Goal: Information Seeking & Learning: Find specific fact

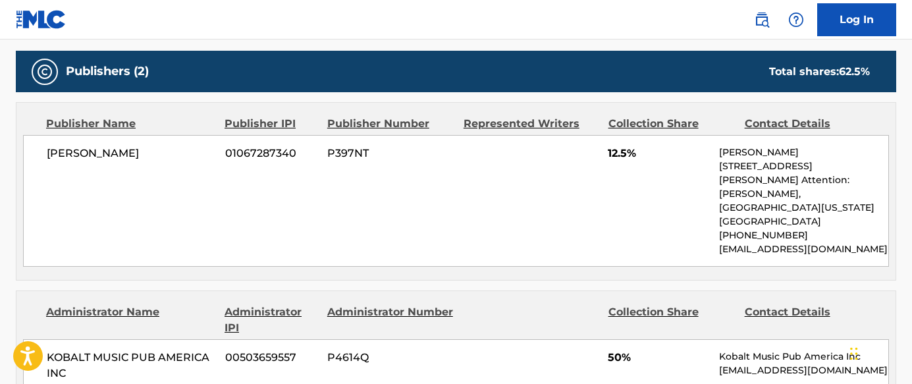
scroll to position [392, 0]
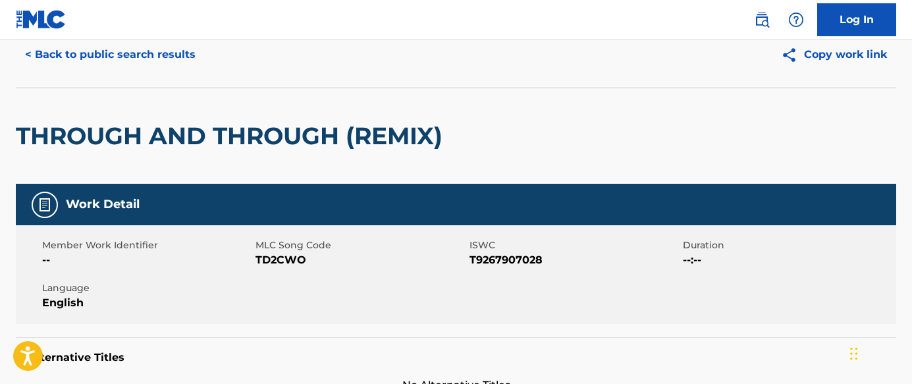
click at [176, 53] on button "< Back to public search results" at bounding box center [110, 54] width 189 height 33
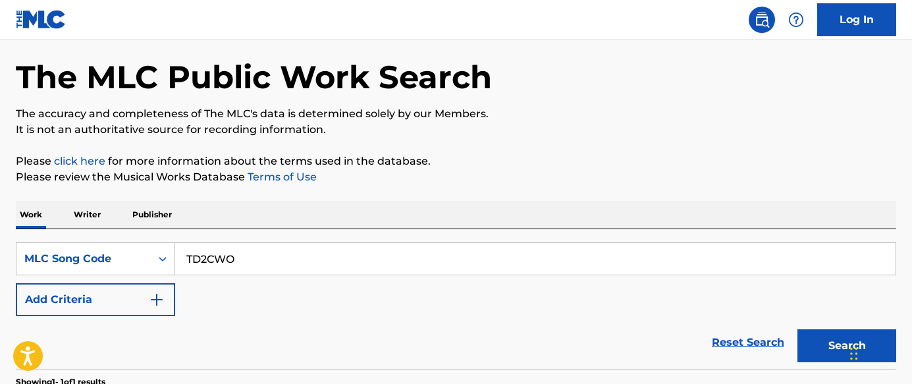
scroll to position [258, 0]
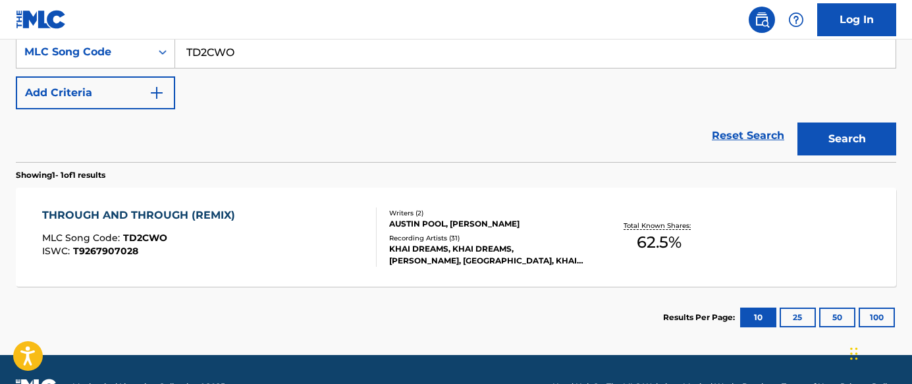
click at [499, 60] on input "TD2CWO" at bounding box center [535, 52] width 720 height 32
paste input "H7716M"
type input "H7716M"
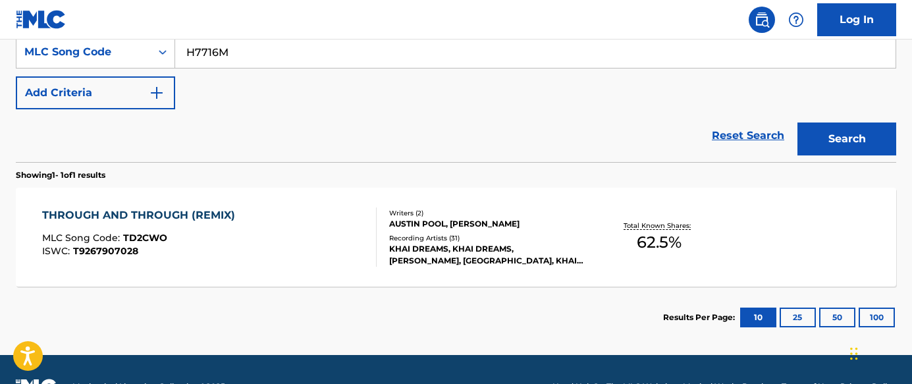
click at [839, 138] on button "Search" at bounding box center [847, 138] width 99 height 33
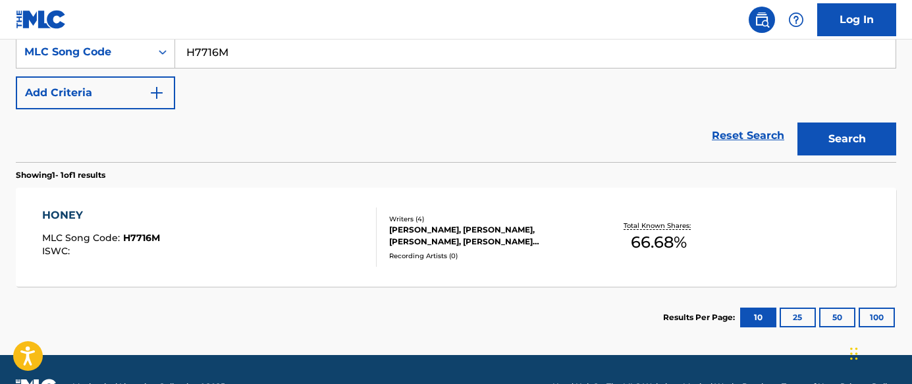
scroll to position [292, 0]
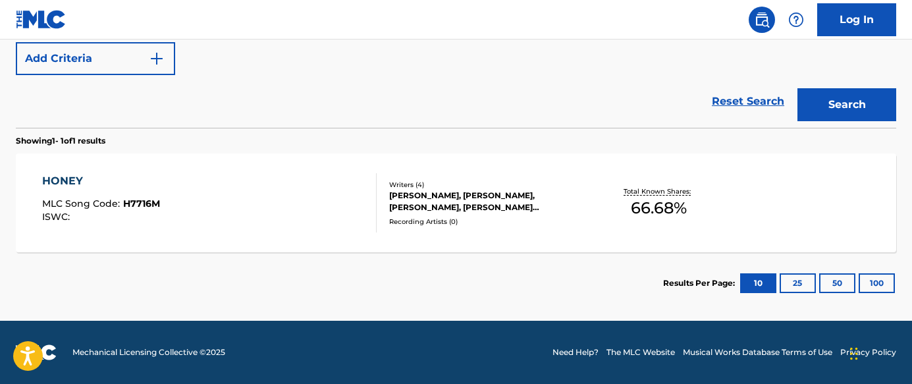
click at [366, 211] on div at bounding box center [371, 202] width 11 height 59
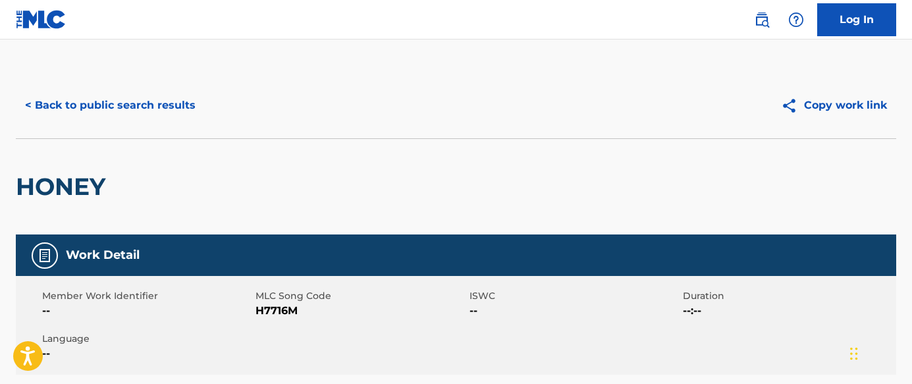
click at [162, 100] on button "< Back to public search results" at bounding box center [110, 105] width 189 height 33
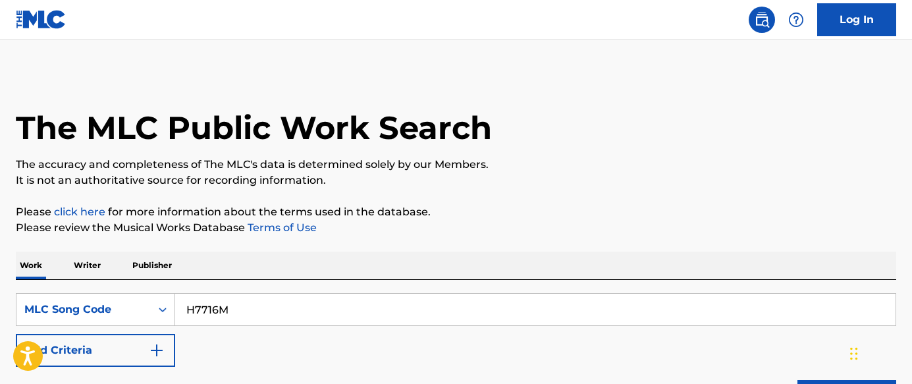
click at [321, 325] on div "H7716M" at bounding box center [535, 309] width 721 height 33
click at [321, 325] on input "H7716M" at bounding box center [535, 310] width 720 height 32
paste input "LR9U71"
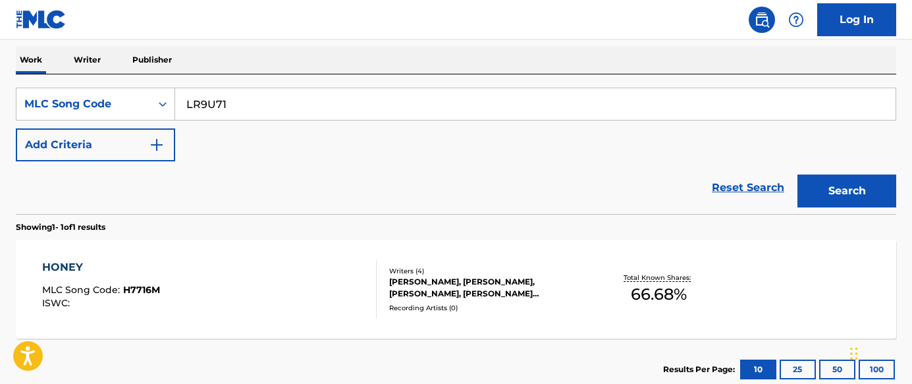
type input "LR9U71"
click at [851, 195] on button "Search" at bounding box center [847, 191] width 99 height 33
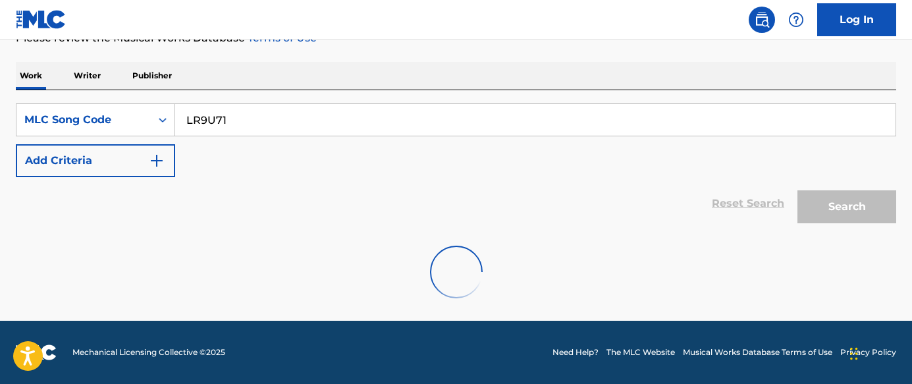
scroll to position [205, 0]
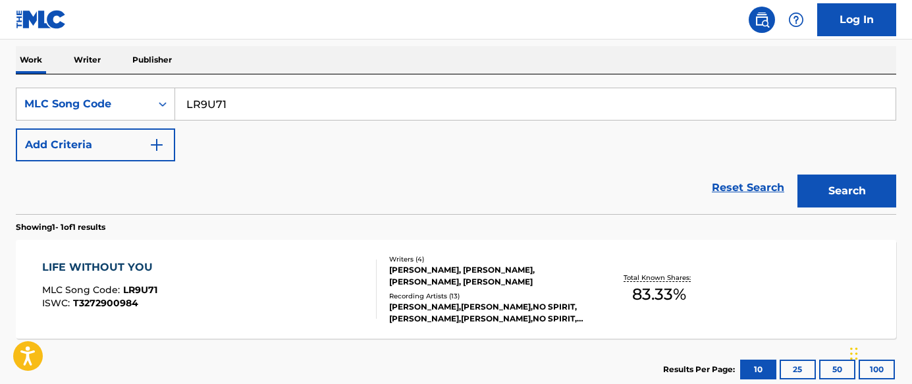
click at [290, 325] on div "LIFE WITHOUT YOU MLC Song Code : LR9U71 ISWC : T3272900984 Writers ( 4 ) [PERSO…" at bounding box center [456, 289] width 881 height 99
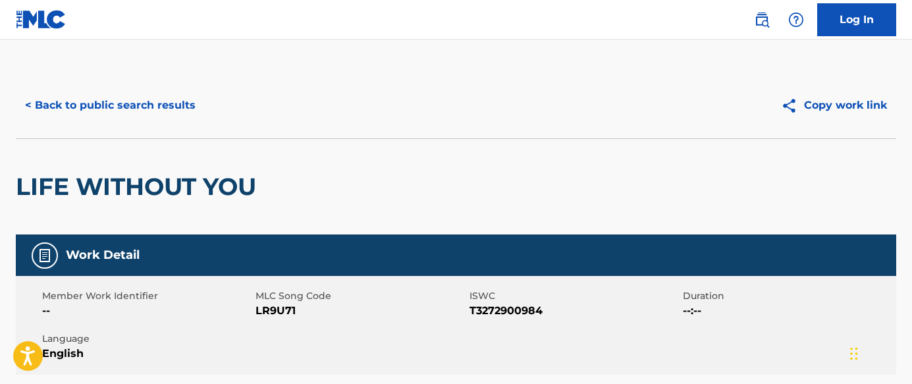
click at [177, 110] on button "< Back to public search results" at bounding box center [110, 105] width 189 height 33
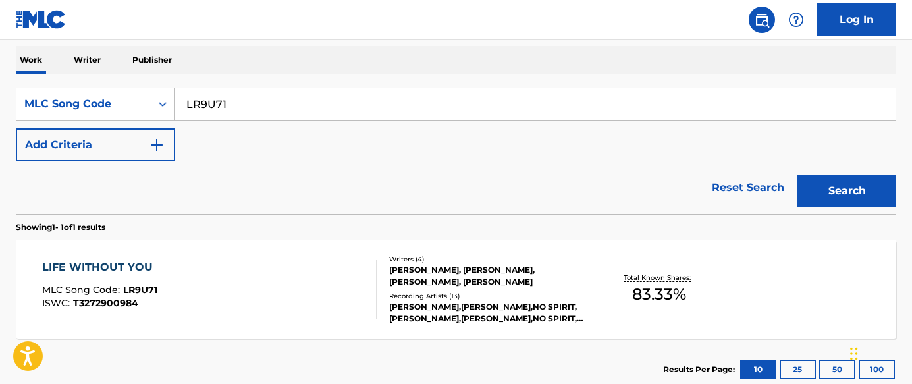
click at [462, 125] on div "SearchWithCriteriace9a3bc5-959e-413b-b617-7ee43a4da099 MLC Song Code LR9U71 Add…" at bounding box center [456, 125] width 881 height 74
click at [479, 110] on input "LR9U71" at bounding box center [535, 104] width 720 height 32
paste input "SC7KU6"
type input "SC7KU6"
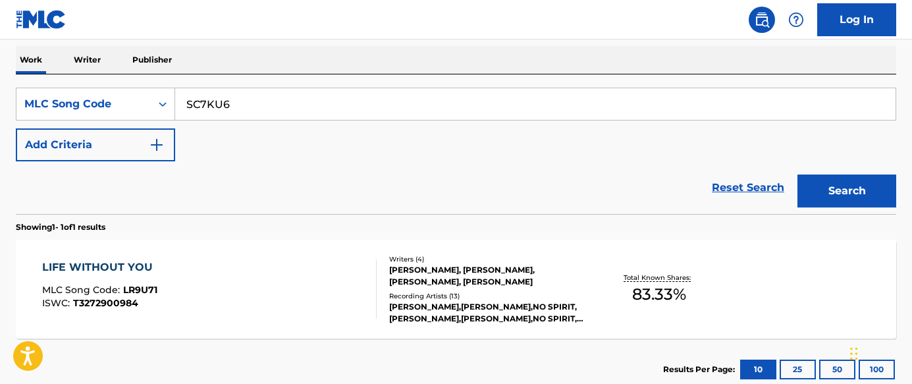
click at [844, 186] on button "Search" at bounding box center [847, 191] width 99 height 33
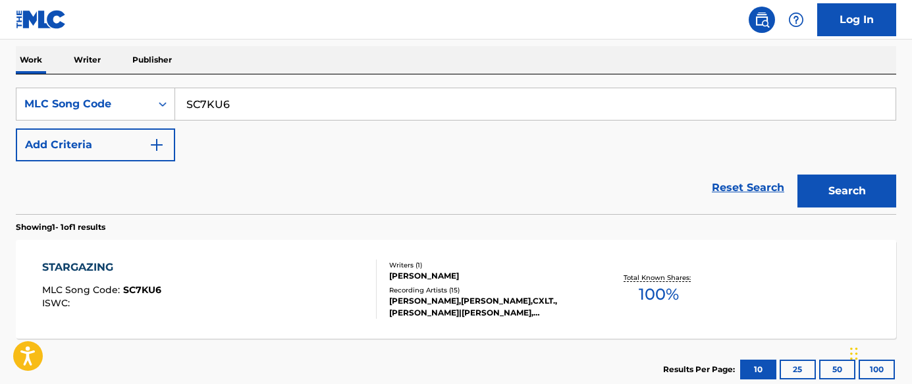
click at [440, 274] on div "[PERSON_NAME]" at bounding box center [487, 276] width 197 height 12
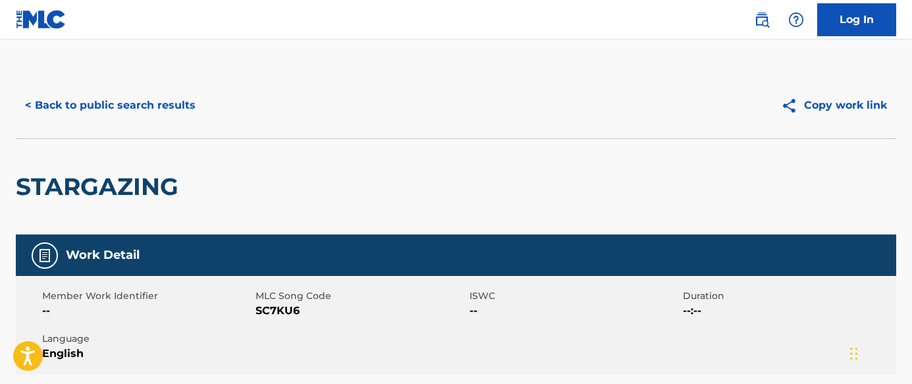
click at [182, 101] on button "< Back to public search results" at bounding box center [110, 105] width 189 height 33
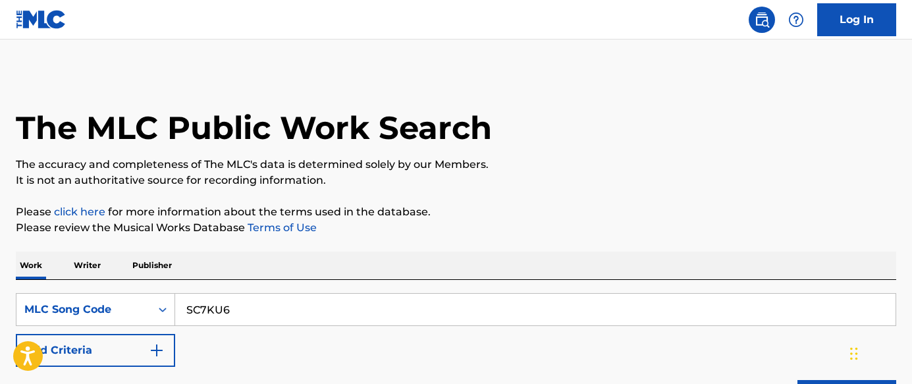
scroll to position [205, 0]
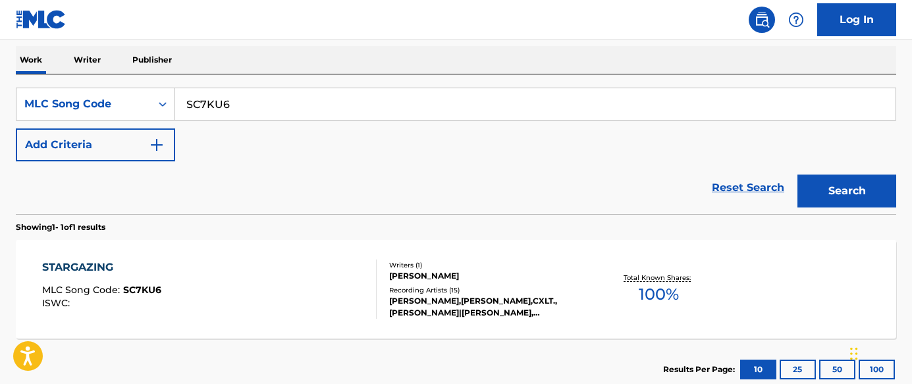
click at [284, 99] on input "SC7KU6" at bounding box center [535, 104] width 720 height 32
paste input "W62XPC"
type input "W62XPC"
click at [840, 184] on button "Search" at bounding box center [847, 191] width 99 height 33
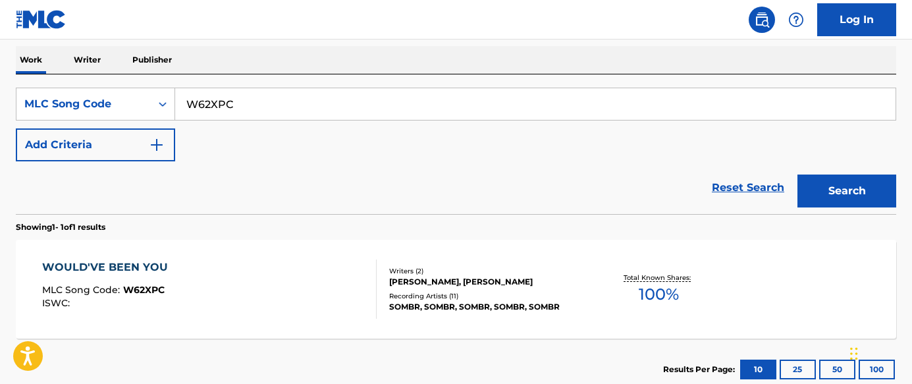
click at [386, 296] on div "Writers ( 2 ) [PERSON_NAME], [PERSON_NAME] LO Recording Artists ( 11 ) [PERSON_…" at bounding box center [481, 289] width 209 height 47
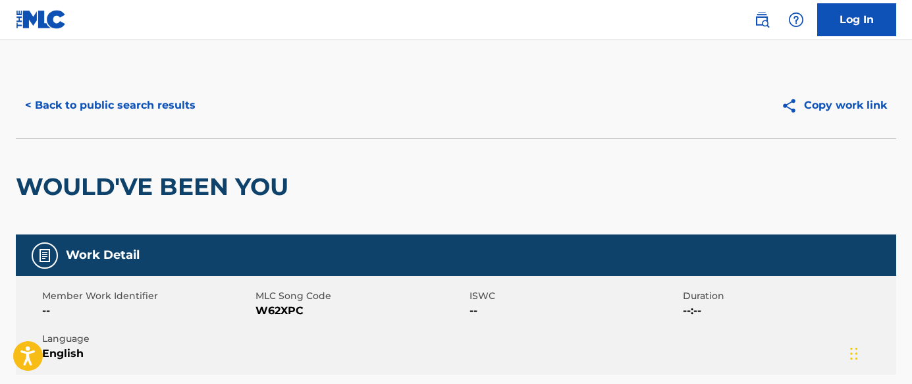
click at [147, 113] on button "< Back to public search results" at bounding box center [110, 105] width 189 height 33
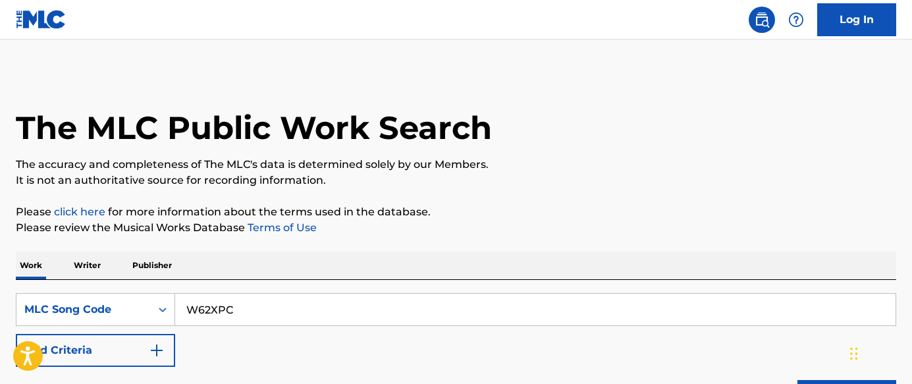
scroll to position [205, 0]
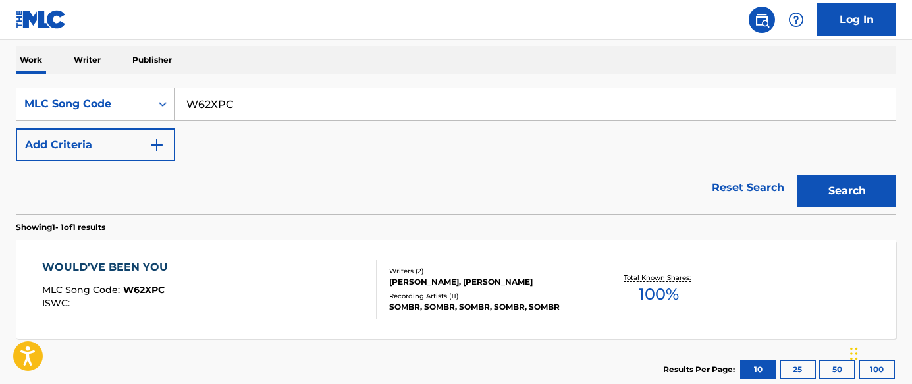
click at [408, 113] on input "W62XPC" at bounding box center [535, 104] width 720 height 32
paste input "DA1AFP"
type input "DA1AFP"
click at [858, 196] on button "Search" at bounding box center [847, 191] width 99 height 33
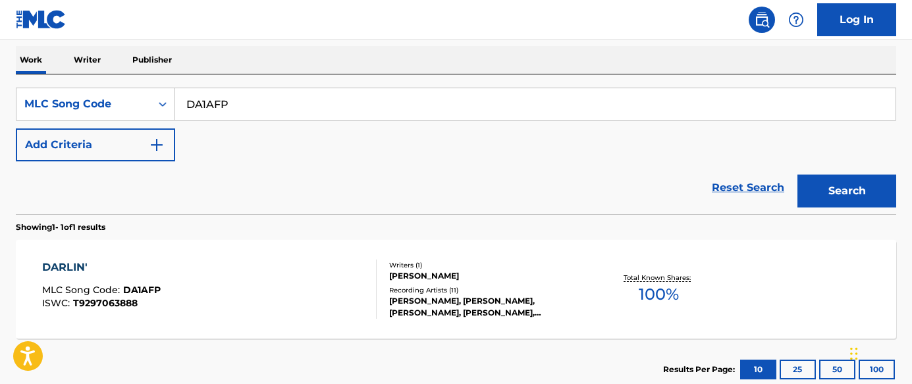
click at [275, 290] on div "DARLIN' MLC Song Code : DA1AFP ISWC : T9297063888" at bounding box center [209, 288] width 335 height 59
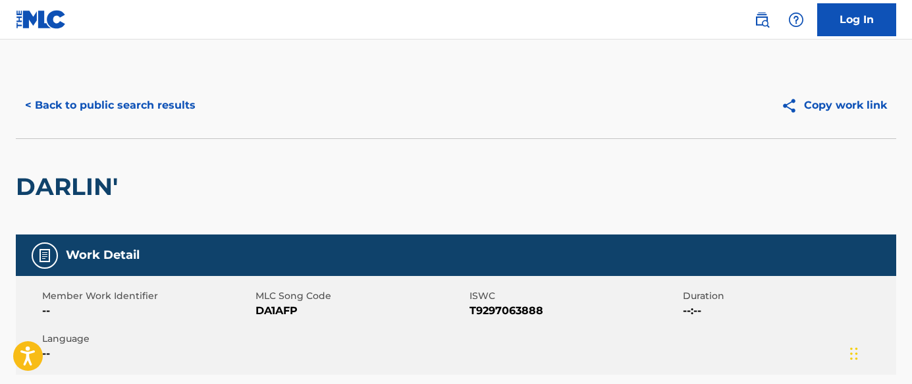
click at [177, 105] on button "< Back to public search results" at bounding box center [110, 105] width 189 height 33
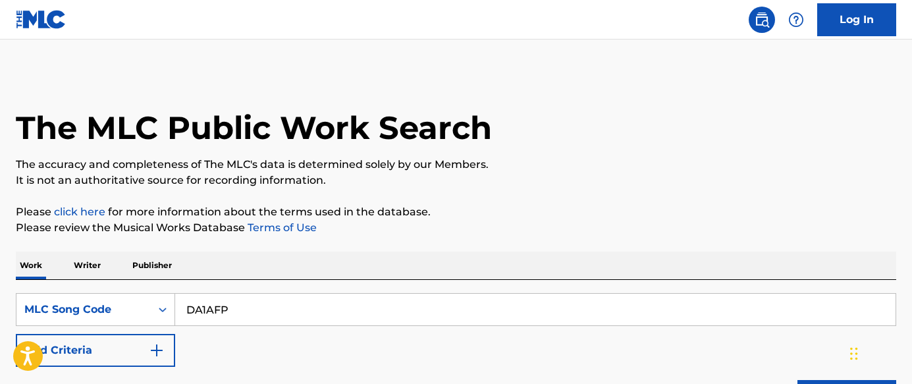
scroll to position [205, 0]
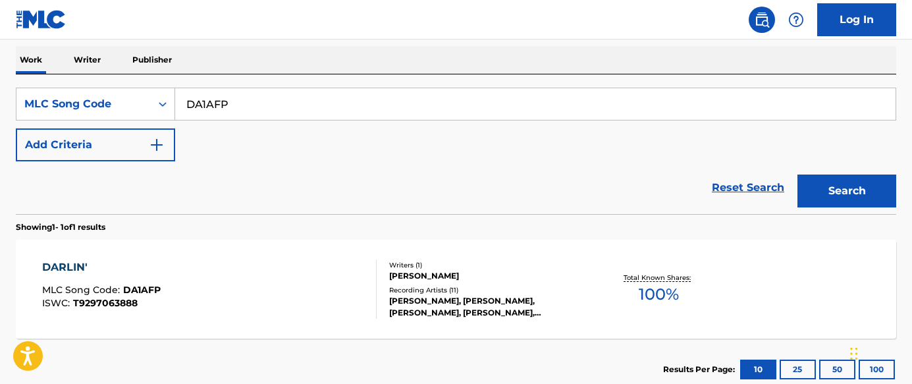
click at [351, 118] on input "DA1AFP" at bounding box center [535, 104] width 720 height 32
paste input "Y1349C"
type input "Y1349C"
click at [879, 201] on button "Search" at bounding box center [847, 191] width 99 height 33
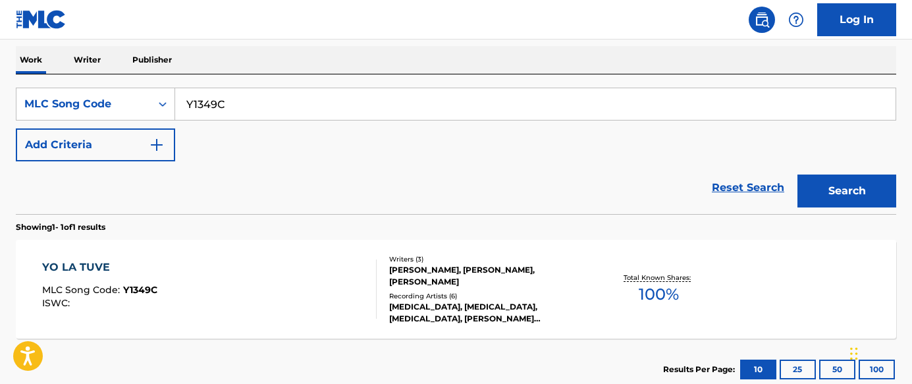
click at [364, 261] on div "YO LA TUVE MLC Song Code : Y1349C ISWC :" at bounding box center [209, 288] width 335 height 59
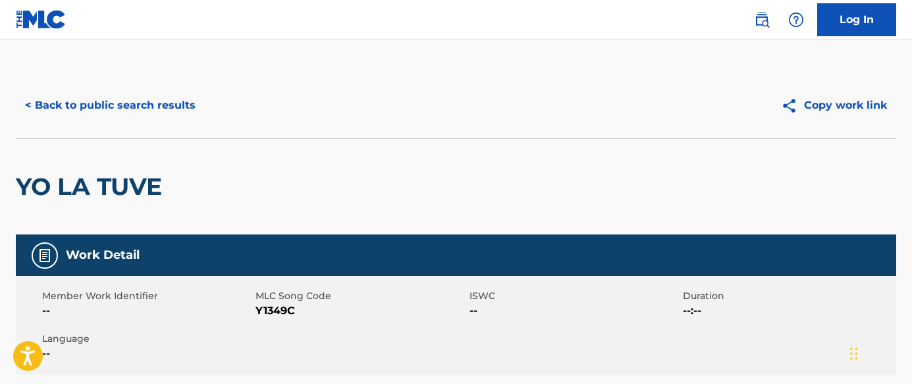
click at [164, 109] on button "< Back to public search results" at bounding box center [110, 105] width 189 height 33
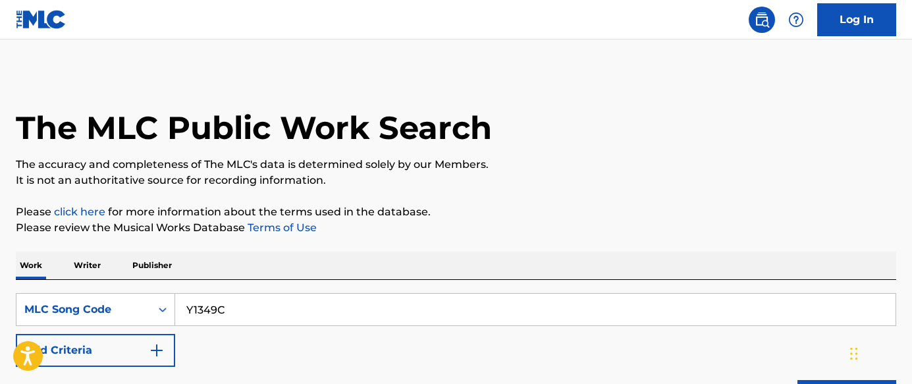
scroll to position [205, 0]
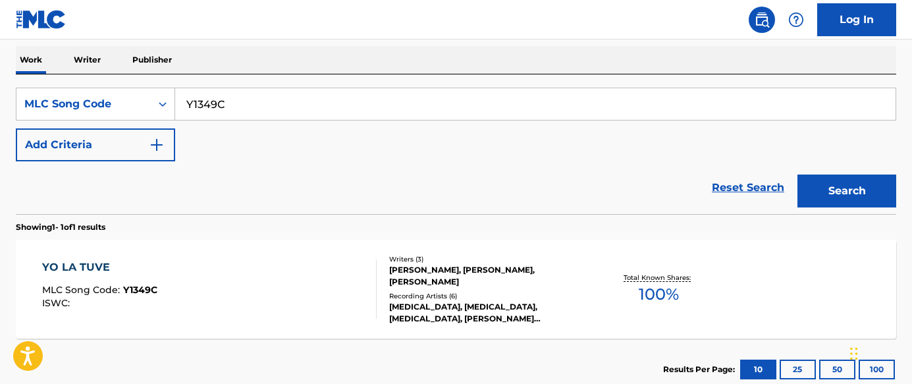
click at [245, 103] on input "Y1349C" at bounding box center [535, 104] width 720 height 32
paste input "V7SQ3"
type input "YV7SQ3"
click at [850, 190] on button "Search" at bounding box center [847, 191] width 99 height 33
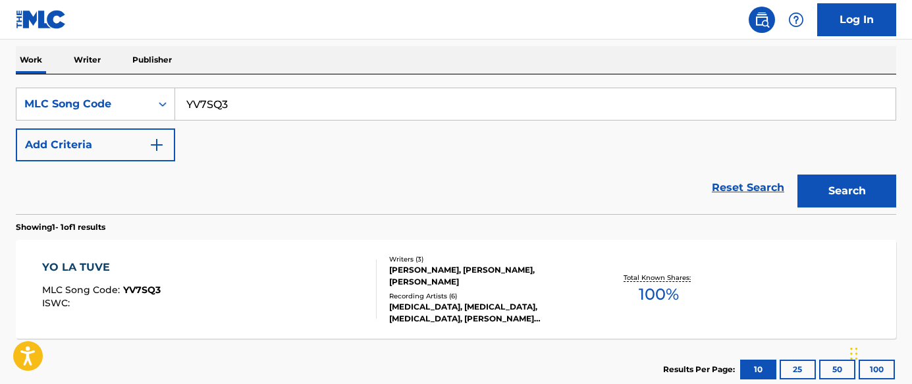
click at [259, 294] on div "YO LA TUVE MLC Song Code : YV7SQ3 ISWC :" at bounding box center [209, 288] width 335 height 59
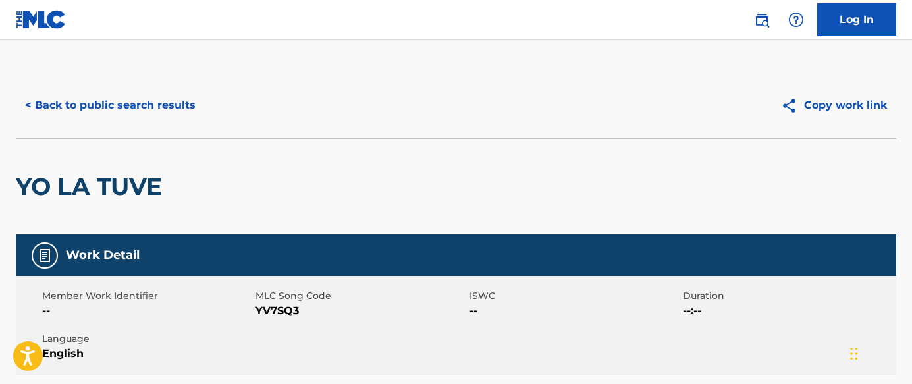
click at [176, 109] on button "< Back to public search results" at bounding box center [110, 105] width 189 height 33
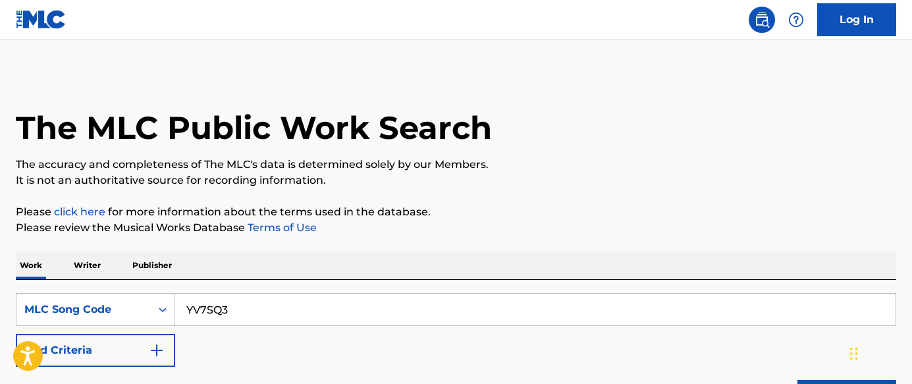
scroll to position [205, 0]
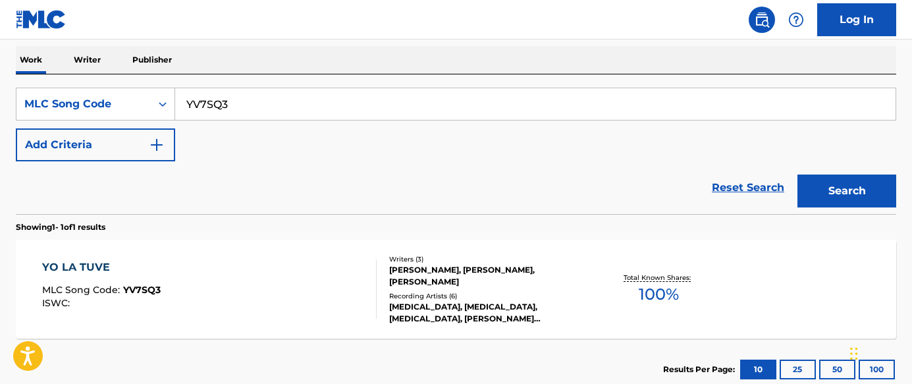
click at [479, 102] on input "YV7SQ3" at bounding box center [535, 104] width 720 height 32
paste input "1349C"
type input "Y1349C"
click at [829, 173] on div "Search" at bounding box center [843, 187] width 105 height 53
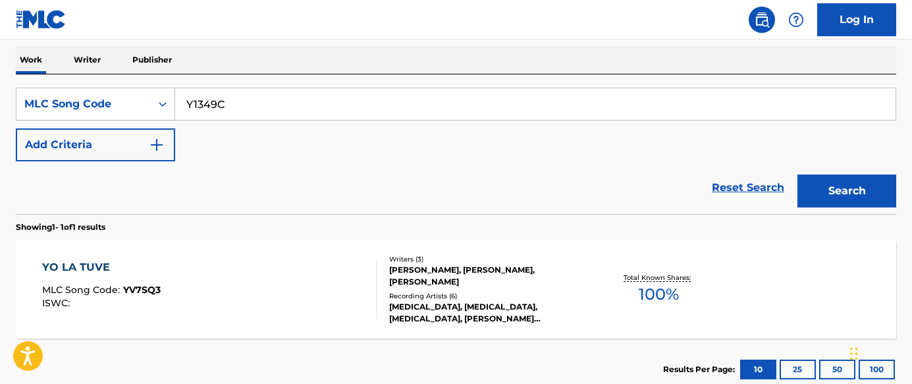
click at [829, 186] on button "Search" at bounding box center [847, 191] width 99 height 33
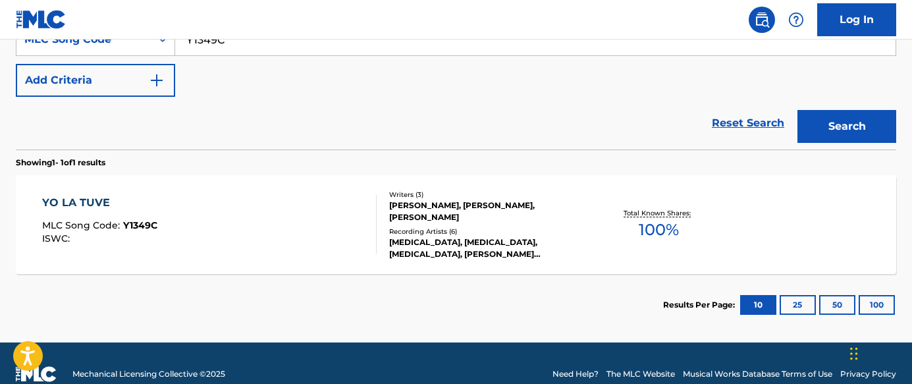
scroll to position [292, 0]
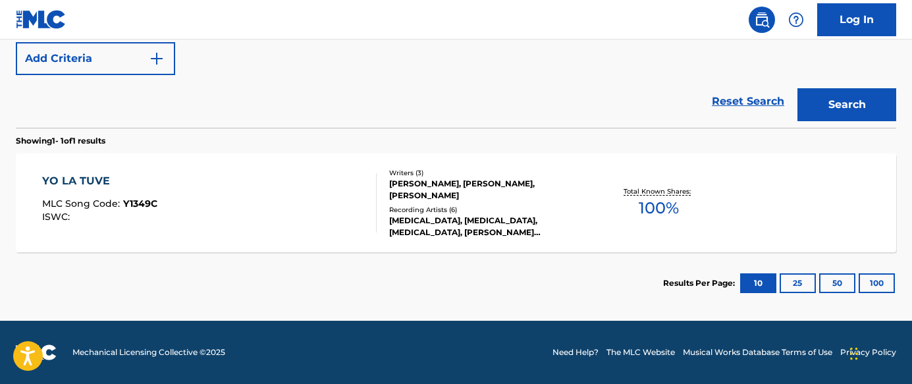
click at [349, 250] on div "YO LA TUVE MLC Song Code : Y1349C ISWC : Writers ( 3 ) [PERSON_NAME], [PERSON_N…" at bounding box center [456, 202] width 881 height 99
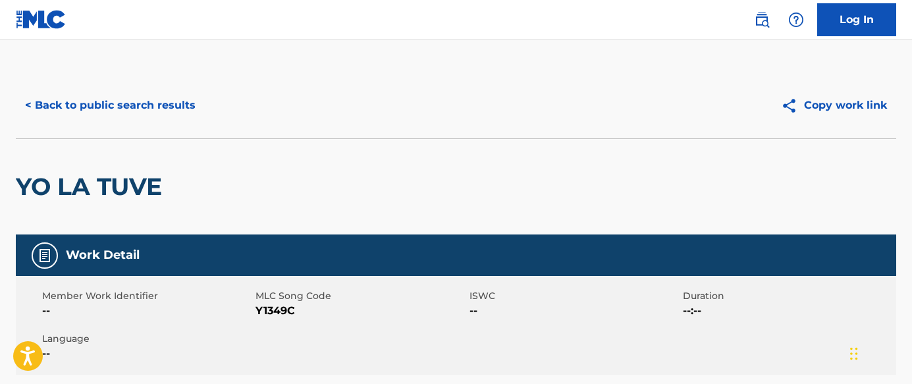
click at [638, 177] on div "YO LA TUVE" at bounding box center [456, 186] width 881 height 96
click at [102, 105] on button "< Back to public search results" at bounding box center [110, 105] width 189 height 33
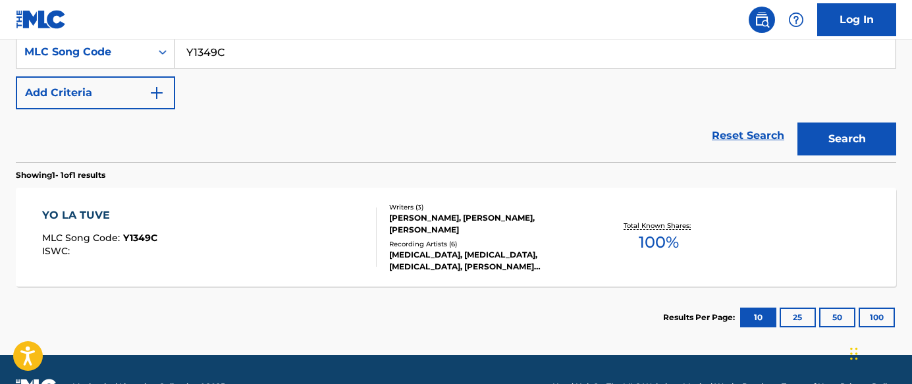
scroll to position [192, 0]
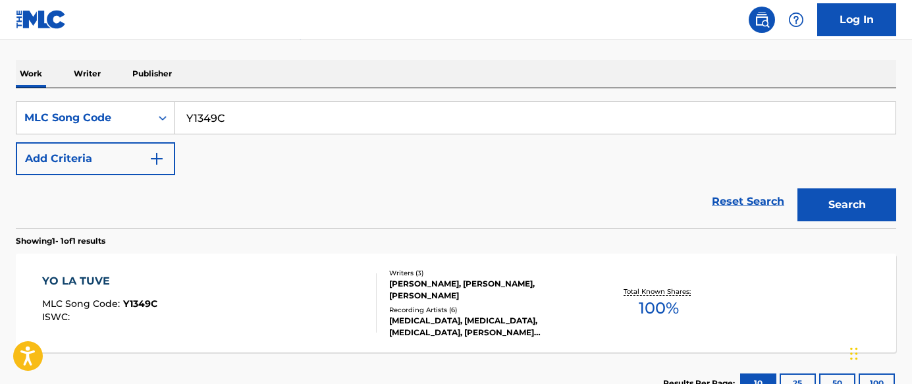
click at [306, 122] on input "Y1349C" at bounding box center [535, 118] width 720 height 32
paste input "C15484"
type input "C15484"
click at [824, 195] on button "Search" at bounding box center [847, 204] width 99 height 33
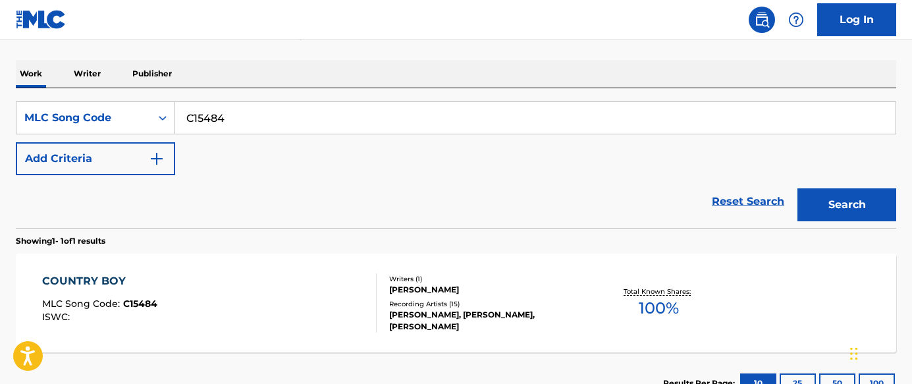
click at [215, 302] on div "COUNTRY BOY MLC Song Code : C15484 ISWC :" at bounding box center [209, 302] width 335 height 59
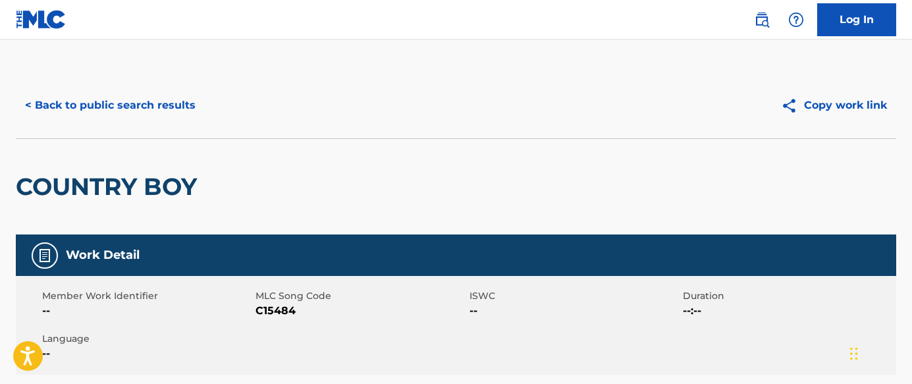
click at [185, 109] on button "< Back to public search results" at bounding box center [110, 105] width 189 height 33
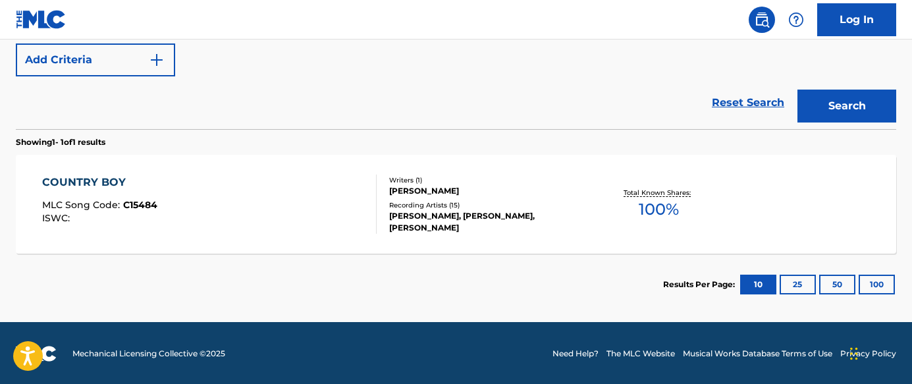
scroll to position [292, 0]
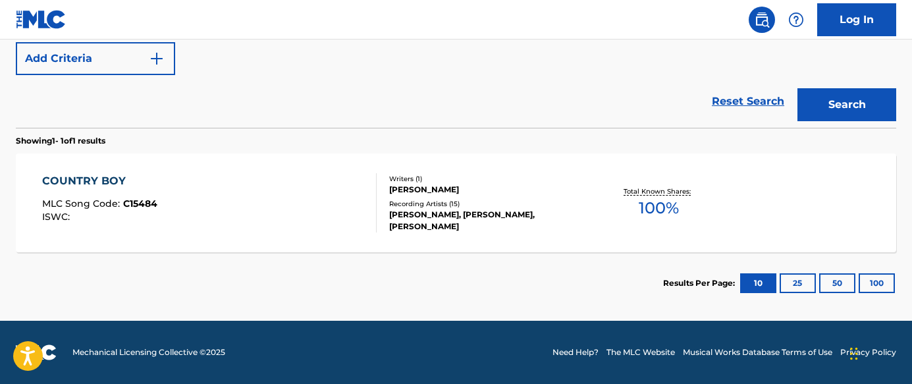
click at [460, 279] on section "Results Per Page: 10 25 50 100" at bounding box center [456, 283] width 881 height 62
click at [311, 229] on div "COUNTRY BOY MLC Song Code : C15484 ISWC :" at bounding box center [209, 202] width 335 height 59
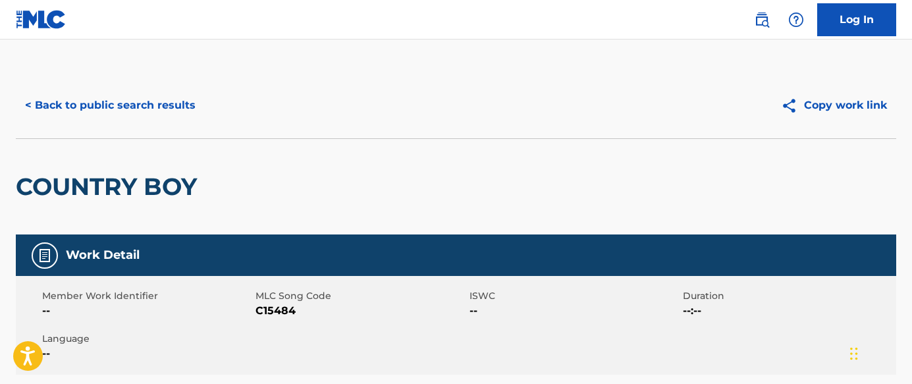
click at [169, 101] on button "< Back to public search results" at bounding box center [110, 105] width 189 height 33
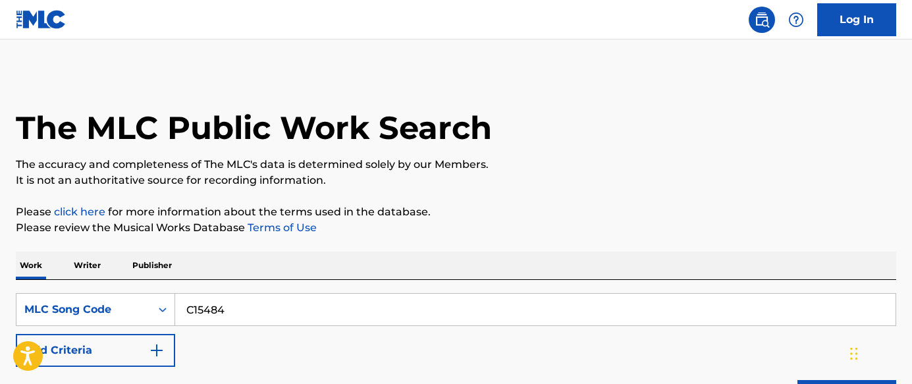
click at [332, 318] on input "C15484" at bounding box center [535, 310] width 720 height 32
paste input "UA4LNO"
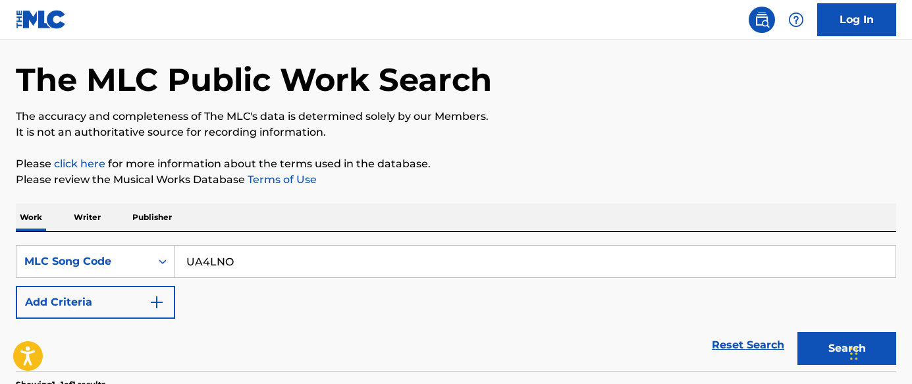
type input "UA4LNO"
click at [811, 335] on button "Search" at bounding box center [847, 348] width 99 height 33
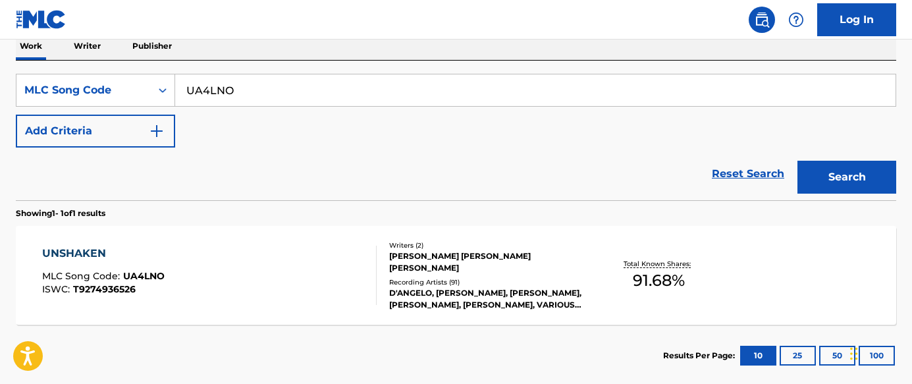
scroll to position [238, 0]
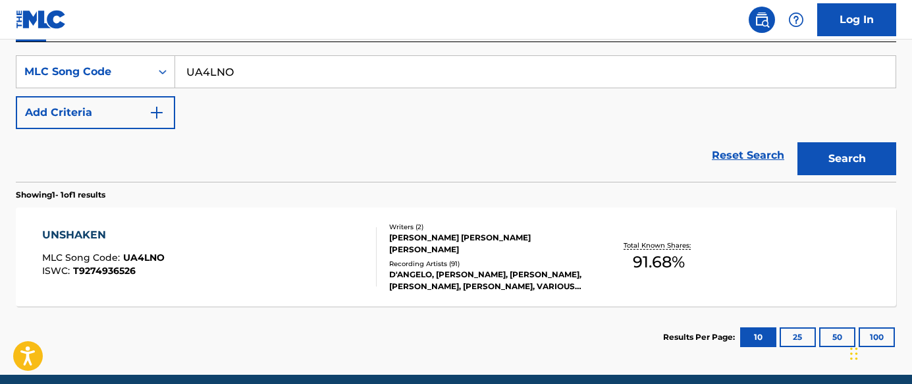
click at [455, 238] on div "[PERSON_NAME] [PERSON_NAME] [PERSON_NAME]" at bounding box center [487, 244] width 197 height 24
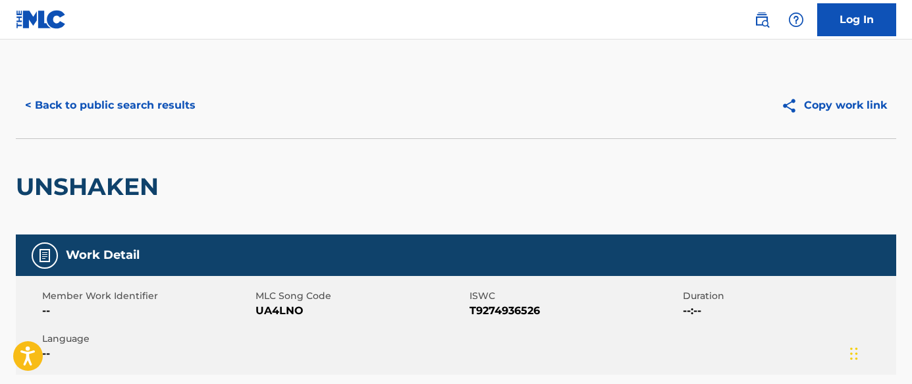
click at [166, 103] on button "< Back to public search results" at bounding box center [110, 105] width 189 height 33
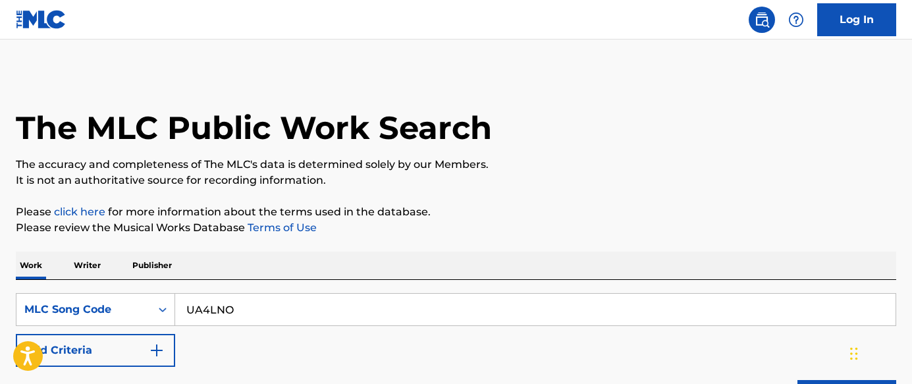
scroll to position [238, 0]
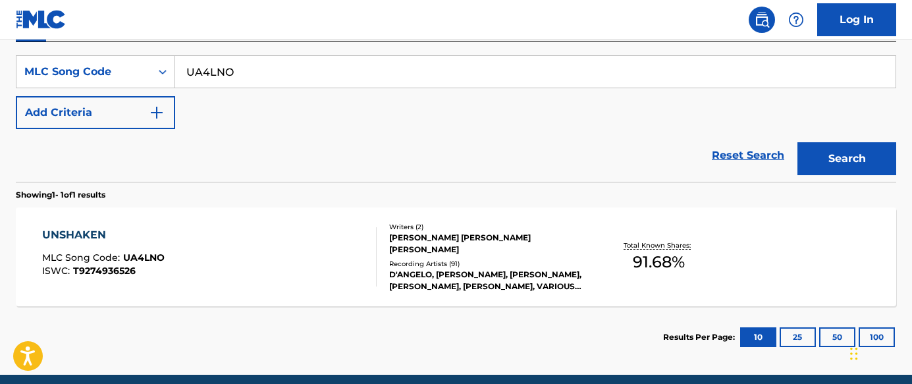
click at [445, 67] on input "UA4LNO" at bounding box center [535, 72] width 720 height 32
click at [470, 67] on input "UA4LNO" at bounding box center [535, 72] width 720 height 32
click at [566, 78] on input "UA4LNO" at bounding box center [535, 72] width 720 height 32
paste input "BA7YIH"
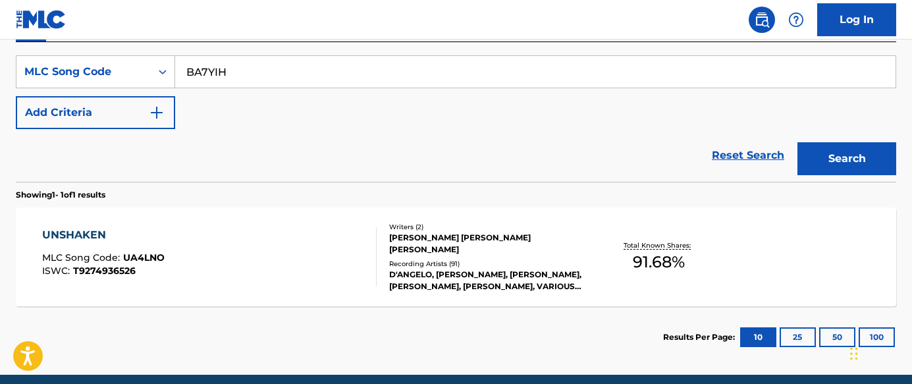
type input "BA7YIH"
click at [849, 153] on button "Search" at bounding box center [847, 158] width 99 height 33
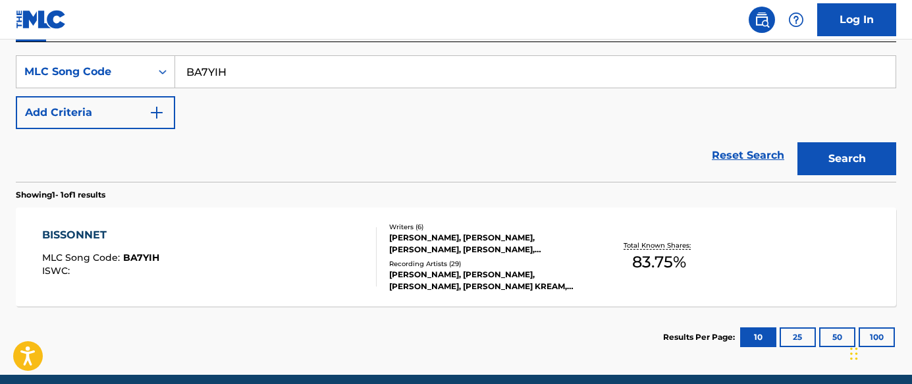
click at [359, 234] on div "BISSONNET MLC Song Code : BA7YIH ISWC :" at bounding box center [209, 256] width 335 height 59
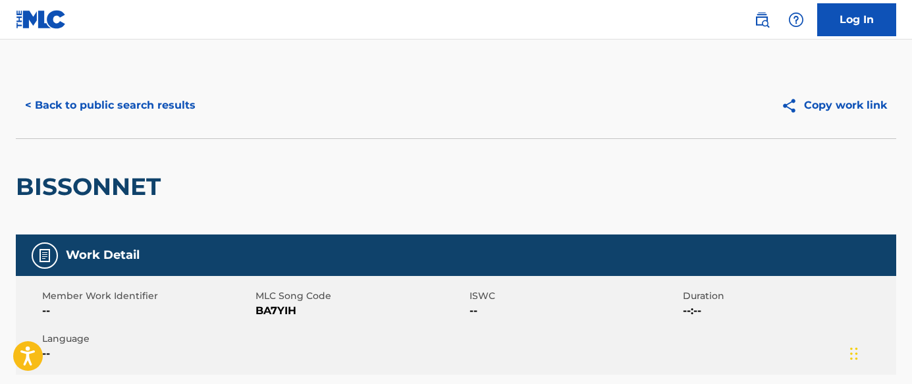
click at [130, 99] on button "< Back to public search results" at bounding box center [110, 105] width 189 height 33
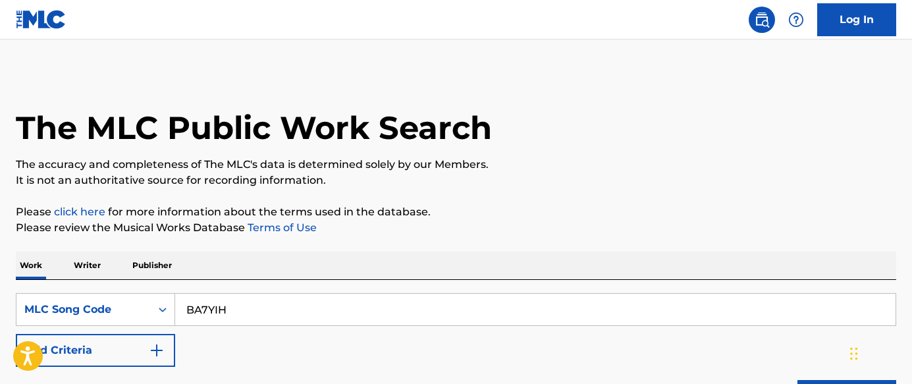
scroll to position [238, 0]
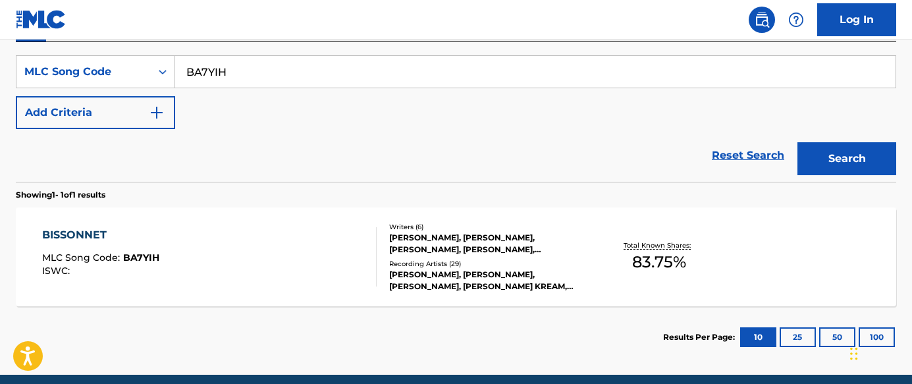
click at [385, 74] on input "BA7YIH" at bounding box center [535, 72] width 720 height 32
paste input "80LW"
type input "BA80LW"
click at [867, 164] on button "Search" at bounding box center [847, 158] width 99 height 33
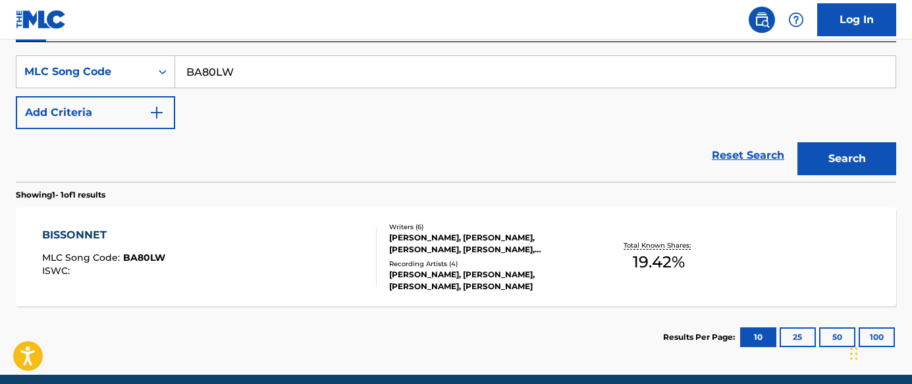
click at [290, 263] on div "BISSONNET MLC Song Code : BA80LW ISWC :" at bounding box center [209, 256] width 335 height 59
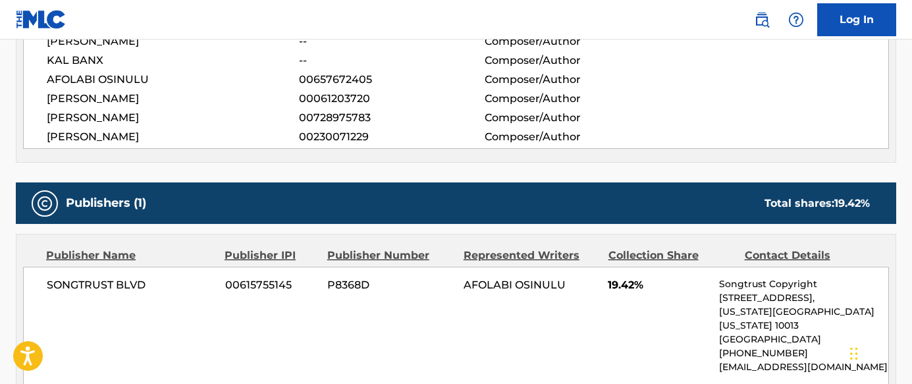
scroll to position [19, 0]
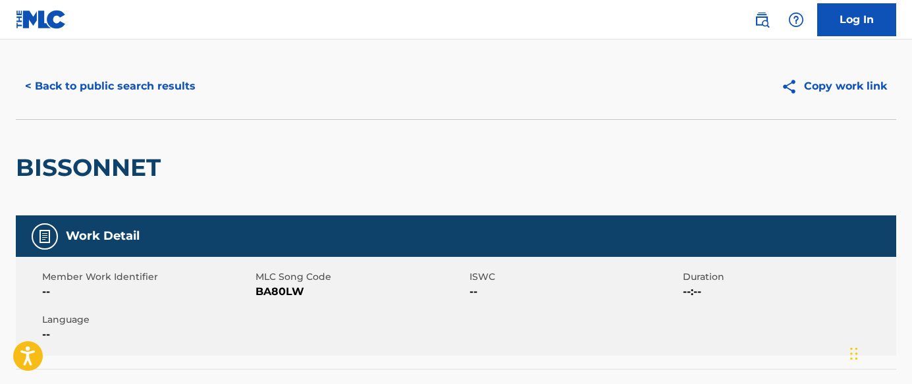
click at [149, 95] on button "< Back to public search results" at bounding box center [110, 86] width 189 height 33
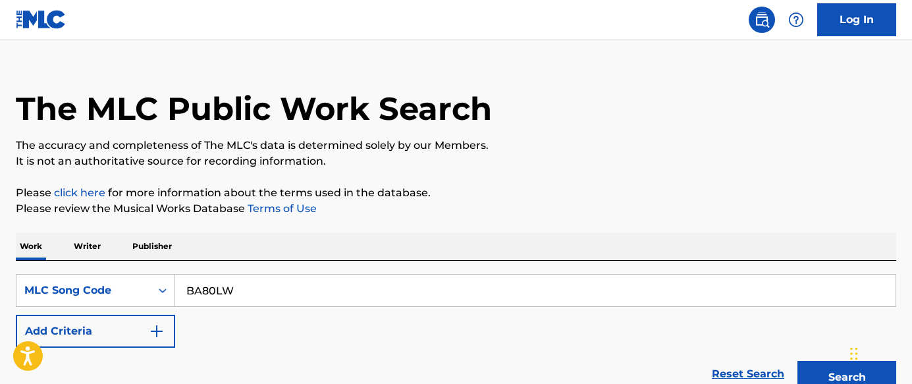
scroll to position [238, 0]
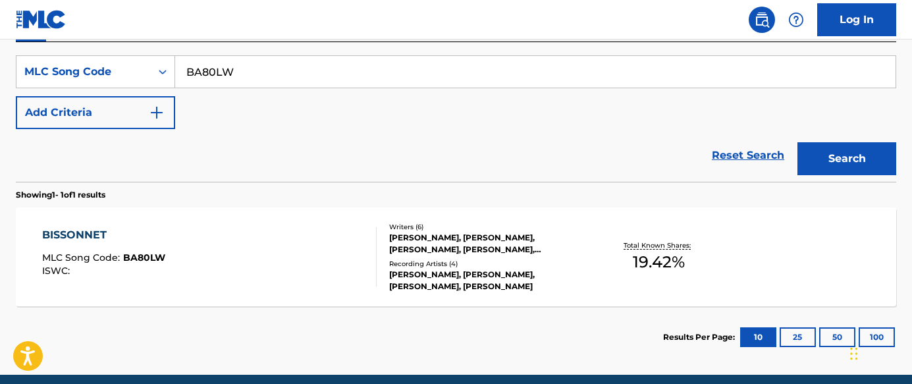
click at [342, 70] on input "BA80LW" at bounding box center [535, 72] width 720 height 32
paste input "LB1VE2"
type input "LB1VE2"
click at [817, 160] on button "Search" at bounding box center [847, 158] width 99 height 33
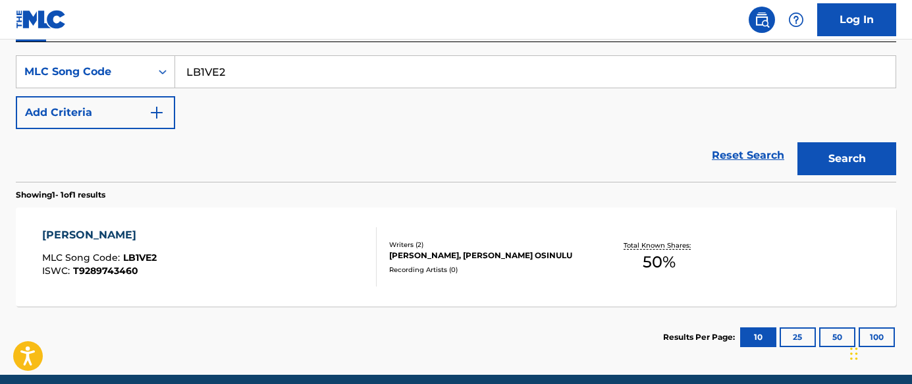
scroll to position [292, 0]
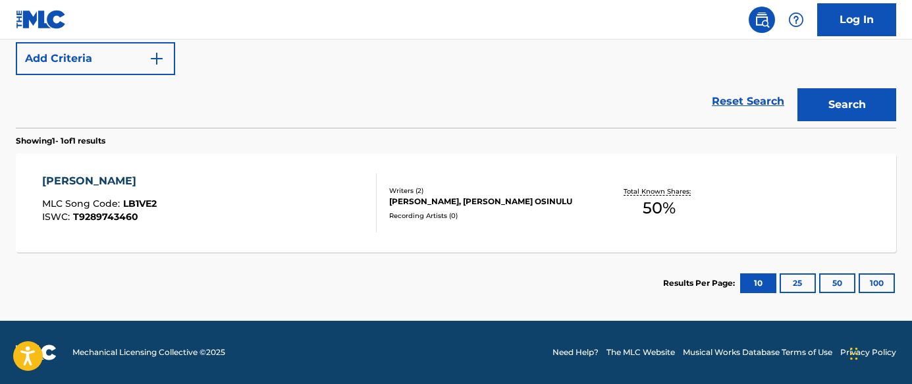
click at [283, 212] on div "[PERSON_NAME] MLC Song Code : LB1VE2 ISWC : T9289743460" at bounding box center [209, 202] width 335 height 59
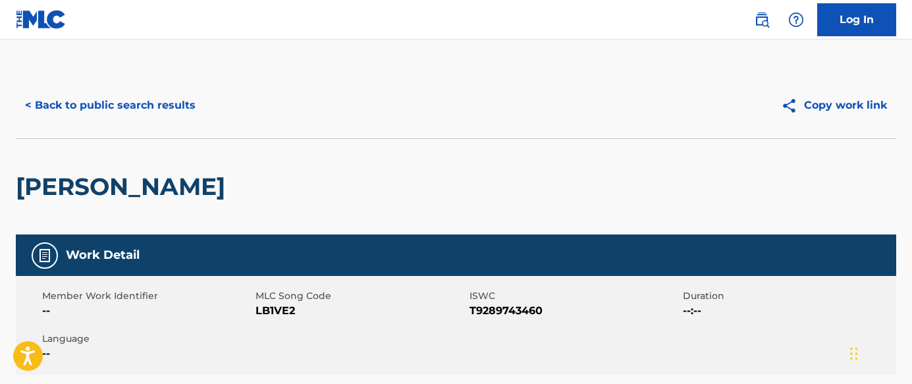
click at [171, 103] on button "< Back to public search results" at bounding box center [110, 105] width 189 height 33
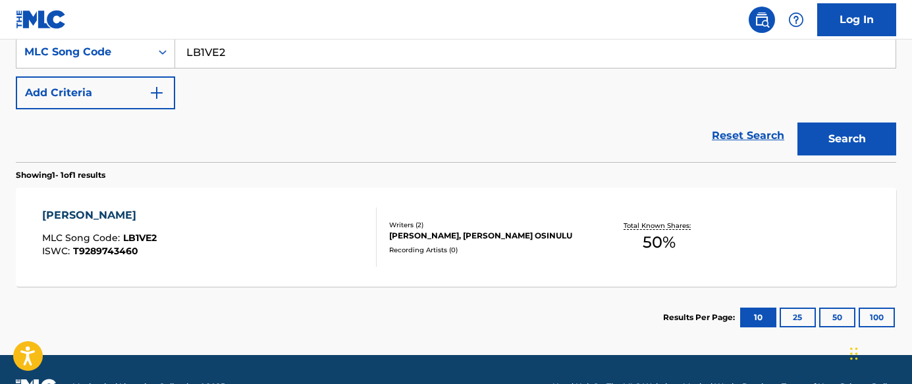
click at [356, 50] on input "LB1VE2" at bounding box center [535, 52] width 720 height 32
paste input "V7DD7"
type input "LV7DD7"
click at [868, 140] on button "Search" at bounding box center [847, 138] width 99 height 33
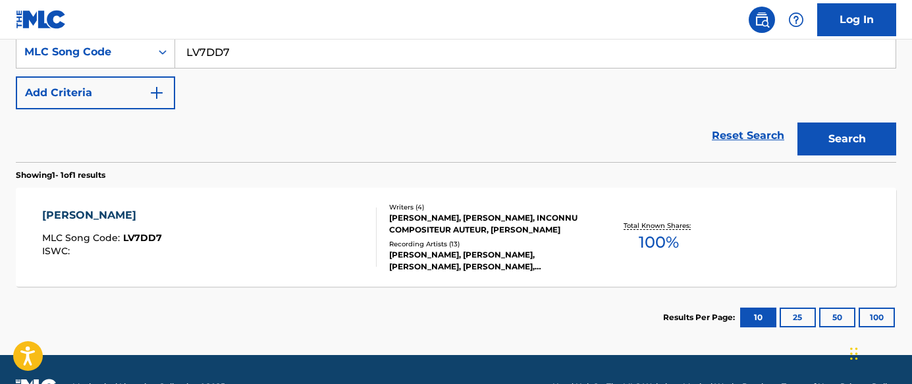
click at [271, 215] on div "[PERSON_NAME] MLC Song Code : LV7DD7 ISWC :" at bounding box center [209, 236] width 335 height 59
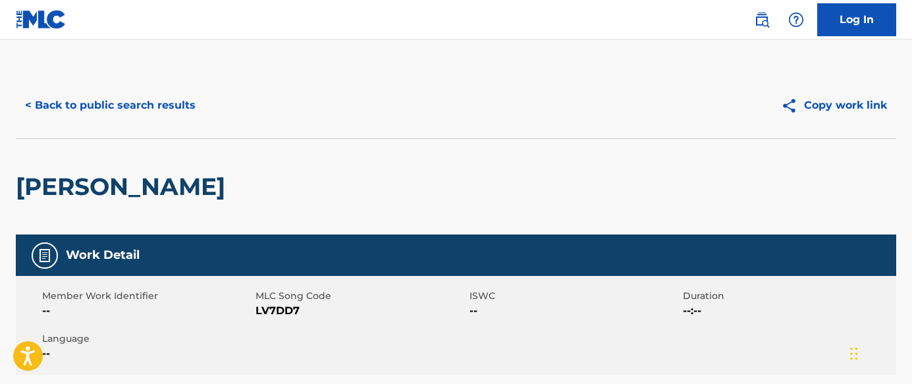
click at [135, 95] on button "< Back to public search results" at bounding box center [110, 105] width 189 height 33
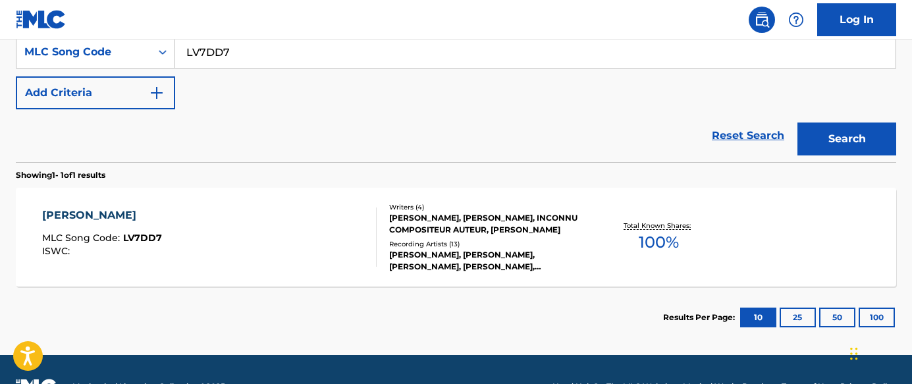
click at [322, 55] on input "LV7DD7" at bounding box center [535, 52] width 720 height 32
paste input "PVCM5D"
type input "PVCM5D"
click at [867, 146] on button "Search" at bounding box center [847, 138] width 99 height 33
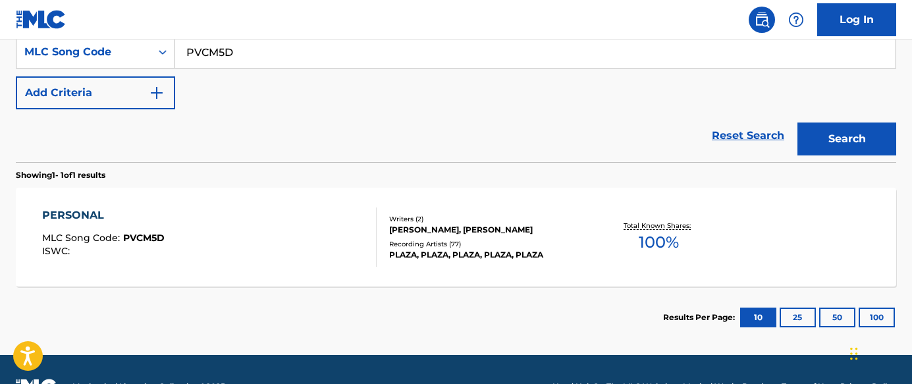
click at [285, 257] on div "PERSONAL MLC Song Code : PVCM5D ISWC :" at bounding box center [209, 236] width 335 height 59
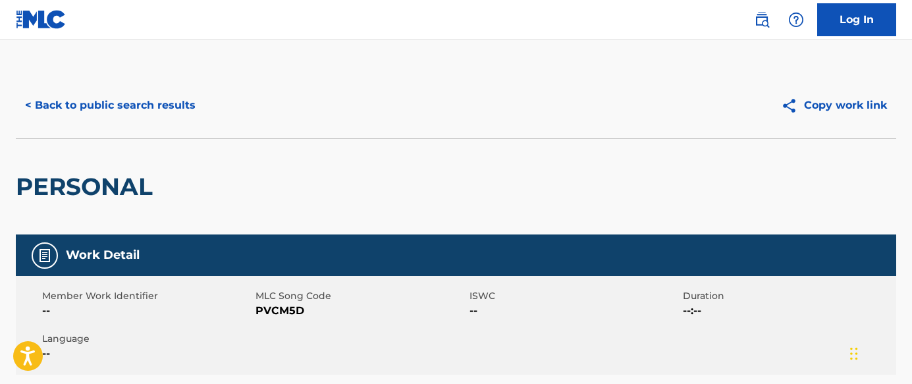
click at [119, 100] on button "< Back to public search results" at bounding box center [110, 105] width 189 height 33
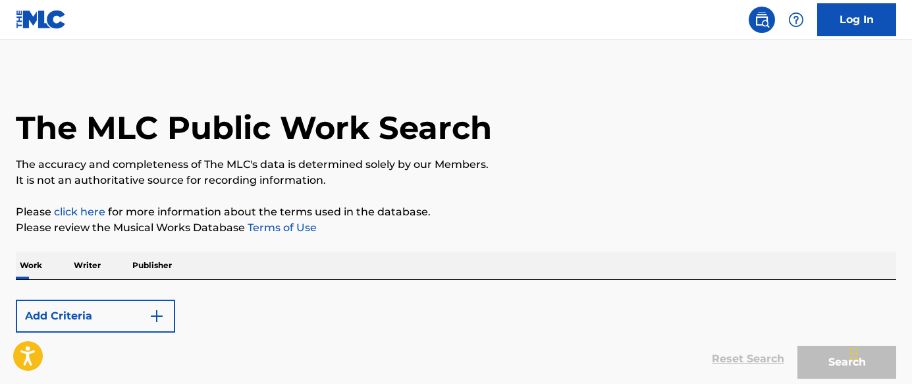
scroll to position [258, 0]
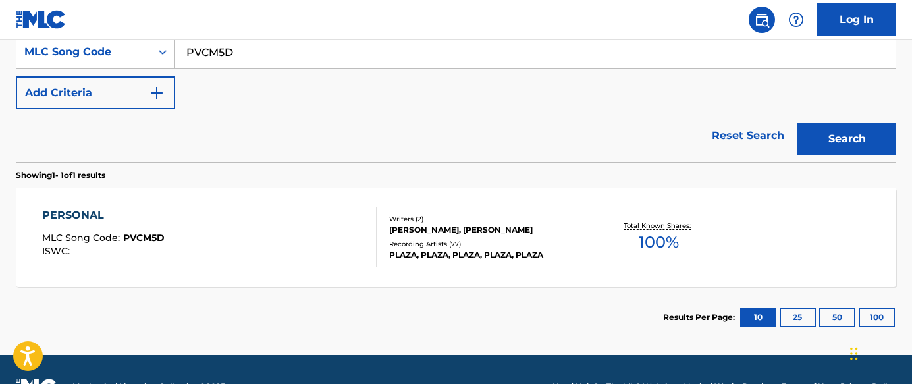
click at [366, 61] on input "PVCM5D" at bounding box center [535, 52] width 720 height 32
paste input "AE5VJB"
type input "AE5VJB"
click at [861, 151] on button "Search" at bounding box center [847, 138] width 99 height 33
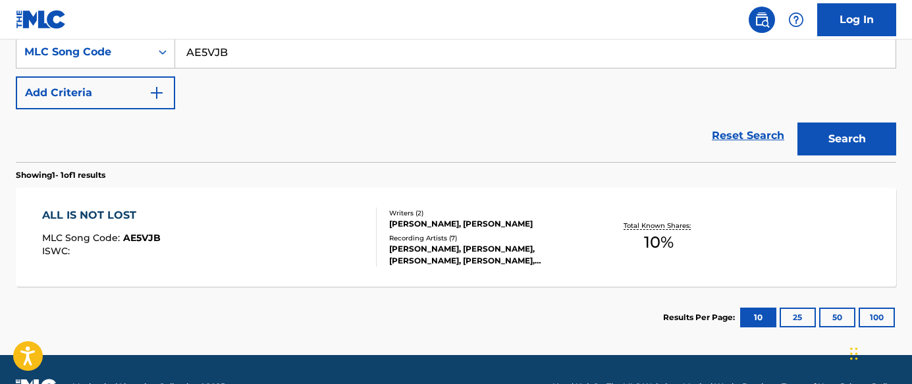
click at [304, 261] on div "ALL IS NOT LOST MLC Song Code : AE5VJB ISWC :" at bounding box center [209, 236] width 335 height 59
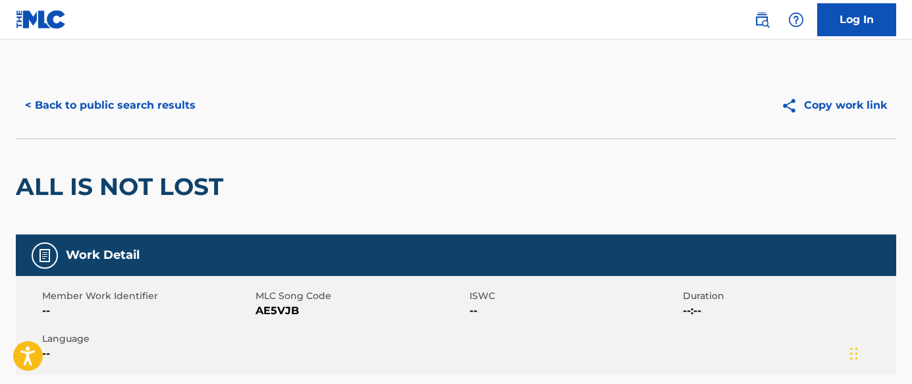
click at [123, 110] on button "< Back to public search results" at bounding box center [110, 105] width 189 height 33
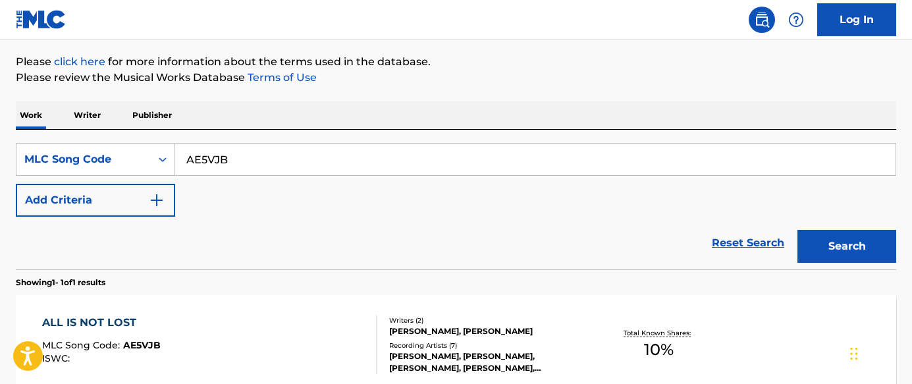
scroll to position [165, 0]
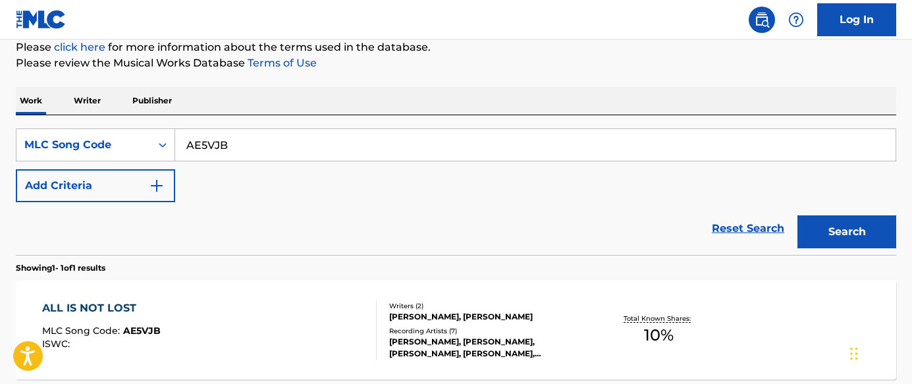
click at [267, 157] on input "AE5VJB" at bounding box center [535, 145] width 720 height 32
paste input "HP8ZVA"
type input "HP8ZVA"
click at [850, 224] on button "Search" at bounding box center [847, 231] width 99 height 33
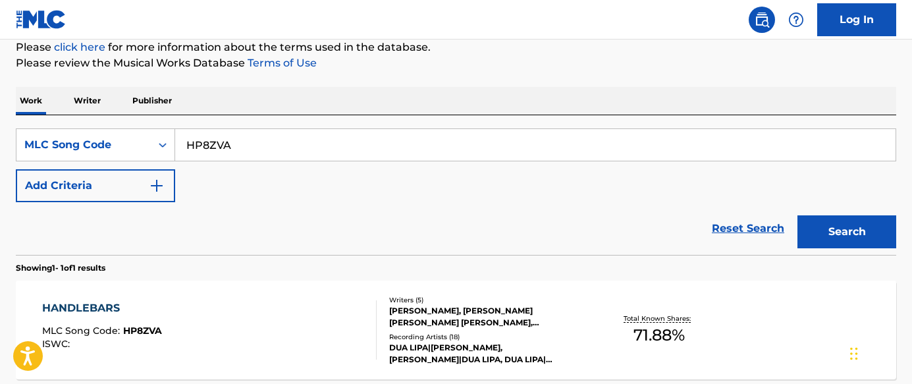
click at [327, 309] on div "HANDLEBARS MLC Song Code : HP8ZVA ISWC :" at bounding box center [209, 329] width 335 height 59
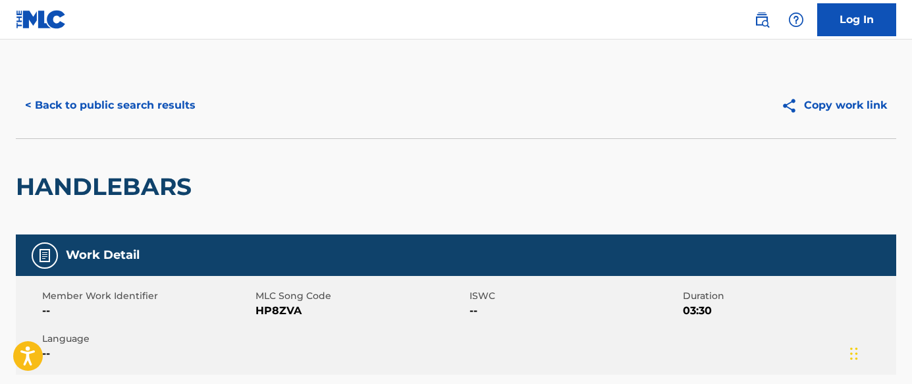
click at [151, 107] on button "< Back to public search results" at bounding box center [110, 105] width 189 height 33
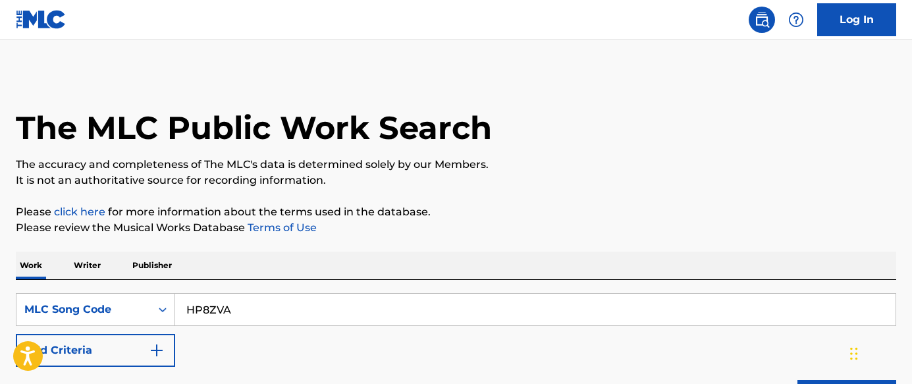
scroll to position [165, 0]
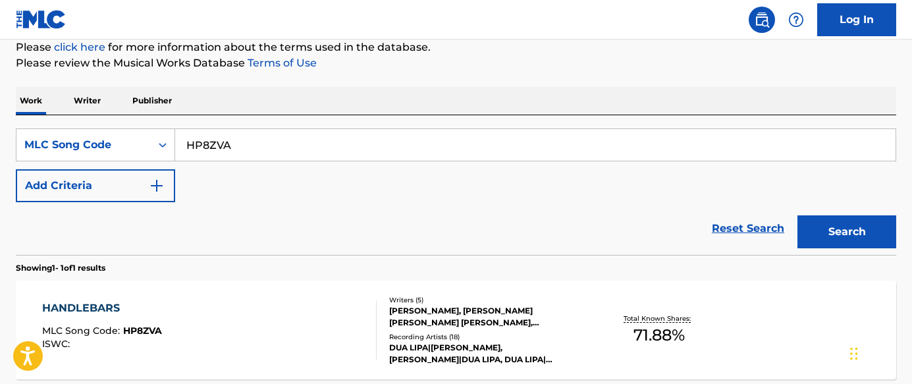
click at [294, 130] on input "HP8ZVA" at bounding box center [535, 145] width 720 height 32
paste input "IG132X"
type input "IG132X"
click at [842, 222] on button "Search" at bounding box center [847, 231] width 99 height 33
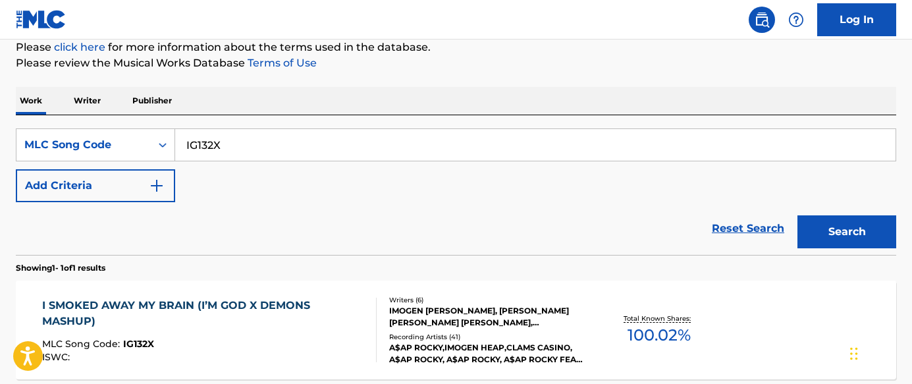
click at [303, 308] on div "I SMOKED AWAY MY BRAIN (I’M GOD X DEMONS MASHUP)" at bounding box center [203, 314] width 323 height 32
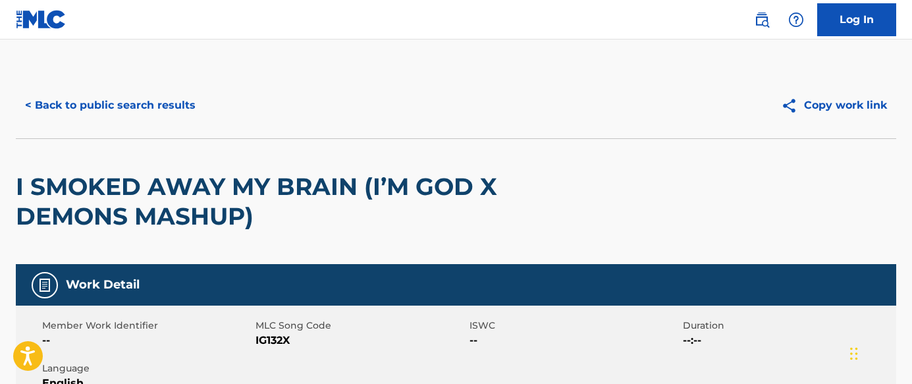
click at [177, 111] on button "< Back to public search results" at bounding box center [110, 105] width 189 height 33
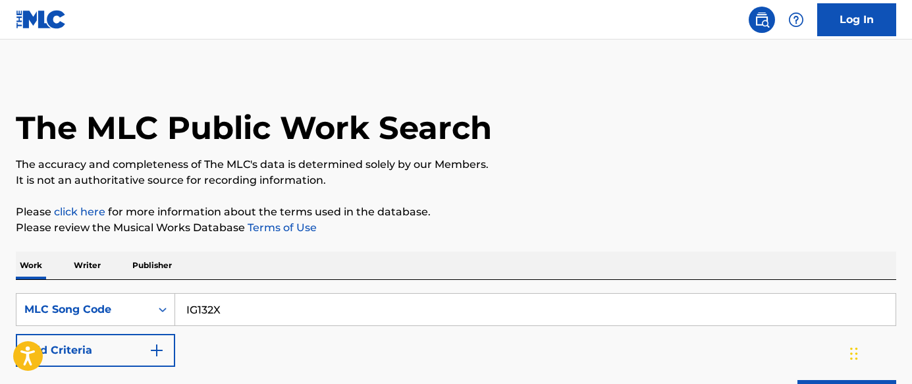
scroll to position [165, 0]
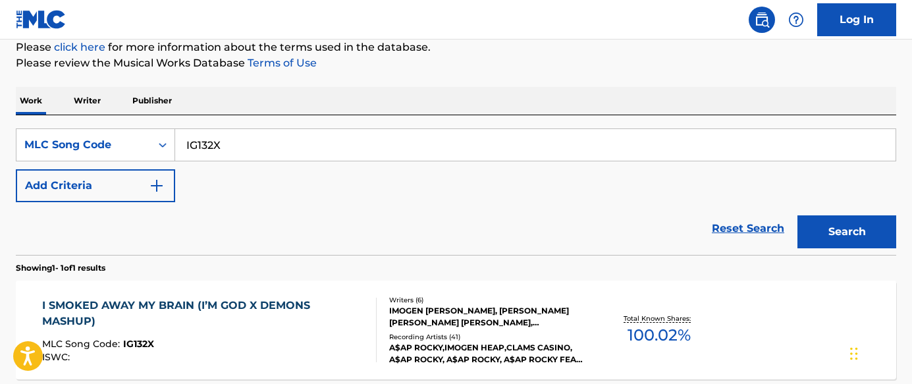
click at [318, 139] on input "IG132X" at bounding box center [535, 145] width 720 height 32
paste input "BA71BR"
type input "BA71BR"
click at [850, 225] on button "Search" at bounding box center [847, 231] width 99 height 33
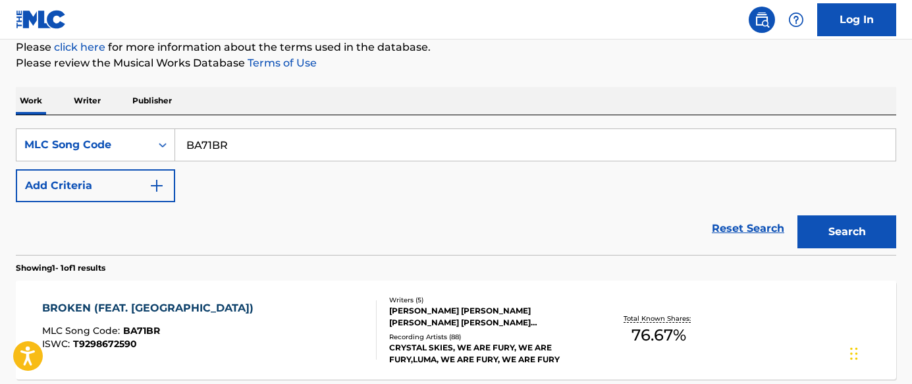
scroll to position [292, 0]
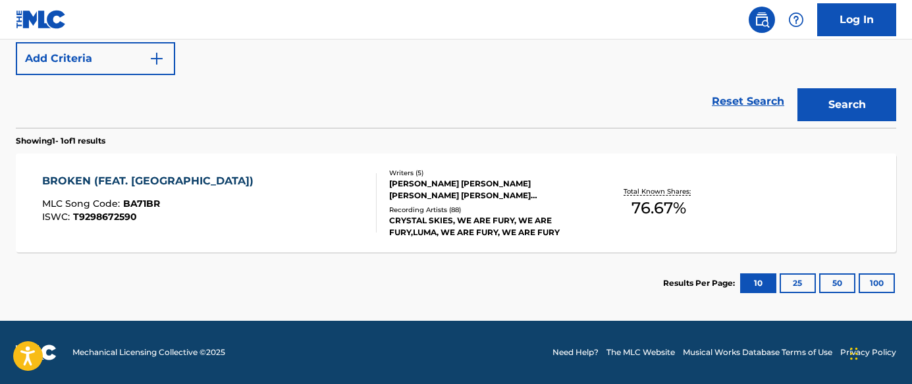
click at [309, 212] on div "BROKEN (FEAT. LUMA) MLC Song Code : BA71BR ISWC : T9298672590" at bounding box center [209, 202] width 335 height 59
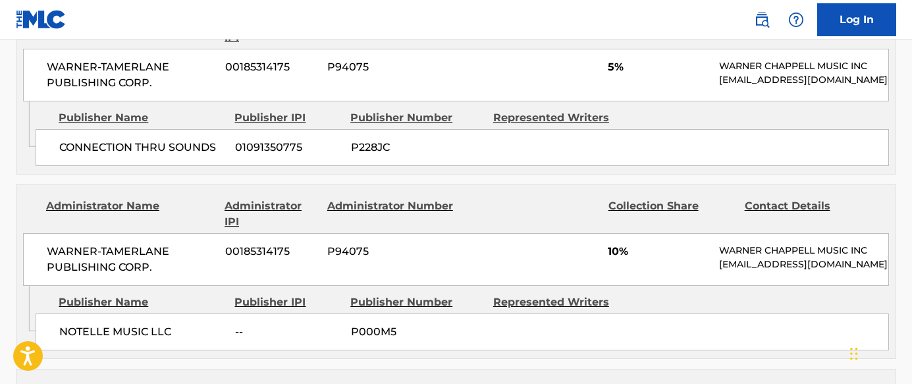
scroll to position [1096, 0]
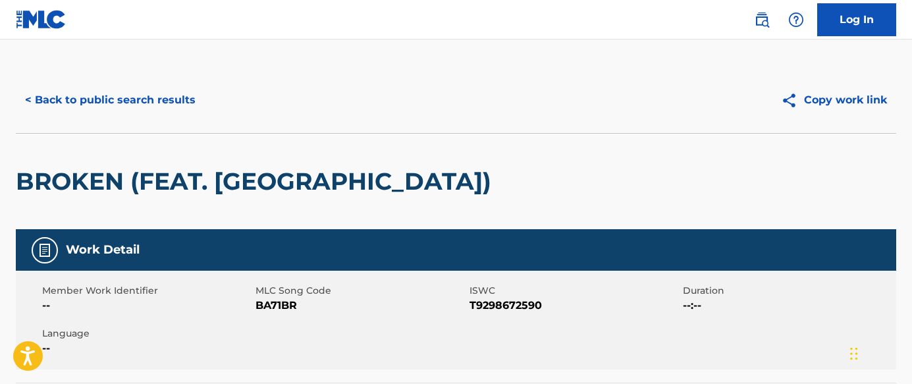
click at [181, 97] on button "< Back to public search results" at bounding box center [110, 100] width 189 height 33
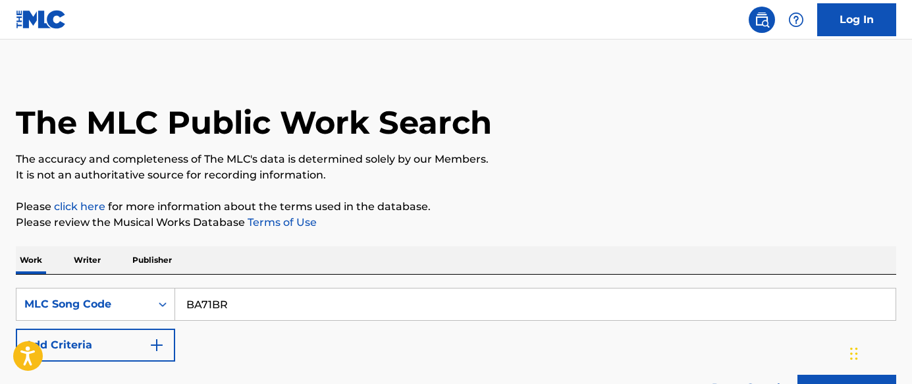
scroll to position [258, 0]
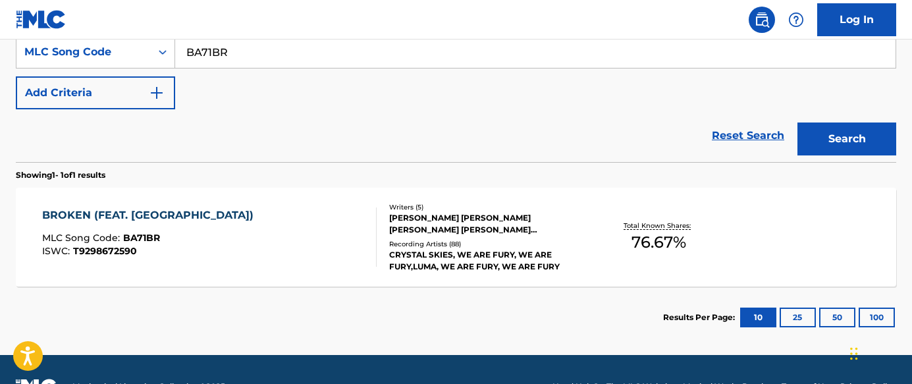
click at [316, 56] on input "BA71BR" at bounding box center [535, 52] width 720 height 32
paste input "EB1BKD"
type input "EB1BKD"
click at [813, 136] on button "Search" at bounding box center [847, 138] width 99 height 33
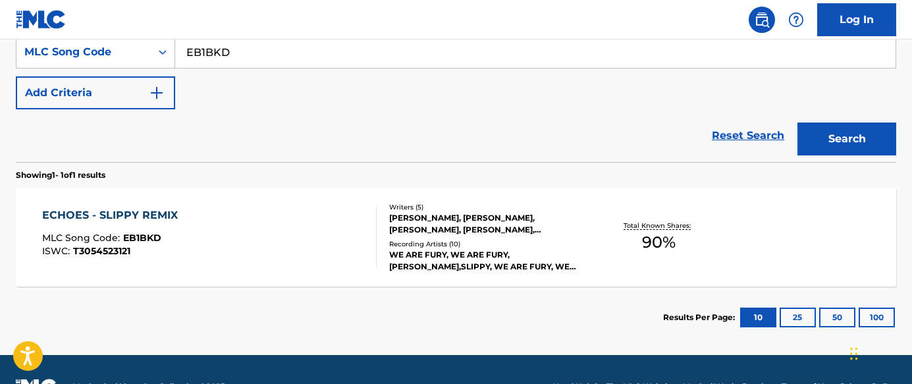
scroll to position [292, 0]
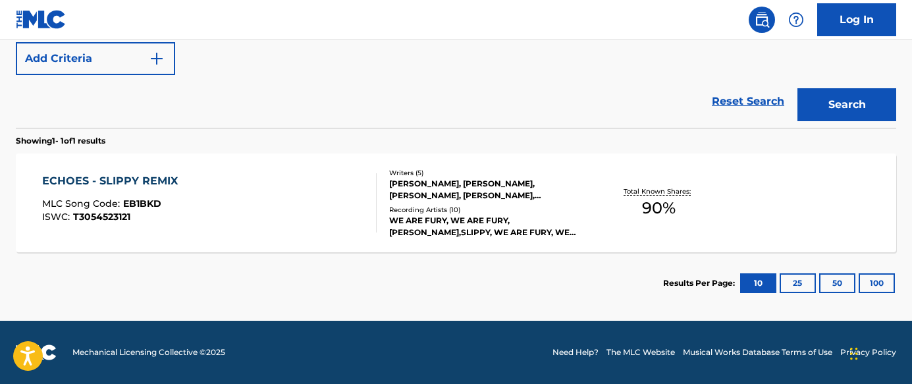
click at [314, 215] on div "ECHOES - SLIPPY REMIX MLC Song Code : EB1BKD ISWC : T3054523121" at bounding box center [209, 202] width 335 height 59
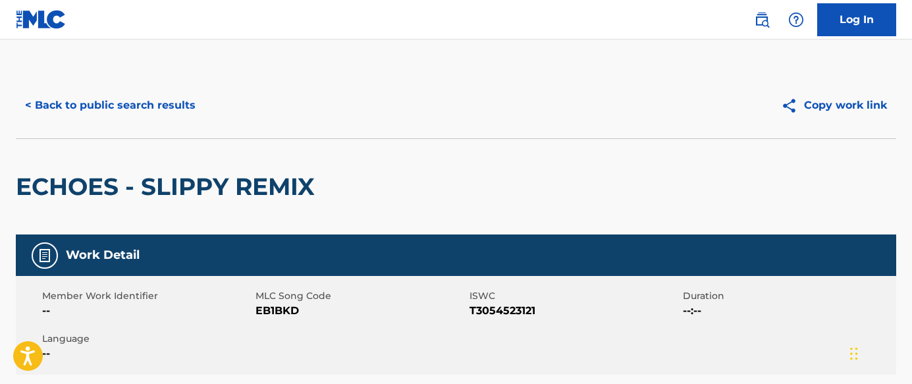
click at [140, 103] on button "< Back to public search results" at bounding box center [110, 105] width 189 height 33
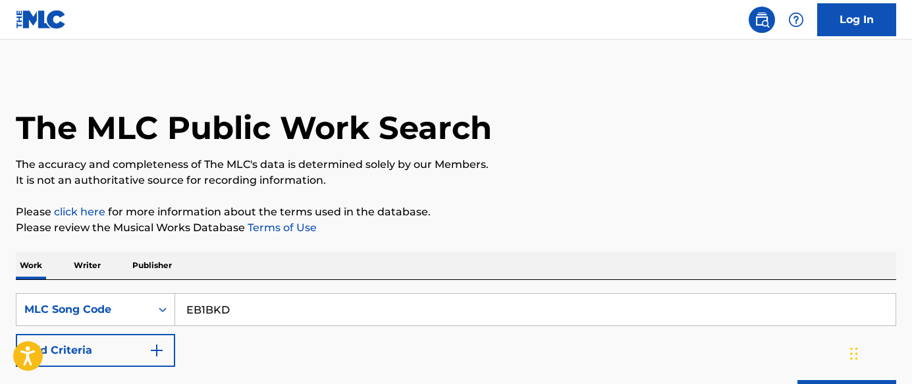
scroll to position [258, 0]
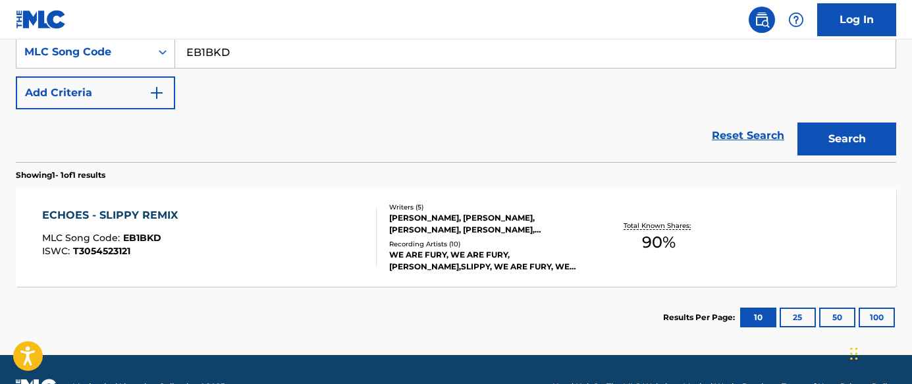
click at [381, 57] on input "EB1BKD" at bounding box center [535, 52] width 720 height 32
paste input "JC370"
type input "JC370D"
click at [834, 140] on button "Search" at bounding box center [847, 138] width 99 height 33
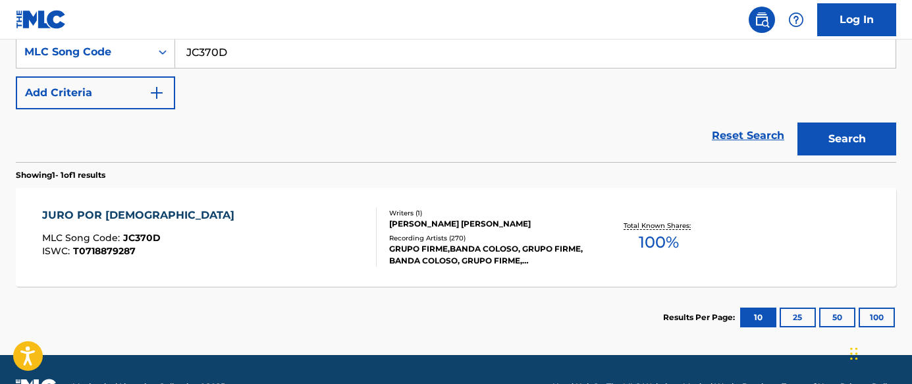
click at [337, 259] on div "JURO POR DIOS MLC Song Code : JC370D ISWC : T0718879287" at bounding box center [209, 236] width 335 height 59
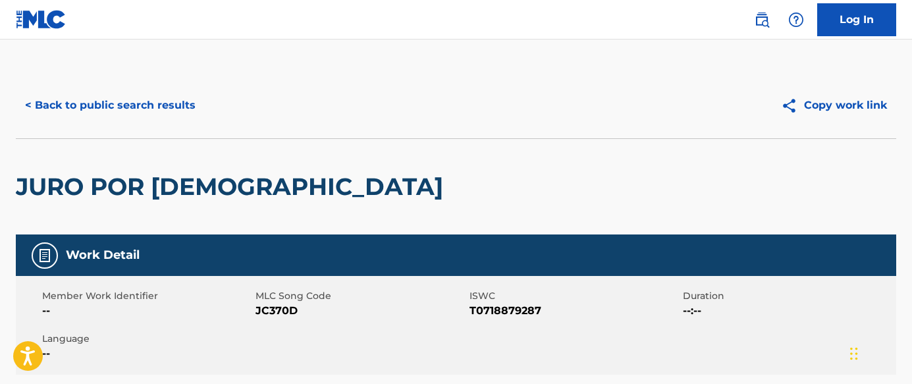
click at [168, 107] on button "< Back to public search results" at bounding box center [110, 105] width 189 height 33
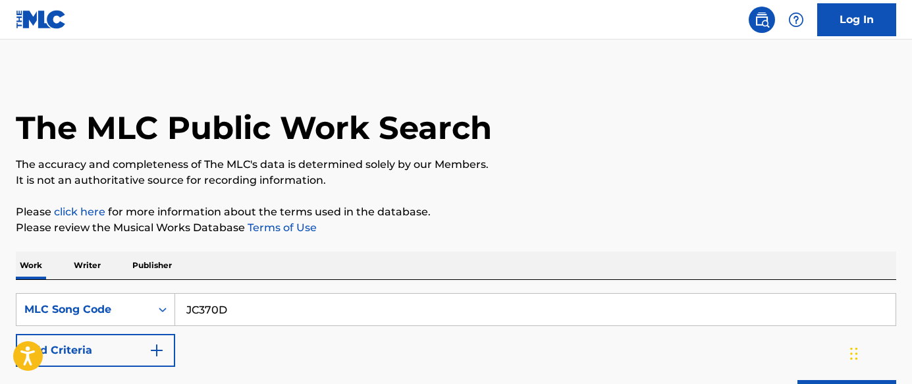
scroll to position [258, 0]
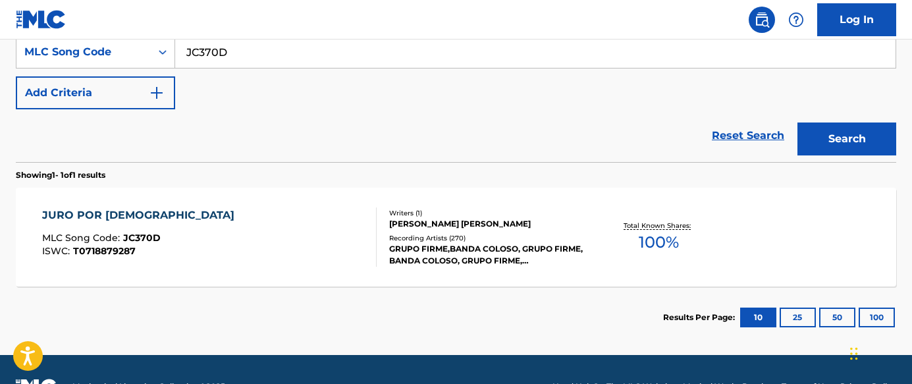
click at [458, 76] on div "SearchWithCriteriace9a3bc5-959e-413b-b617-7ee43a4da099 MLC Song Code JC370D Add…" at bounding box center [456, 73] width 881 height 74
click at [459, 76] on div "SearchWithCriteriace9a3bc5-959e-413b-b617-7ee43a4da099 MLC Song Code JC370D Add…" at bounding box center [456, 73] width 881 height 74
click at [479, 51] on input "JC370D" at bounding box center [535, 52] width 720 height 32
paste input "DB8ZWN"
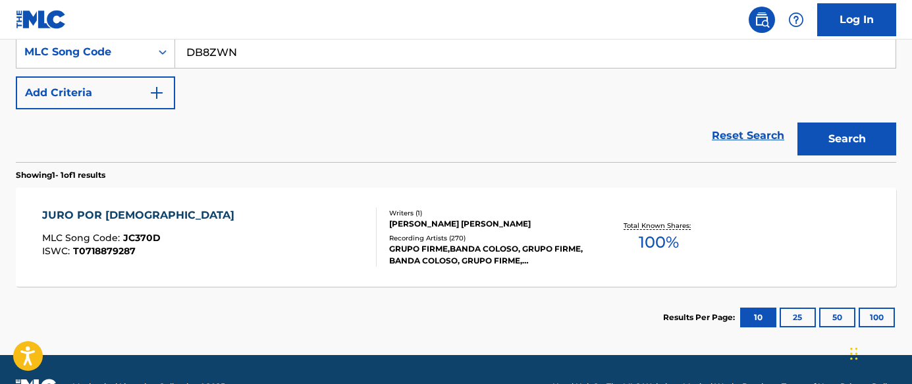
type input "DB8ZWN"
click at [856, 135] on button "Search" at bounding box center [847, 138] width 99 height 33
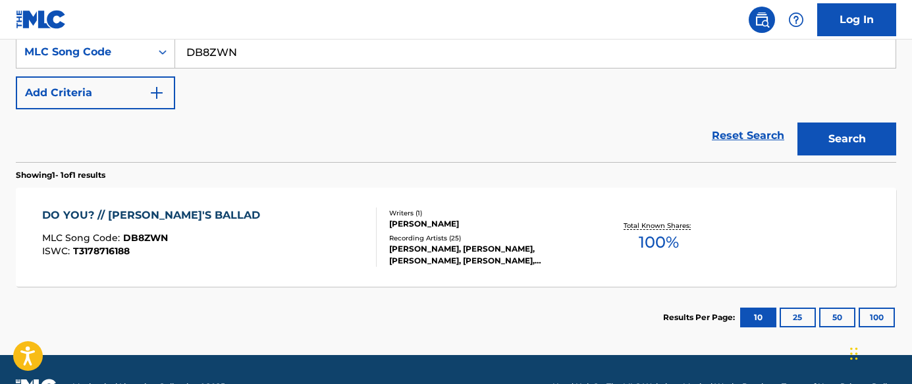
click at [285, 267] on div "DO YOU? // [PERSON_NAME]'S BALLAD MLC Song Code : DB8ZWN ISWC : T3178716188 Wri…" at bounding box center [456, 237] width 881 height 99
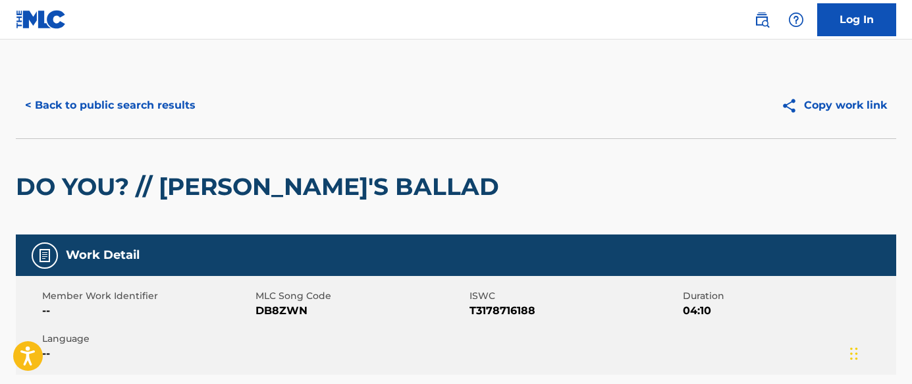
click at [177, 105] on button "< Back to public search results" at bounding box center [110, 105] width 189 height 33
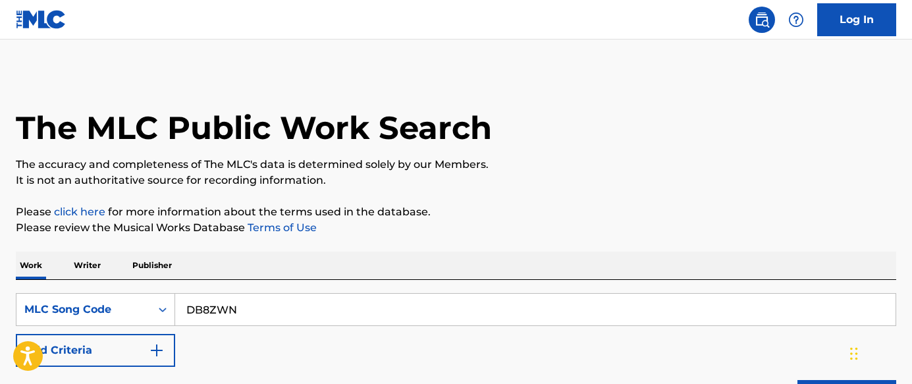
scroll to position [258, 0]
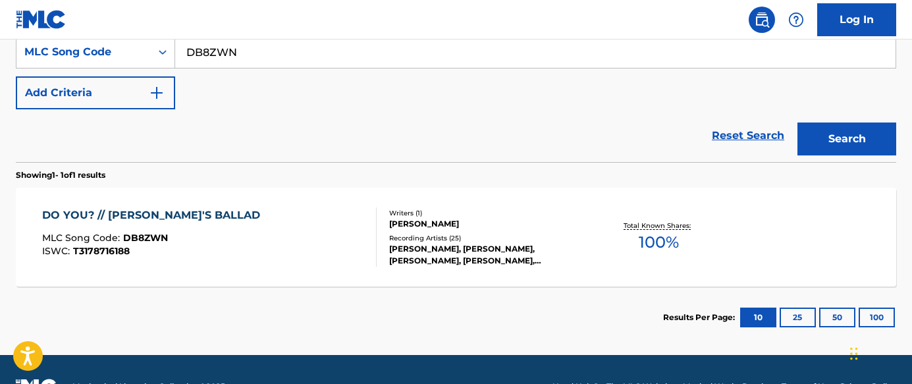
click at [401, 49] on input "DB8ZWN" at bounding box center [535, 52] width 720 height 32
paste input "AA802S"
type input "AA802S"
click at [817, 142] on button "Search" at bounding box center [847, 138] width 99 height 33
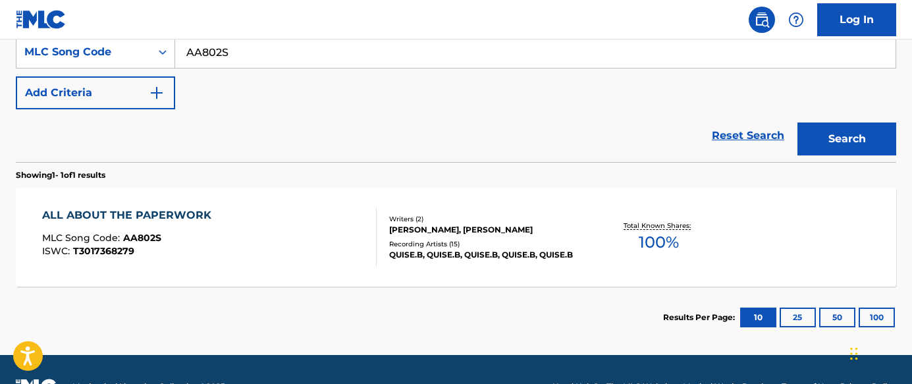
click at [314, 238] on div "ALL ABOUT THE PAPERWORK MLC Song Code : AA802S ISWC : T3017368279" at bounding box center [209, 236] width 335 height 59
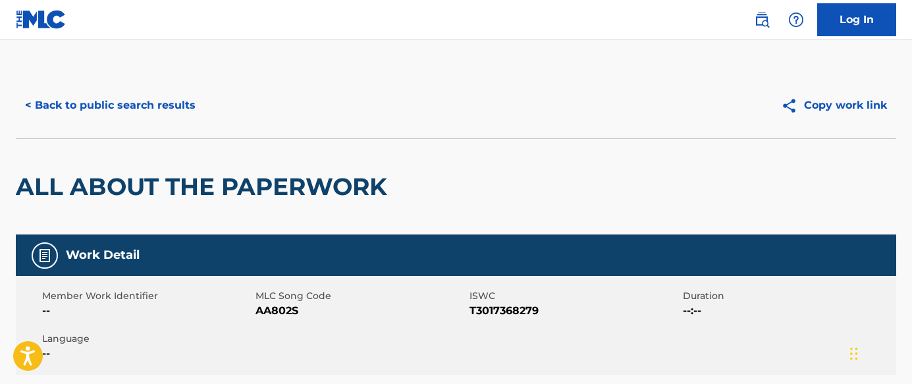
click at [178, 102] on button "< Back to public search results" at bounding box center [110, 105] width 189 height 33
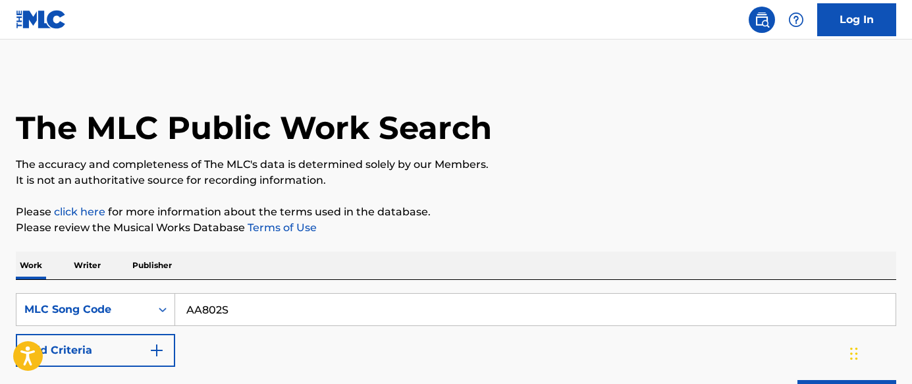
scroll to position [258, 0]
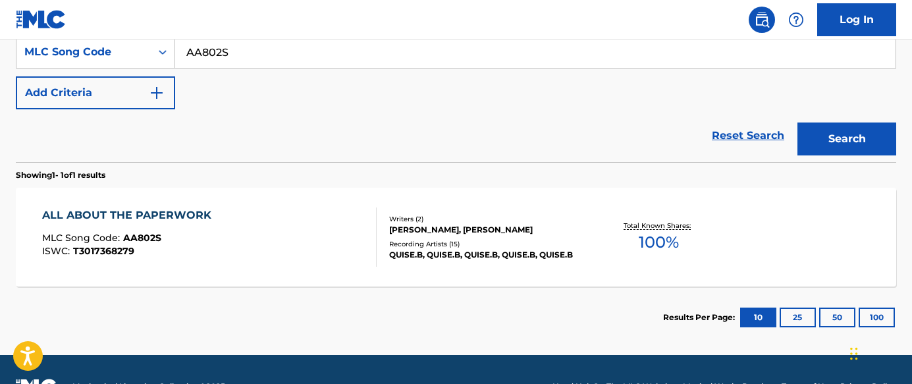
click at [352, 48] on input "AA802S" at bounding box center [535, 52] width 720 height 32
paste input "B1TV5"
type input "AB1TV5"
click at [832, 144] on button "Search" at bounding box center [847, 138] width 99 height 33
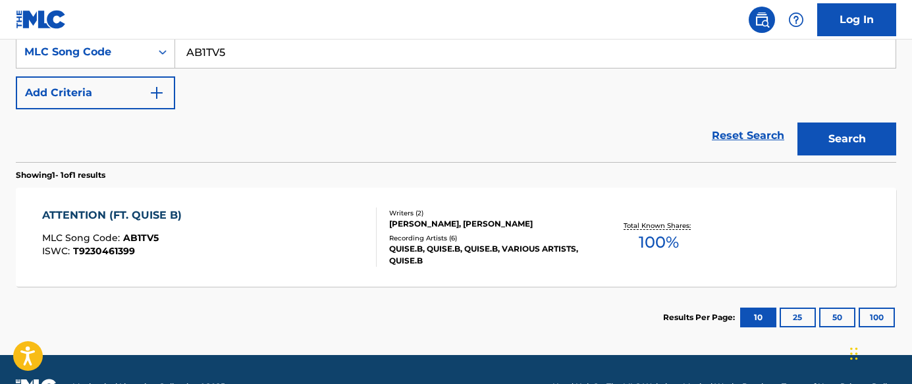
click at [256, 273] on div "ATTENTION (FT. [PERSON_NAME] MLC Song Code : AB1TV5 ISWC : T9230461399 Writers …" at bounding box center [456, 237] width 881 height 99
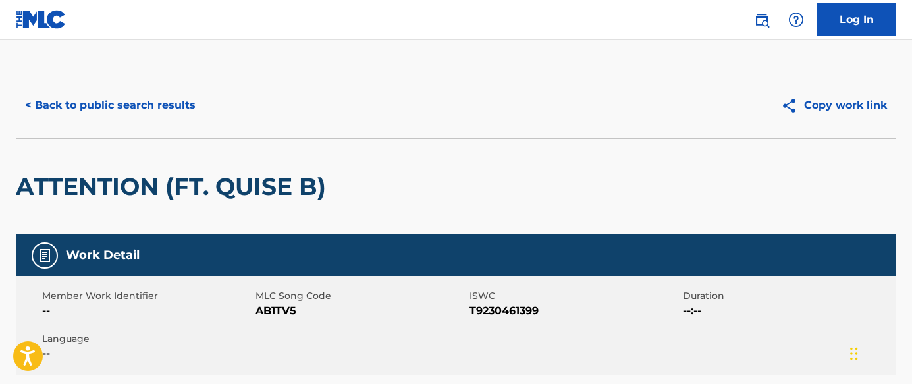
click at [167, 101] on button "< Back to public search results" at bounding box center [110, 105] width 189 height 33
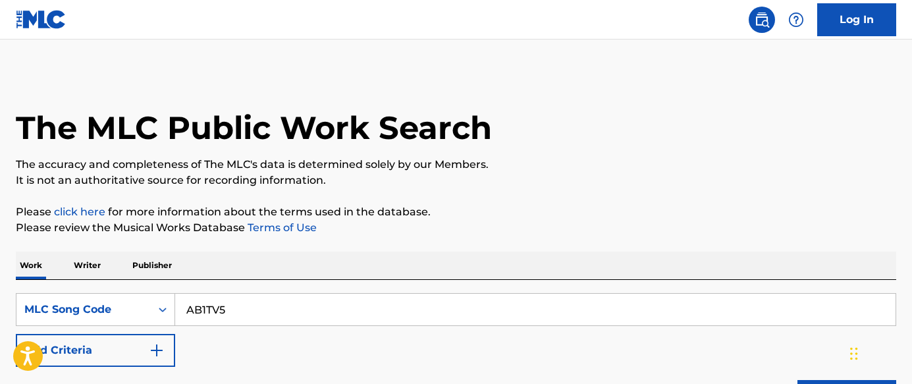
scroll to position [258, 0]
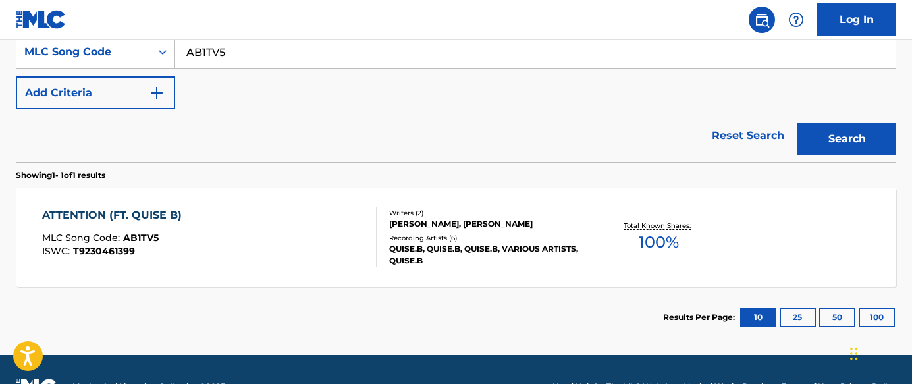
click at [338, 62] on input "AB1TV5" at bounding box center [535, 52] width 720 height 32
paste input "CB8INO"
type input "CB8INO"
click at [834, 131] on button "Search" at bounding box center [847, 138] width 99 height 33
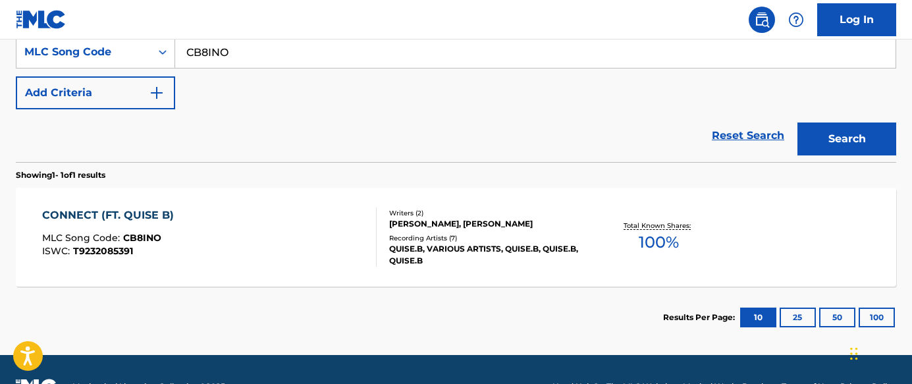
click at [322, 253] on div "CONNECT (FT. QUISE B) MLC Song Code : CB8INO ISWC : T9232085391" at bounding box center [209, 236] width 335 height 59
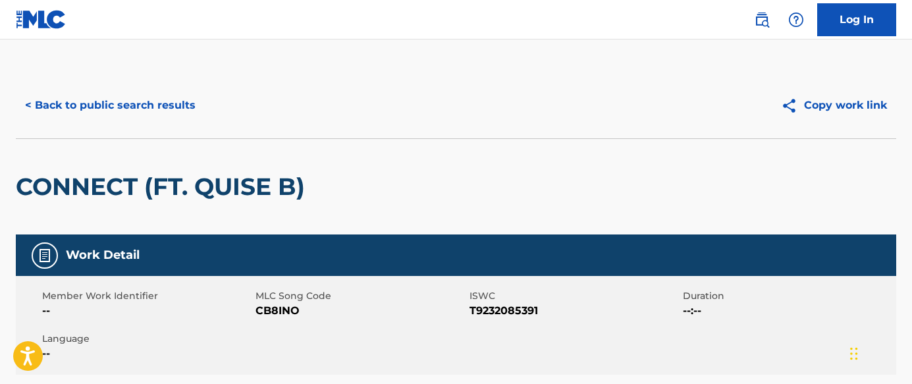
click at [187, 106] on button "< Back to public search results" at bounding box center [110, 105] width 189 height 33
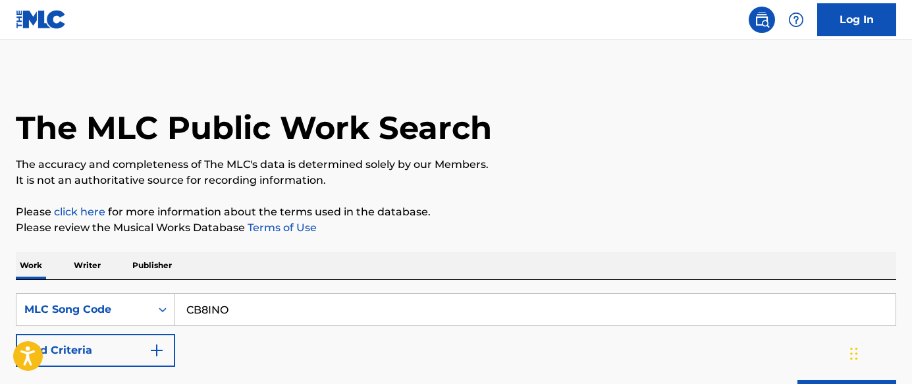
scroll to position [258, 0]
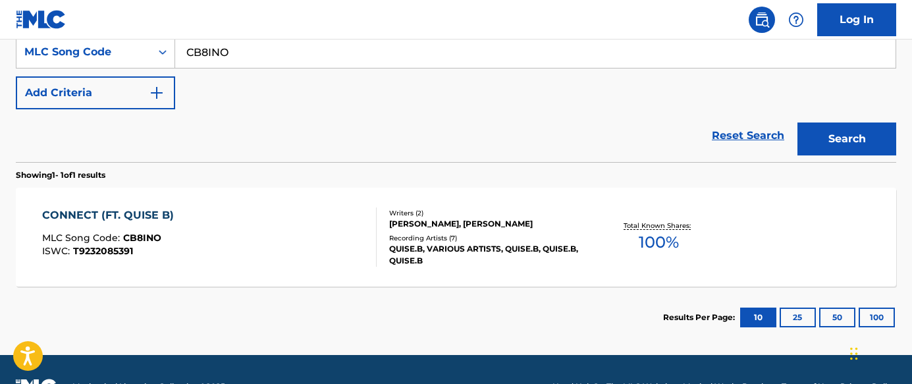
click at [462, 56] on input "CB8INO" at bounding box center [535, 52] width 720 height 32
click at [858, 142] on button "Search" at bounding box center [847, 138] width 99 height 33
click at [337, 281] on div "CONNECT (FT. [PERSON_NAME] MLC Song Code : CB8INO ISWC : T9232085391 Writers ( …" at bounding box center [456, 237] width 881 height 99
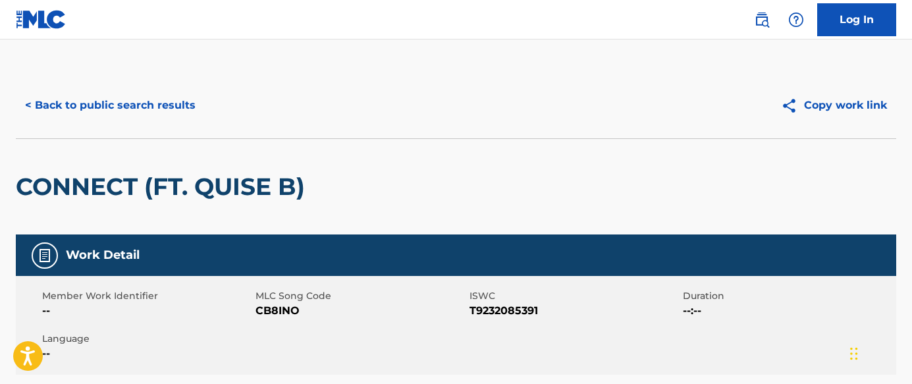
click at [148, 110] on button "< Back to public search results" at bounding box center [110, 105] width 189 height 33
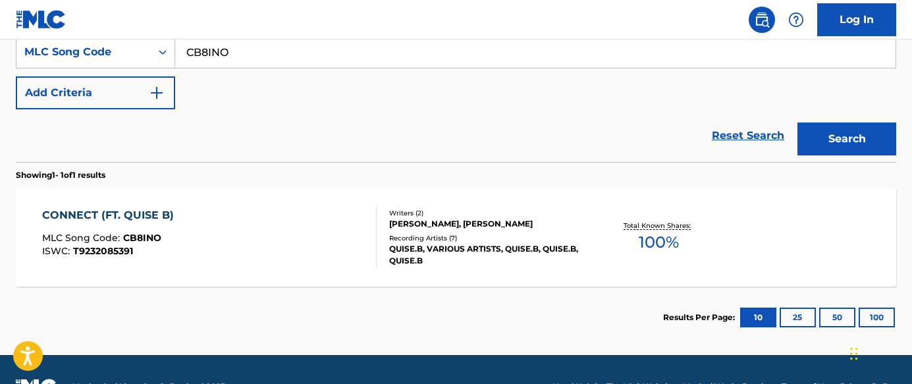
scroll to position [240, 0]
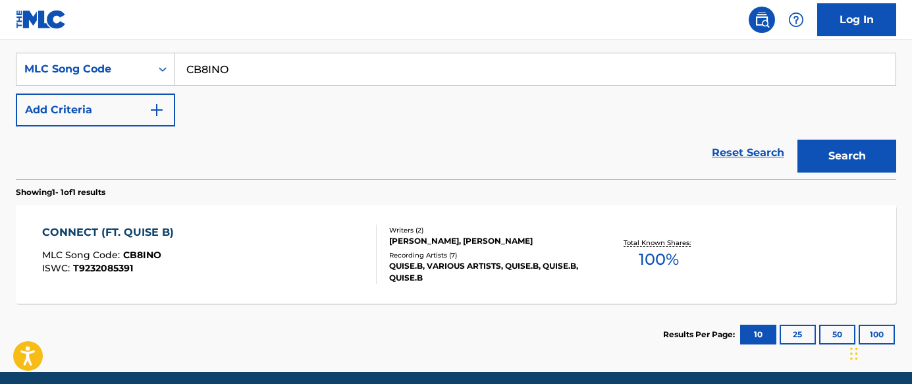
click at [385, 69] on input "CB8INO" at bounding box center [535, 69] width 720 height 32
paste input "LA9GYE"
type input "LA9GYE"
drag, startPoint x: 833, startPoint y: 149, endPoint x: 817, endPoint y: 151, distance: 15.9
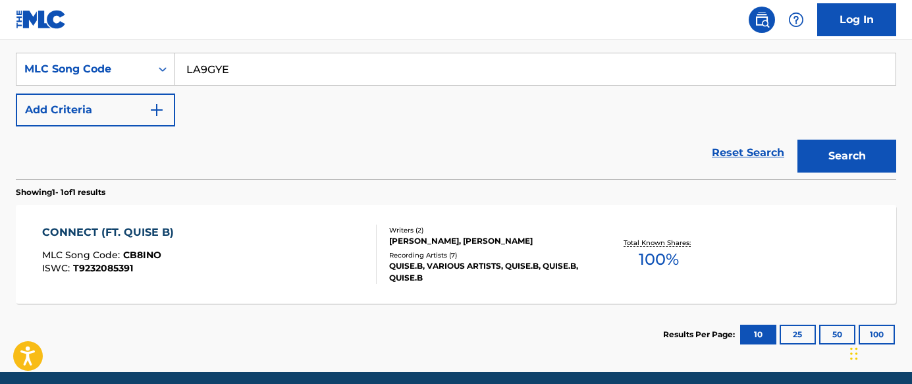
click at [833, 150] on button "Search" at bounding box center [847, 156] width 99 height 33
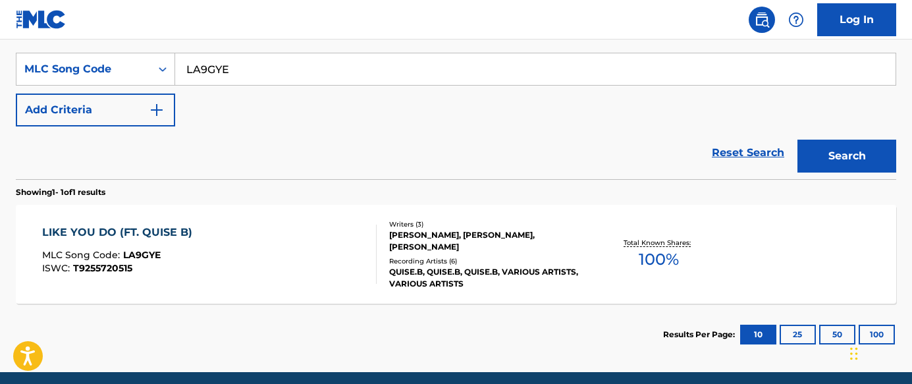
click at [240, 237] on div "LIKE YOU DO (FT. QUISE B) MLC Song Code : LA9GYE ISWC : T9255720515" at bounding box center [209, 254] width 335 height 59
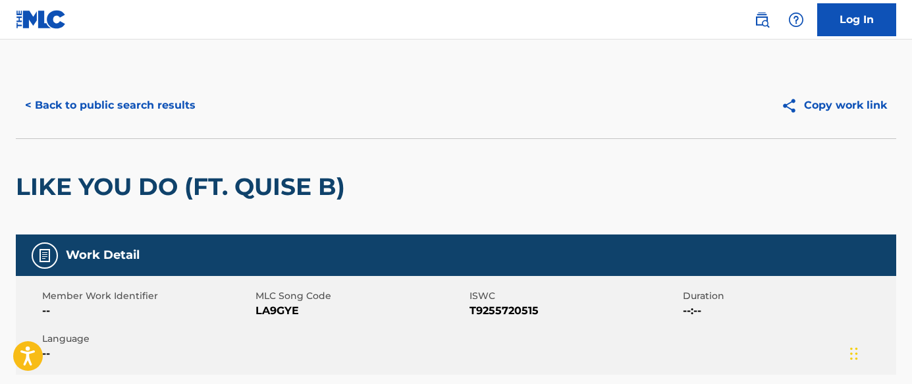
click at [180, 102] on button "< Back to public search results" at bounding box center [110, 105] width 189 height 33
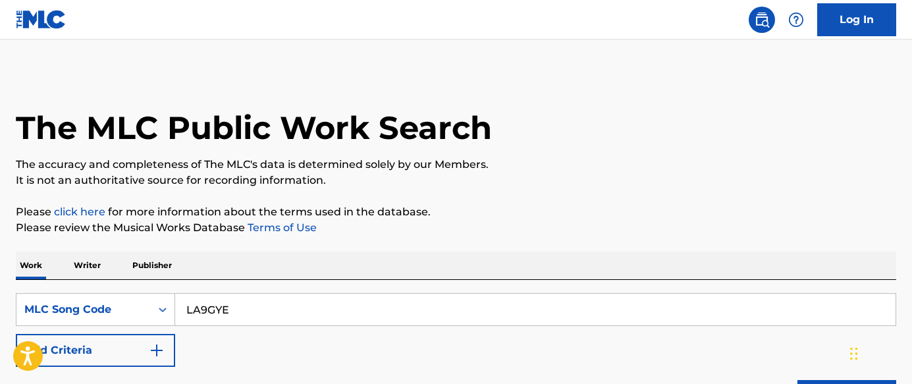
click at [325, 315] on input "LA9GYE" at bounding box center [535, 310] width 720 height 32
paste input "A2339G"
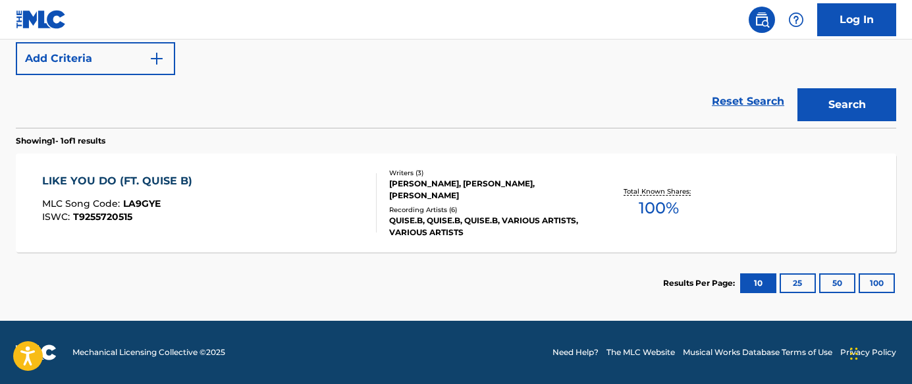
type input "A2339G"
click at [855, 95] on button "Search" at bounding box center [847, 104] width 99 height 33
click at [303, 229] on div "ALL GIRLS PARTY MLC Song Code : A2339G ISWC : T9027552154" at bounding box center [209, 202] width 335 height 59
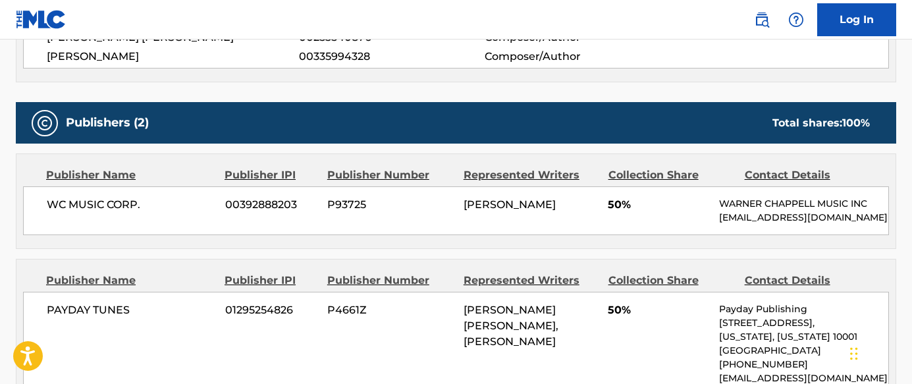
scroll to position [602, 0]
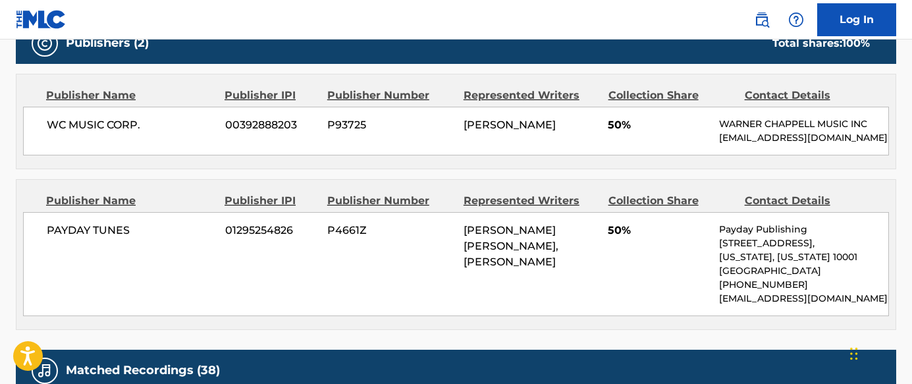
click at [641, 316] on div "PAYDAY TUNES 01295254826 P4661Z [PERSON_NAME] [PERSON_NAME], [PERSON_NAME] 50% …" at bounding box center [456, 264] width 866 height 104
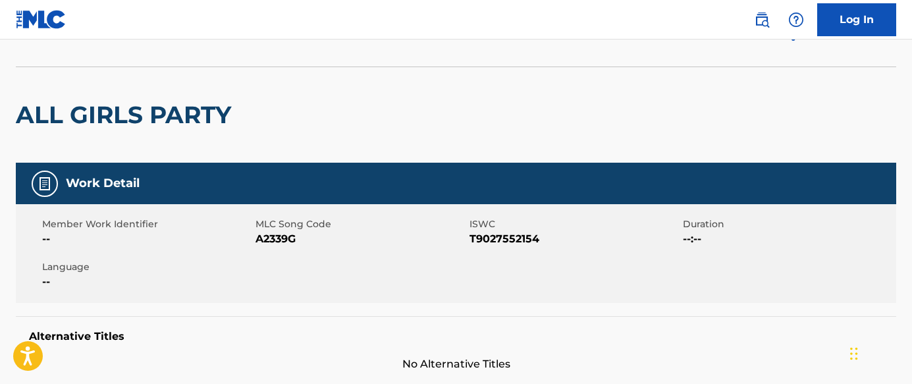
scroll to position [0, 0]
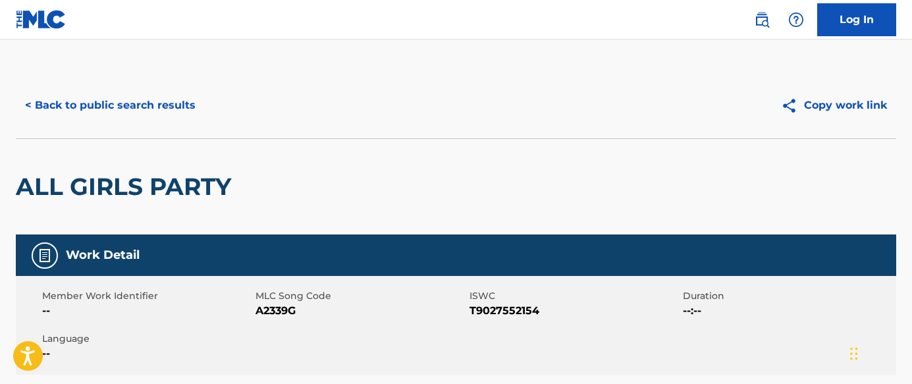
click at [173, 108] on button "< Back to public search results" at bounding box center [110, 105] width 189 height 33
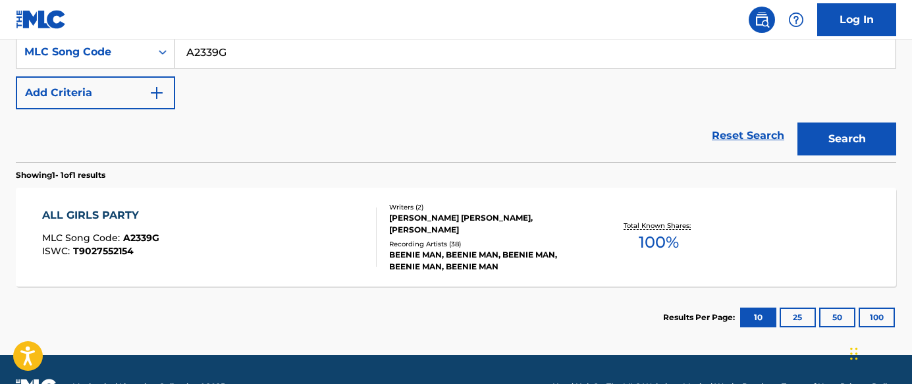
click at [284, 62] on input "A2339G" at bounding box center [535, 52] width 720 height 32
paste input "C3IXF"
type input "AC3IXF"
click at [832, 138] on button "Search" at bounding box center [847, 138] width 99 height 33
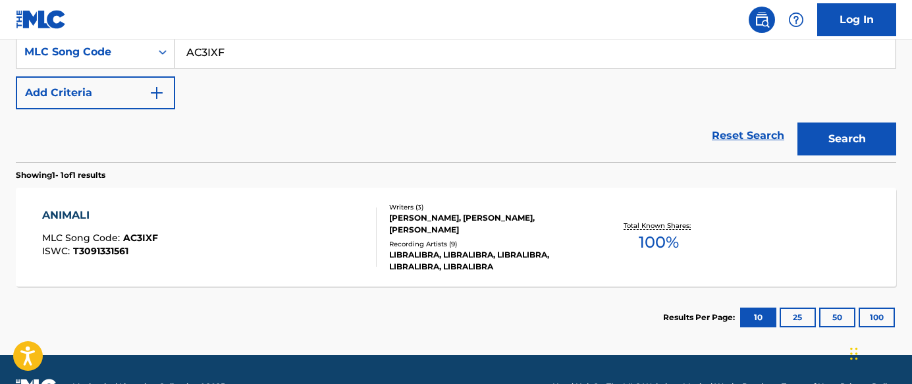
click at [254, 240] on div "ANIMALI MLC Song Code : AC3IXF ISWC : T3091331561" at bounding box center [209, 236] width 335 height 59
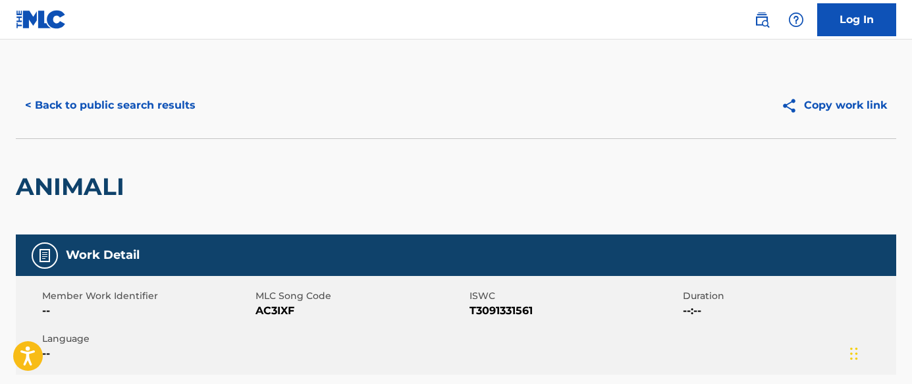
click at [148, 95] on button "< Back to public search results" at bounding box center [110, 105] width 189 height 33
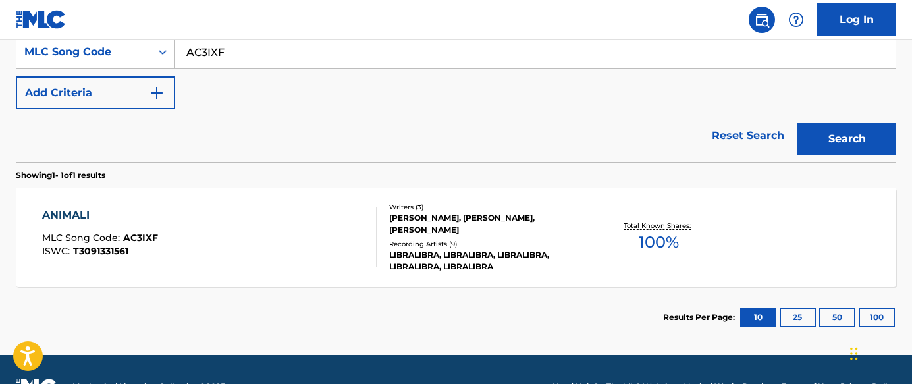
click at [367, 47] on input "AC3IXF" at bounding box center [535, 52] width 720 height 32
paste input "FE6A1I"
type input "FE6A1I"
click at [814, 131] on button "Search" at bounding box center [847, 138] width 99 height 33
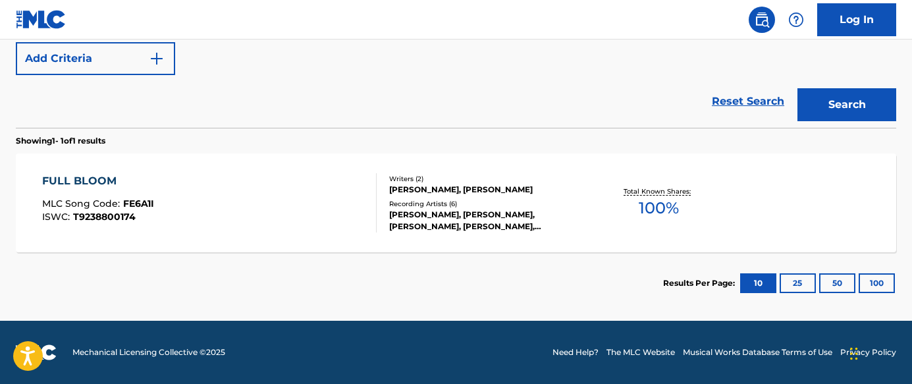
click at [356, 214] on div "FULL BLOOM MLC Song Code : FE6A1I ISWC : T9238800174" at bounding box center [209, 202] width 335 height 59
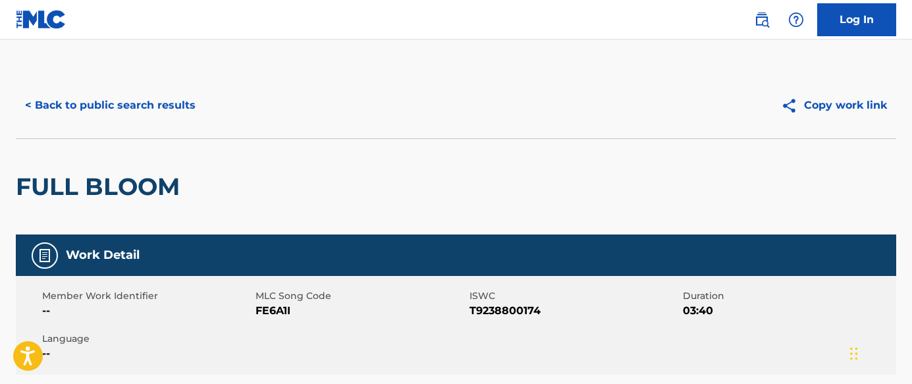
click at [140, 103] on button "< Back to public search results" at bounding box center [110, 105] width 189 height 33
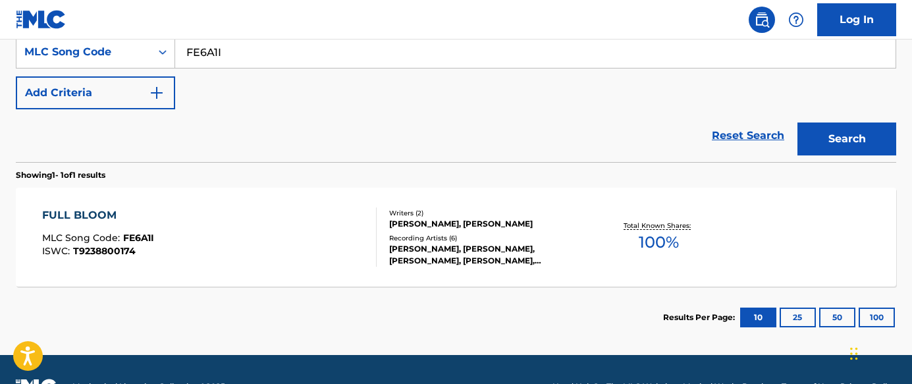
click at [348, 65] on input "FE6A1I" at bounding box center [535, 52] width 720 height 32
click at [349, 65] on input "FE6A1I" at bounding box center [535, 52] width 720 height 32
paste input "HA4J3Q"
type input "HA4J3Q"
click at [839, 133] on button "Search" at bounding box center [847, 138] width 99 height 33
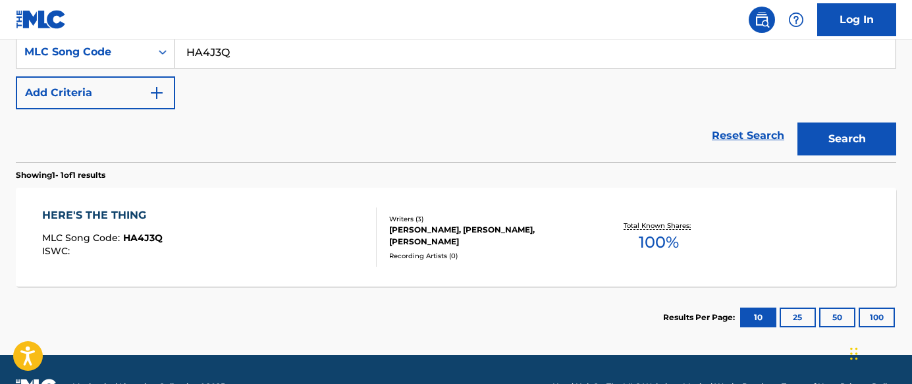
click at [276, 217] on div "HERE'S THE THING MLC Song Code : HA4J3Q ISWC :" at bounding box center [209, 236] width 335 height 59
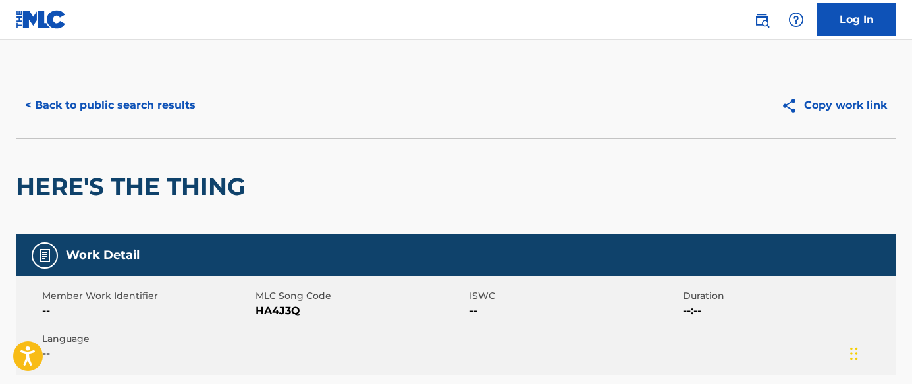
click at [173, 106] on button "< Back to public search results" at bounding box center [110, 105] width 189 height 33
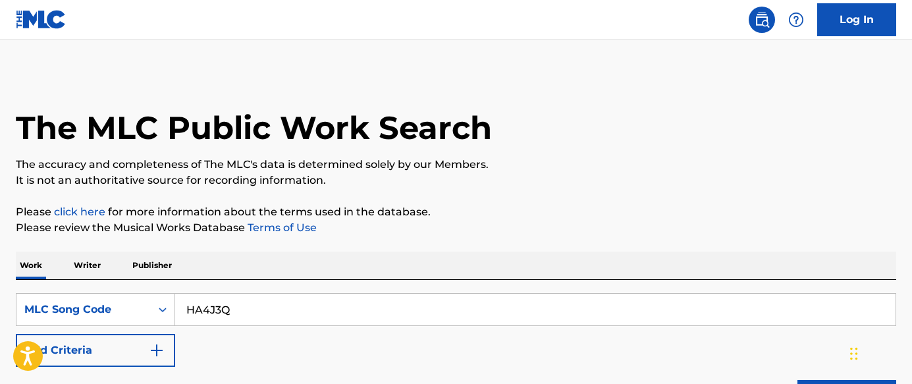
scroll to position [258, 0]
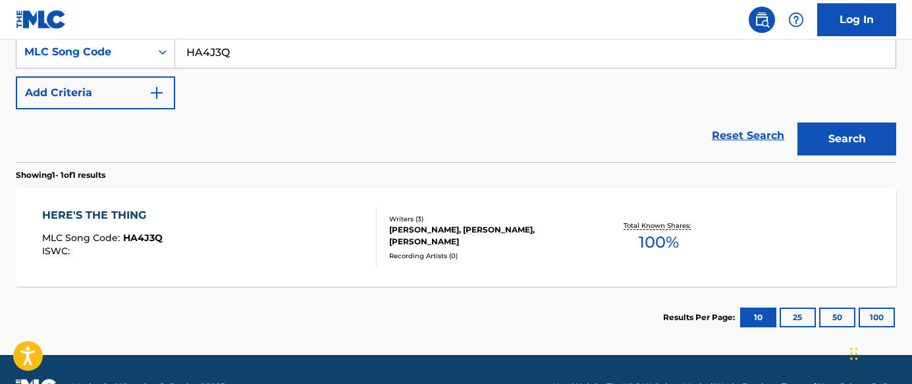
click at [479, 57] on input "HA4J3Q" at bounding box center [535, 52] width 720 height 32
paste input "IC8VKP"
type input "IC8VKP"
click at [824, 140] on button "Search" at bounding box center [847, 138] width 99 height 33
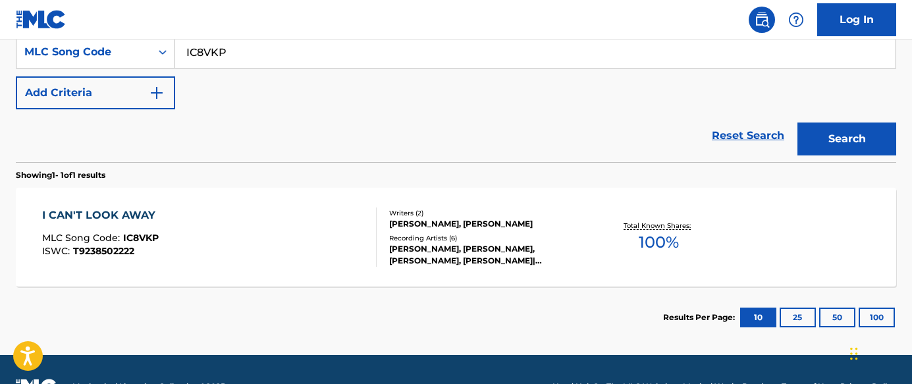
click at [369, 251] on div at bounding box center [371, 236] width 11 height 59
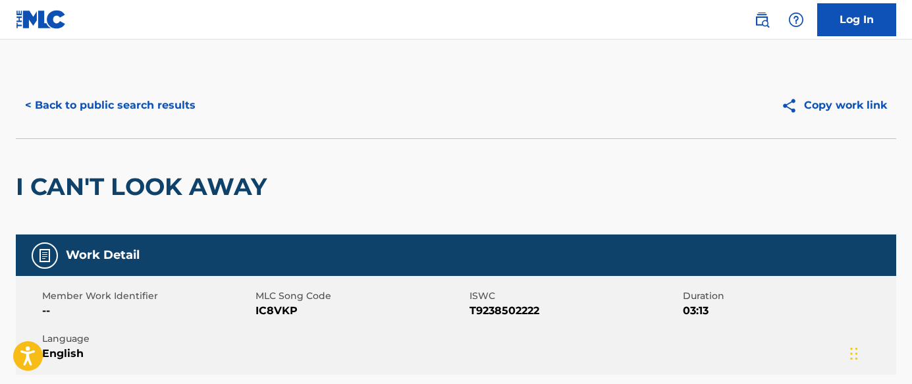
click at [149, 107] on button "< Back to public search results" at bounding box center [110, 105] width 189 height 33
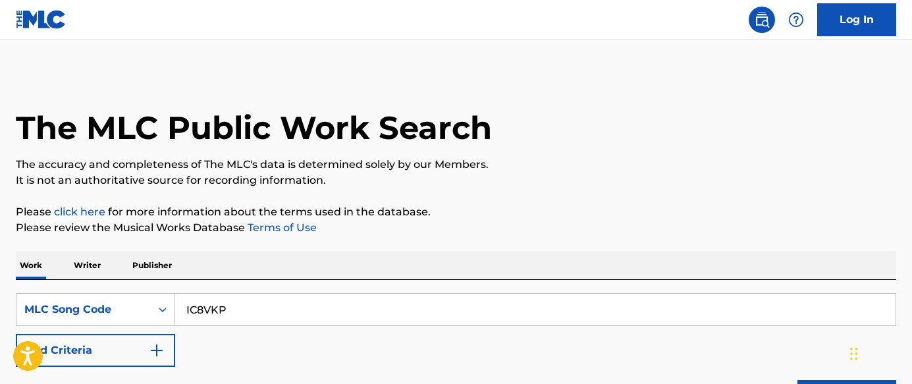
scroll to position [258, 0]
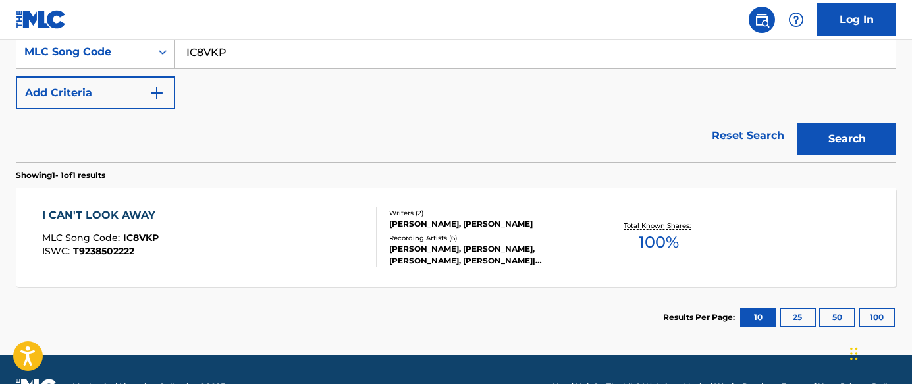
click at [455, 57] on input "IC8VKP" at bounding box center [535, 52] width 720 height 32
paste input "SI0CE"
type input "SI0CEP"
click at [822, 131] on button "Search" at bounding box center [847, 138] width 99 height 33
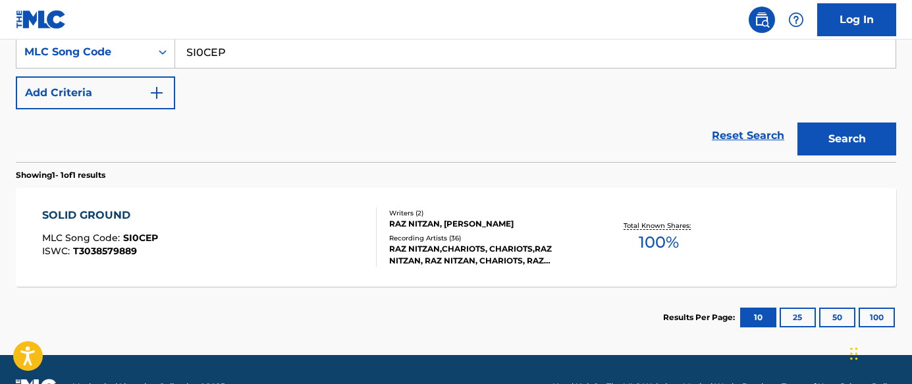
scroll to position [292, 0]
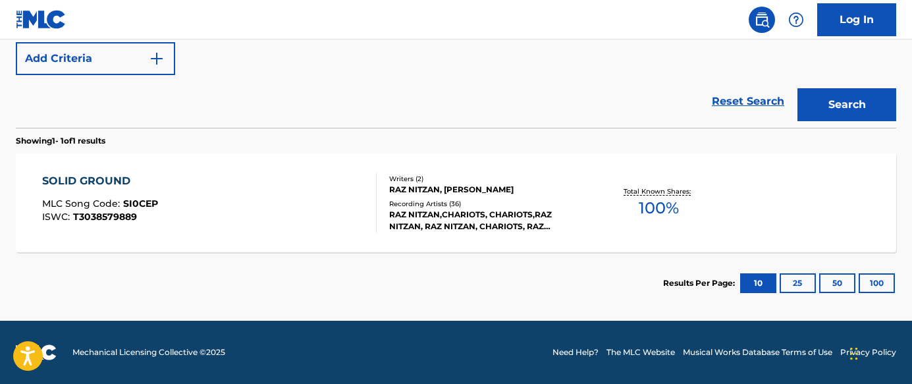
click at [271, 209] on div "SOLID GROUND MLC Song Code : SI0CEP ISWC : T3038579889" at bounding box center [209, 202] width 335 height 59
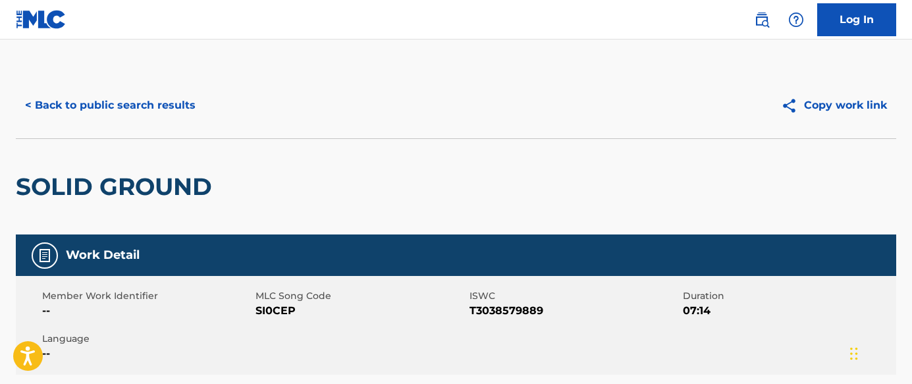
click at [148, 99] on button "< Back to public search results" at bounding box center [110, 105] width 189 height 33
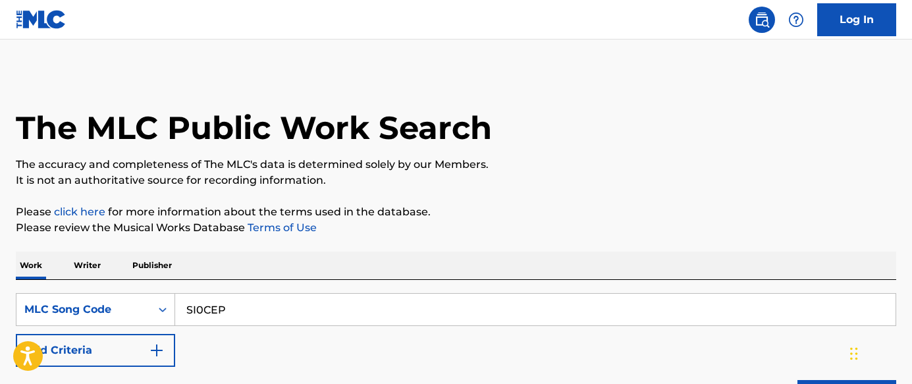
scroll to position [258, 0]
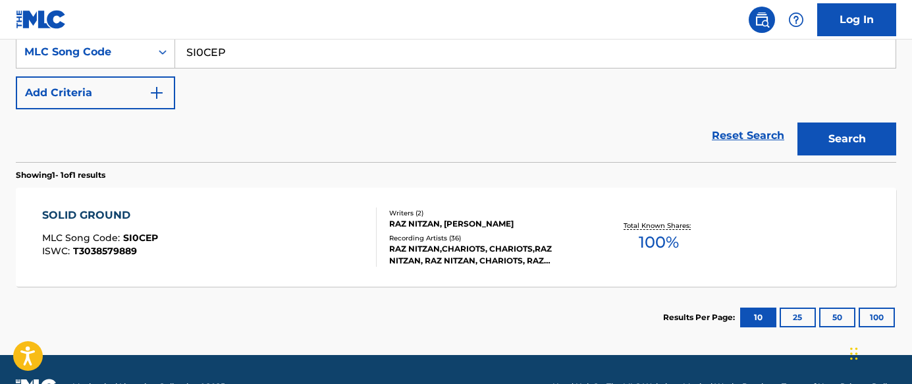
click at [436, 59] on input "SI0CEP" at bounding box center [535, 52] width 720 height 32
paste input "ZA84CM"
type input "ZA84CM"
click at [843, 135] on button "Search" at bounding box center [847, 138] width 99 height 33
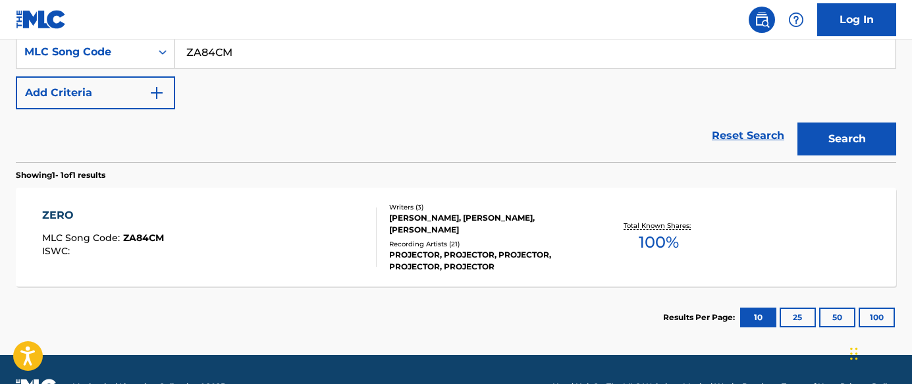
click at [218, 253] on div "ZERO MLC Song Code : ZA84CM ISWC :" at bounding box center [209, 236] width 335 height 59
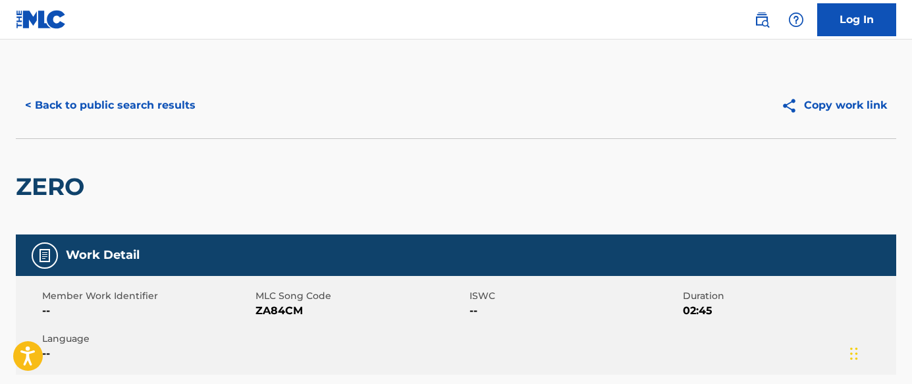
click at [146, 114] on button "< Back to public search results" at bounding box center [110, 105] width 189 height 33
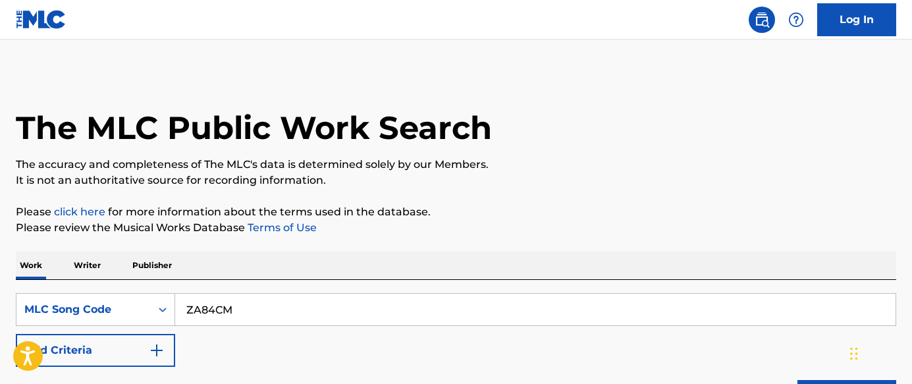
scroll to position [258, 0]
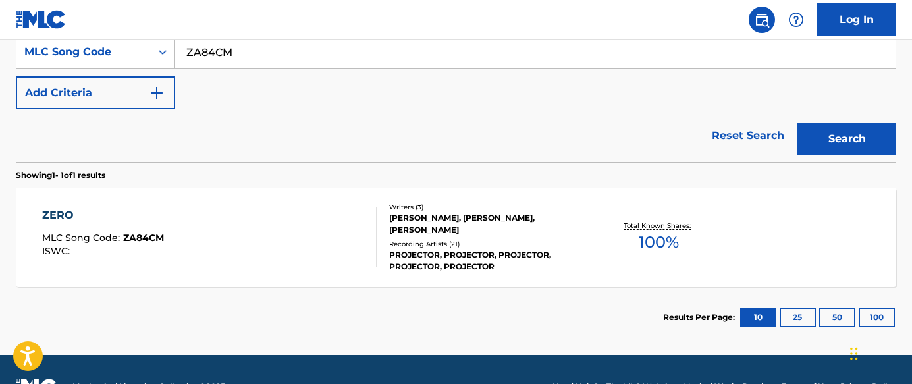
click at [169, 99] on button "Add Criteria" at bounding box center [95, 92] width 159 height 33
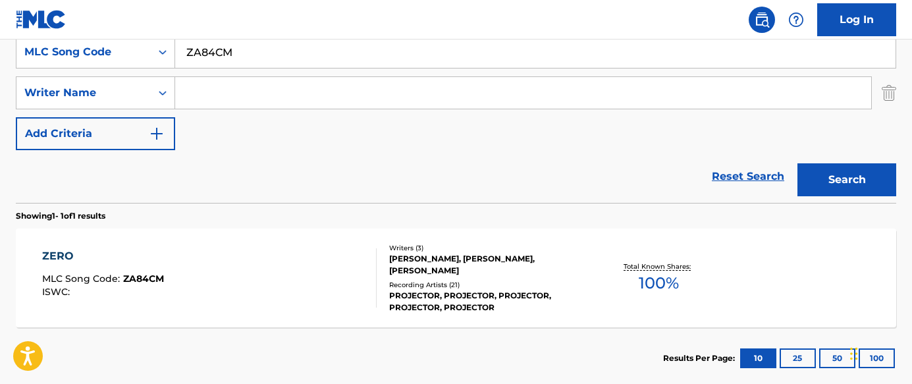
click at [884, 95] on img "Search Form" at bounding box center [889, 92] width 14 height 33
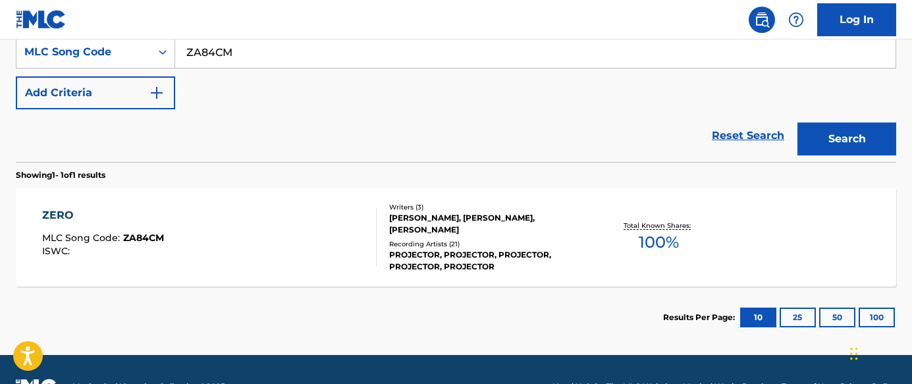
click at [298, 59] on input "ZA84CM" at bounding box center [535, 52] width 720 height 32
paste input "PF22YK"
type input "PF22YK"
click at [831, 143] on button "Search" at bounding box center [847, 138] width 99 height 33
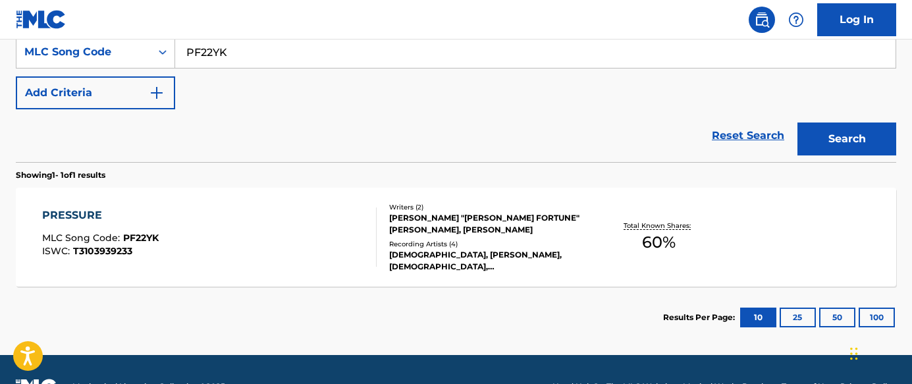
click at [415, 249] on div "Recording Artists ( 4 )" at bounding box center [487, 244] width 197 height 10
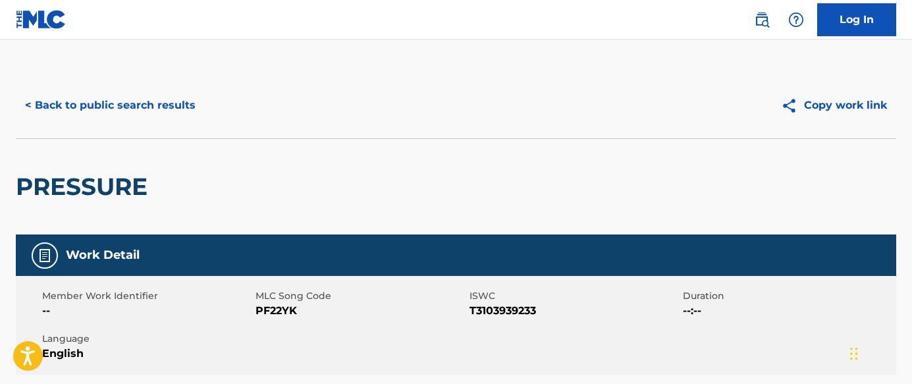
click at [175, 107] on button "< Back to public search results" at bounding box center [110, 105] width 189 height 33
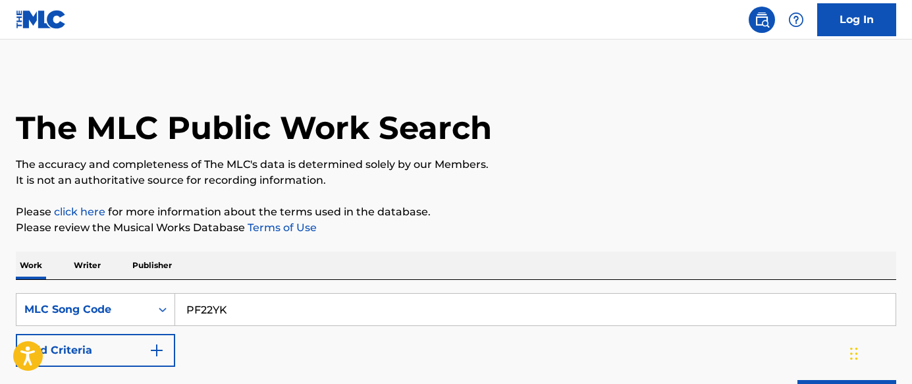
scroll to position [258, 0]
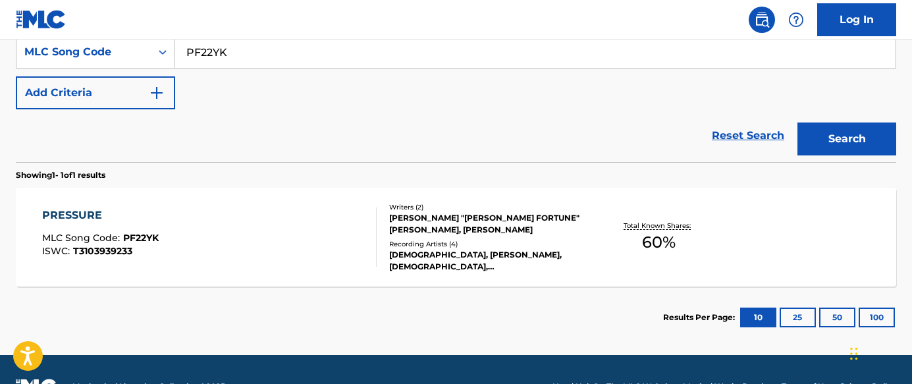
click at [477, 61] on input "PF22YK" at bounding box center [535, 52] width 720 height 32
click at [478, 61] on input "PF22YK" at bounding box center [535, 52] width 720 height 32
paste input "CV8DEG"
type input "CV8DEG"
click at [828, 138] on button "Search" at bounding box center [847, 138] width 99 height 33
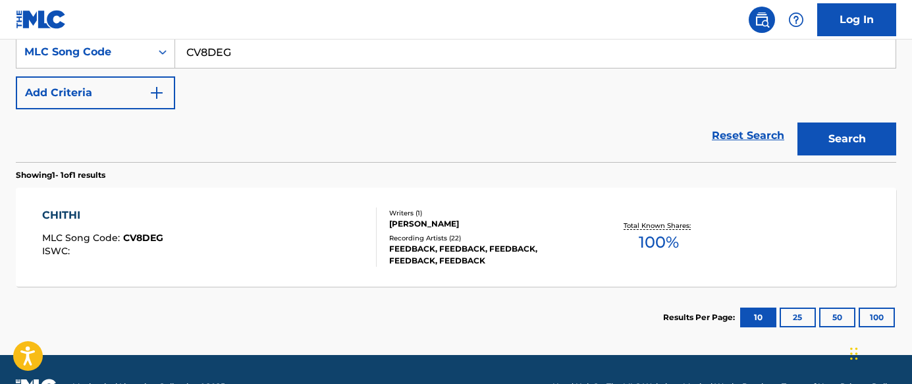
click at [307, 253] on div "CHITHI MLC Song Code : CV8DEG ISWC :" at bounding box center [209, 236] width 335 height 59
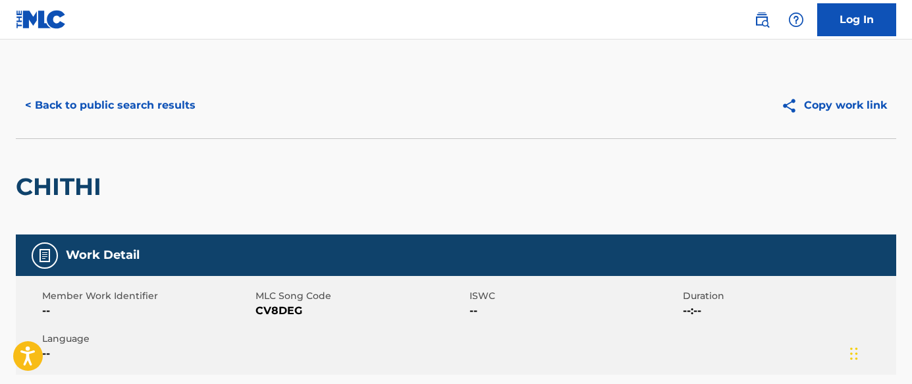
click at [154, 111] on button "< Back to public search results" at bounding box center [110, 105] width 189 height 33
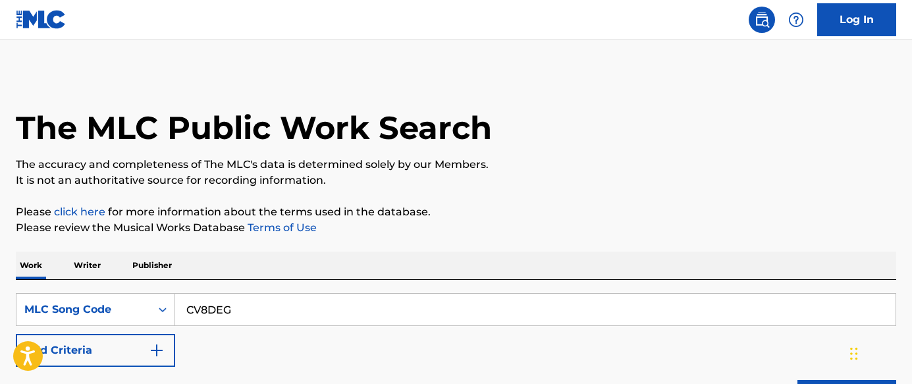
scroll to position [258, 0]
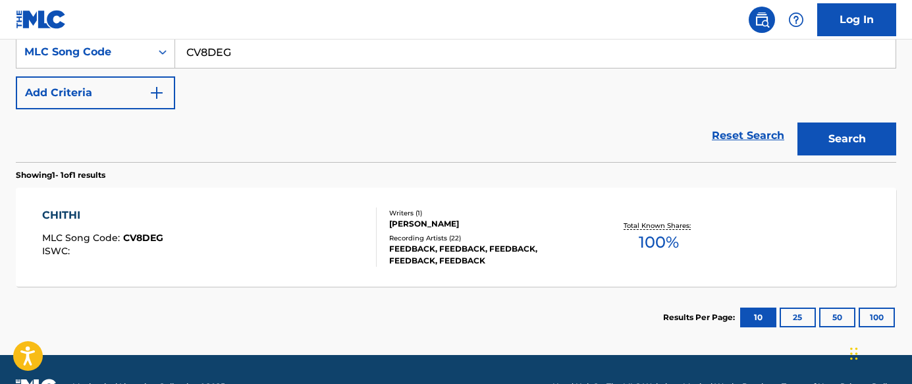
click at [422, 70] on div "SearchWithCriteriace9a3bc5-959e-413b-b617-7ee43a4da099 MLC Song Code CV8DEG Add…" at bounding box center [456, 73] width 881 height 74
click at [451, 55] on input "CV8DEG" at bounding box center [535, 52] width 720 height 32
paste input "FV9RG0"
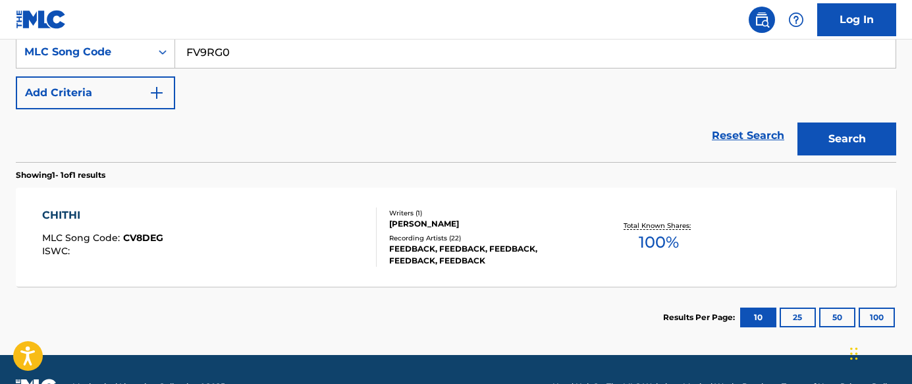
type input "FV9RG0"
click at [850, 142] on button "Search" at bounding box center [847, 138] width 99 height 33
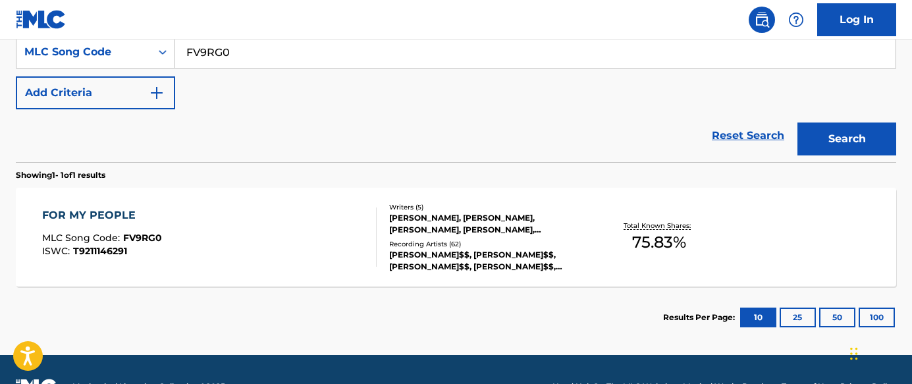
click at [355, 248] on div "FOR MY PEOPLE MLC Song Code : FV9RG0 ISWC : T9211146291" at bounding box center [209, 236] width 335 height 59
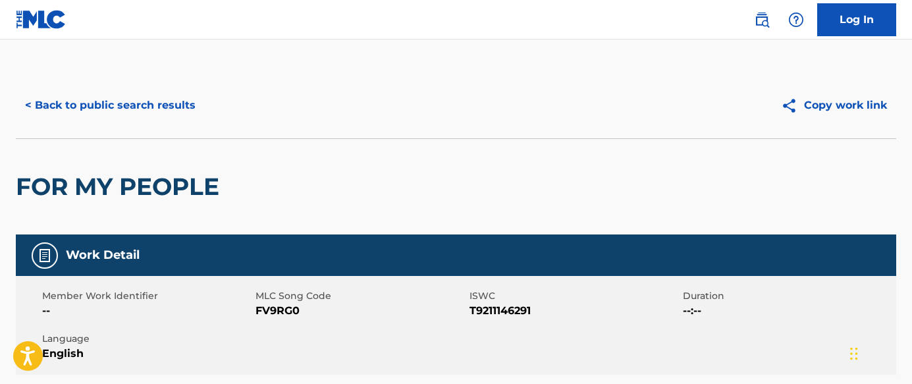
click at [113, 102] on button "< Back to public search results" at bounding box center [110, 105] width 189 height 33
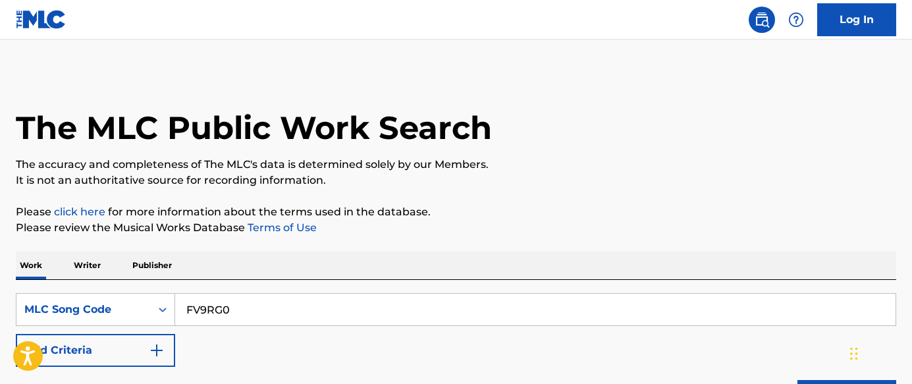
scroll to position [258, 0]
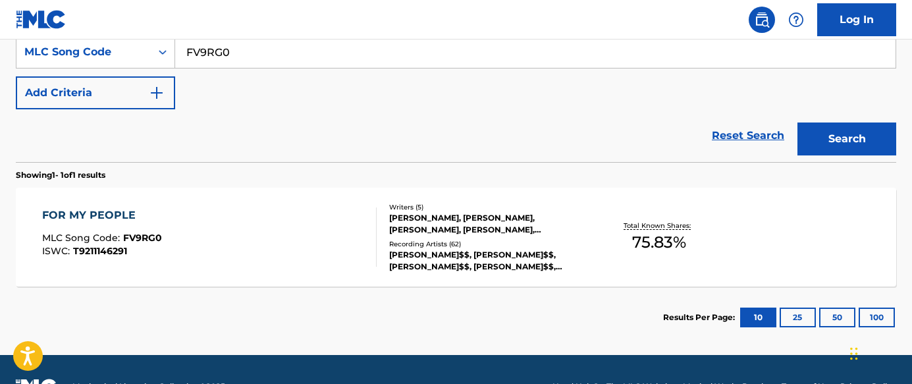
click at [250, 56] on input "FV9RG0" at bounding box center [535, 52] width 720 height 32
paste input "3U2IOI"
type input "3U2IOI"
click at [846, 152] on button "Search" at bounding box center [847, 138] width 99 height 33
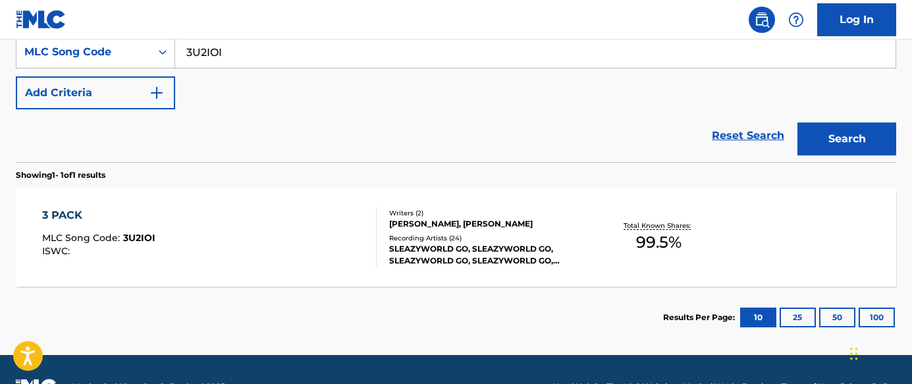
scroll to position [263, 0]
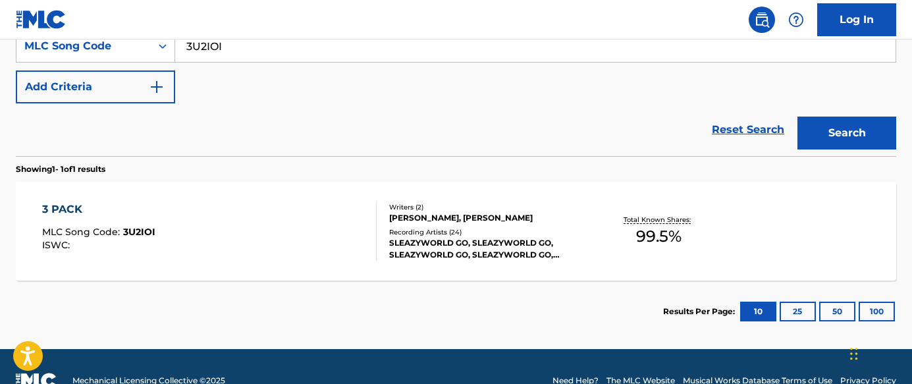
click at [296, 212] on div "3 PACK MLC Song Code : 3U2IOI ISWC :" at bounding box center [209, 231] width 335 height 59
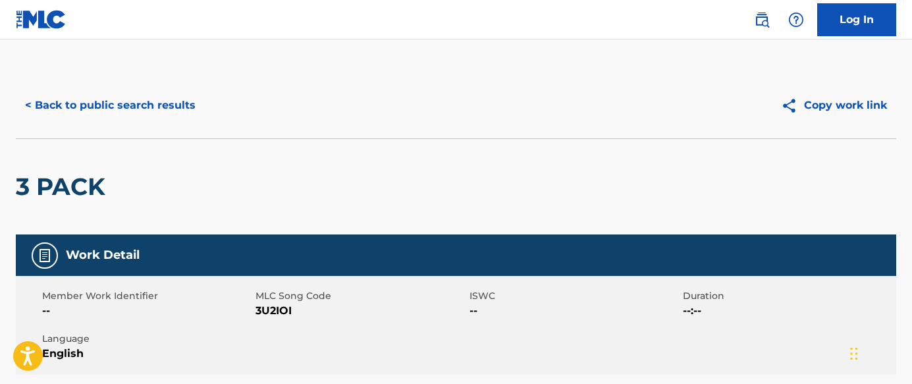
click at [158, 108] on button "< Back to public search results" at bounding box center [110, 105] width 189 height 33
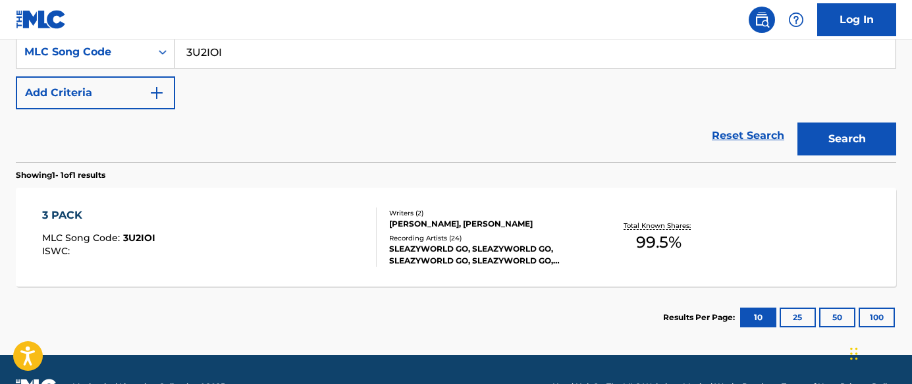
click at [293, 51] on input "3U2IOI" at bounding box center [535, 52] width 720 height 32
paste input "DR3MQV"
type input "DR3MQV"
click at [821, 143] on button "Search" at bounding box center [847, 138] width 99 height 33
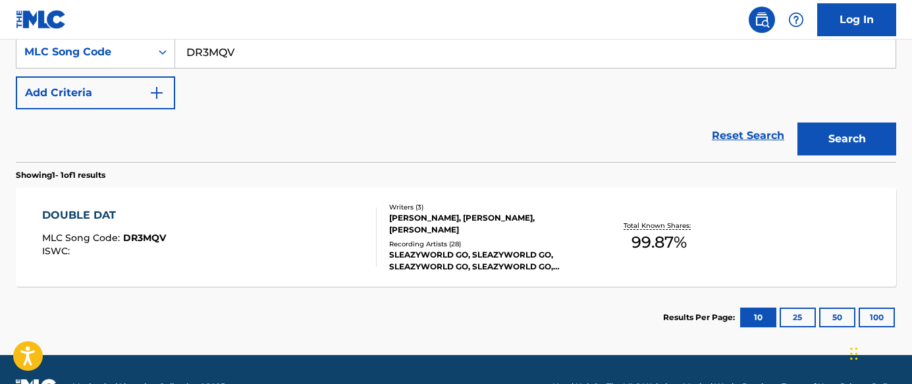
scroll to position [292, 0]
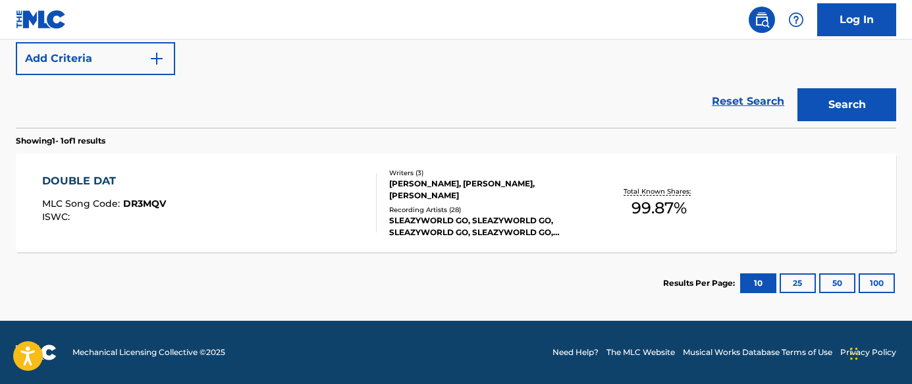
click at [313, 194] on div "DOUBLE DAT MLC Song Code : DR3MQV ISWC :" at bounding box center [209, 202] width 335 height 59
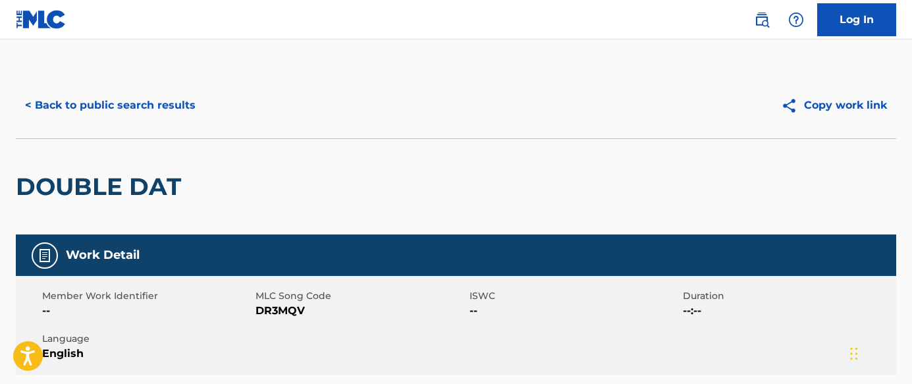
click at [78, 105] on button "< Back to public search results" at bounding box center [110, 105] width 189 height 33
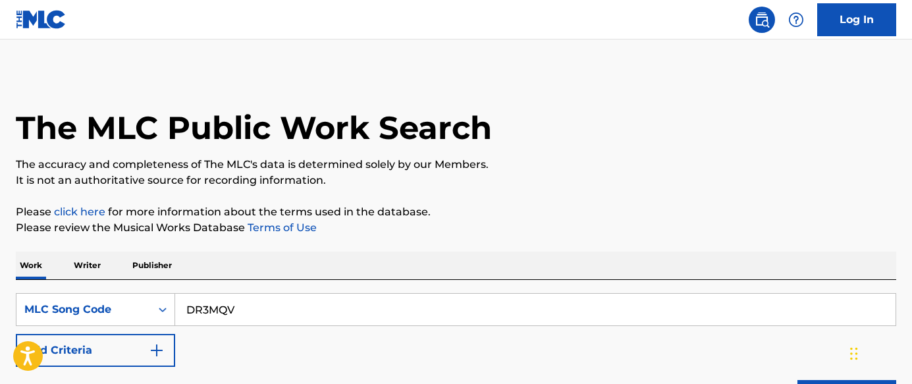
scroll to position [258, 0]
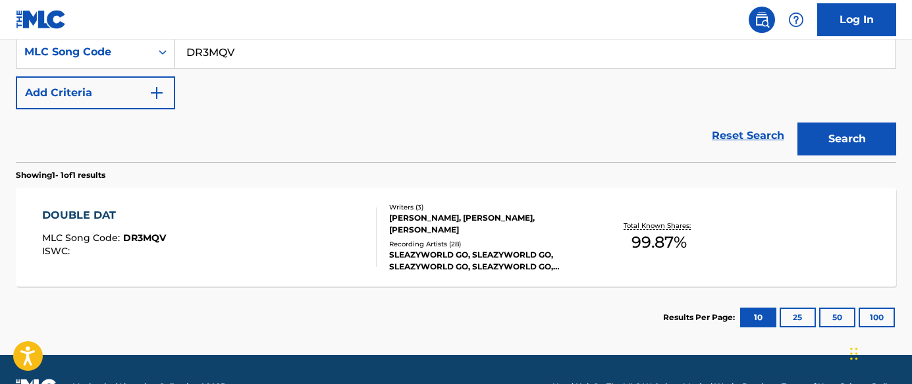
click at [354, 55] on input "DR3MQV" at bounding box center [535, 52] width 720 height 32
paste input "P3N1C"
type input "DP3N1C"
click at [813, 144] on button "Search" at bounding box center [847, 138] width 99 height 33
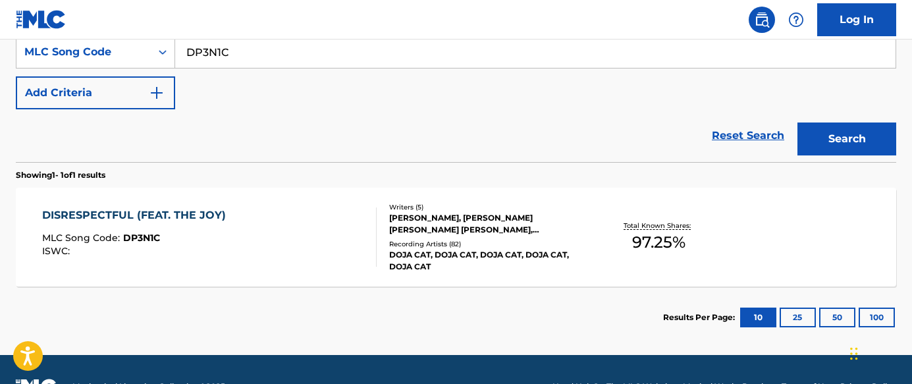
scroll to position [292, 0]
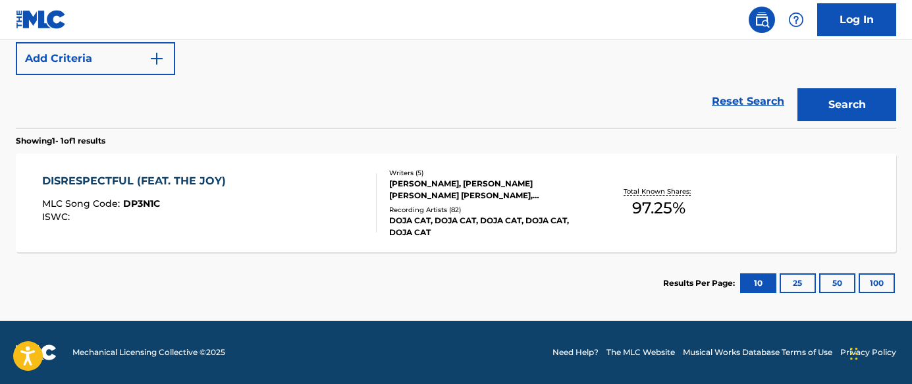
click at [356, 232] on div "DISRESPECTFUL (FEAT. THE JOY) MLC Song Code : DP3N1C ISWC :" at bounding box center [209, 202] width 335 height 59
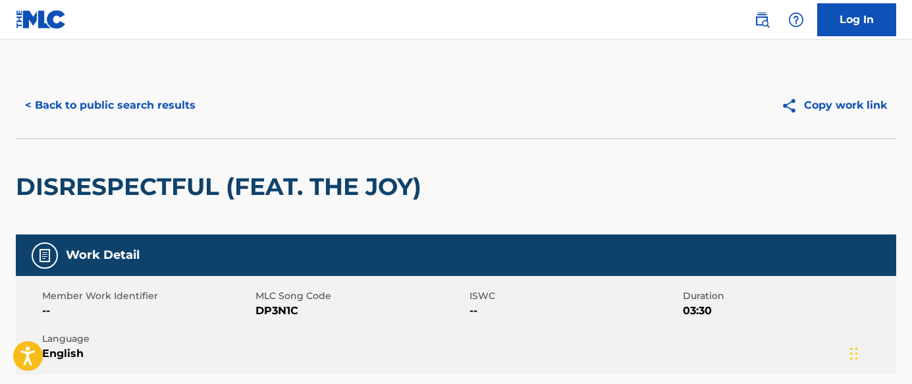
click at [149, 103] on button "< Back to public search results" at bounding box center [110, 105] width 189 height 33
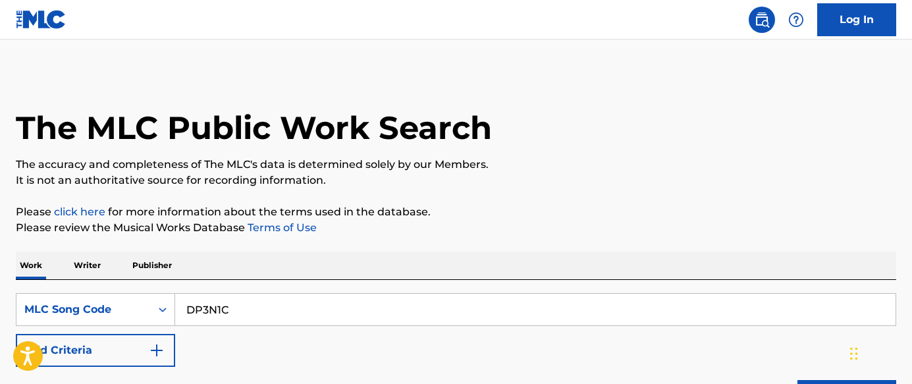
scroll to position [258, 0]
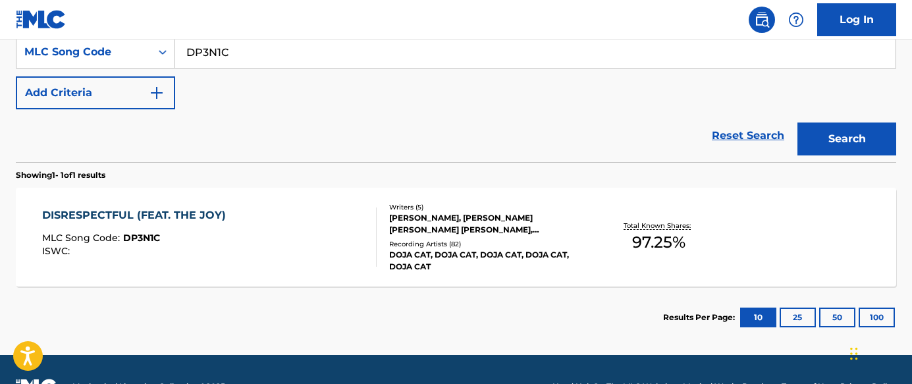
click at [330, 59] on input "DP3N1C" at bounding box center [535, 52] width 720 height 32
paste input "P12845"
type input "P12845"
click at [840, 154] on button "Search" at bounding box center [847, 138] width 99 height 33
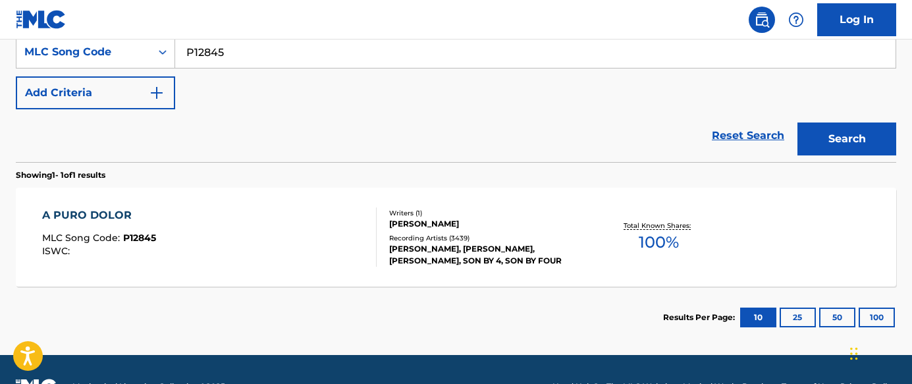
scroll to position [292, 0]
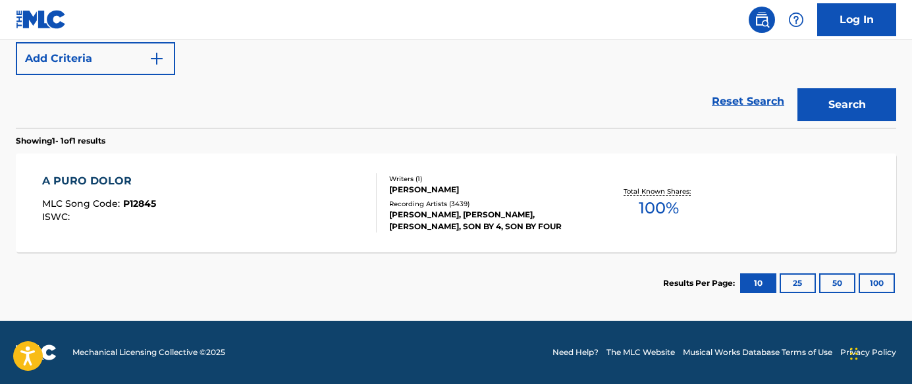
click at [271, 214] on div "A PURO DOLOR MLC Song Code : P12845 ISWC :" at bounding box center [209, 202] width 335 height 59
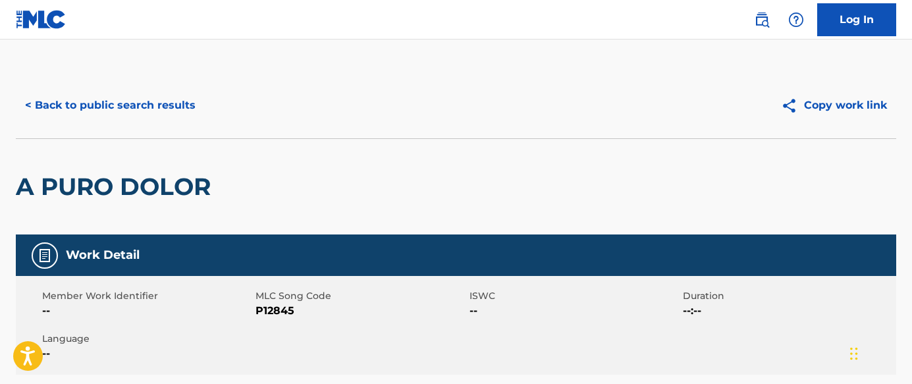
click at [146, 101] on button "< Back to public search results" at bounding box center [110, 105] width 189 height 33
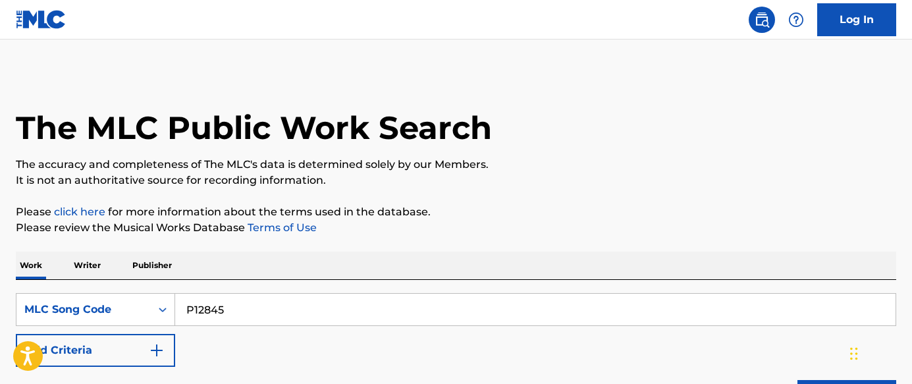
scroll to position [258, 0]
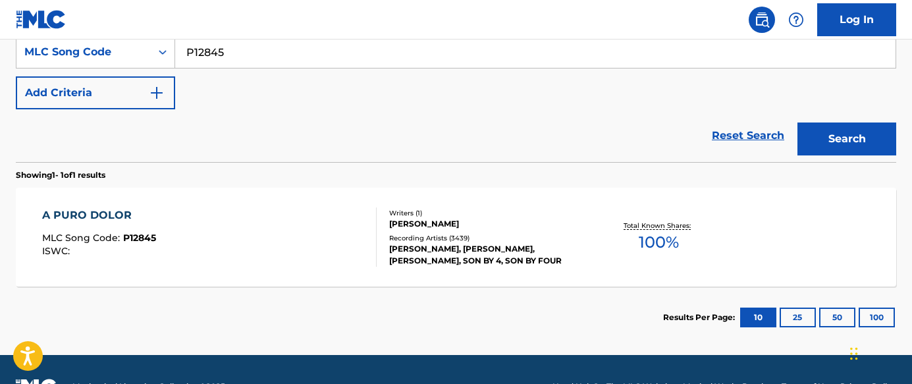
click at [381, 57] on input "P12845" at bounding box center [535, 52] width 720 height 32
paste input "J4HO6"
type input "PJ4HO6"
click at [822, 151] on button "Search" at bounding box center [847, 138] width 99 height 33
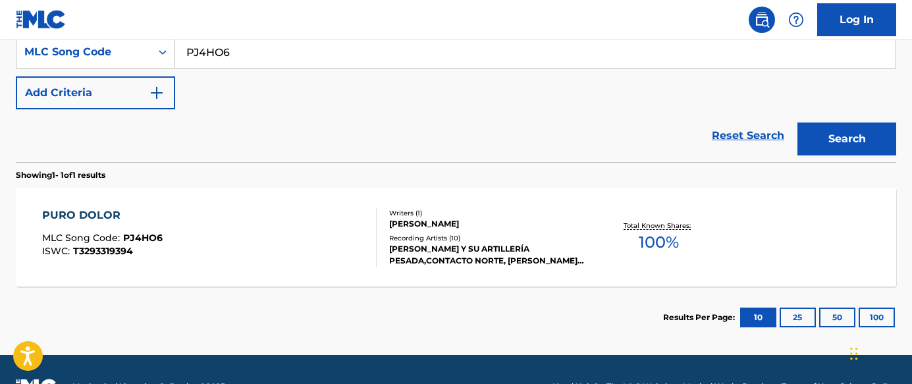
click at [280, 232] on div "PURO DOLOR MLC Song Code : PJ4HO6 ISWC : T3293319394" at bounding box center [209, 236] width 335 height 59
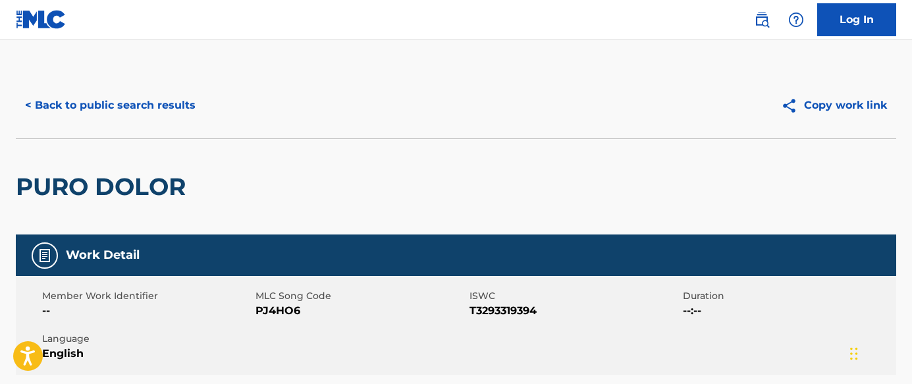
click at [170, 101] on button "< Back to public search results" at bounding box center [110, 105] width 189 height 33
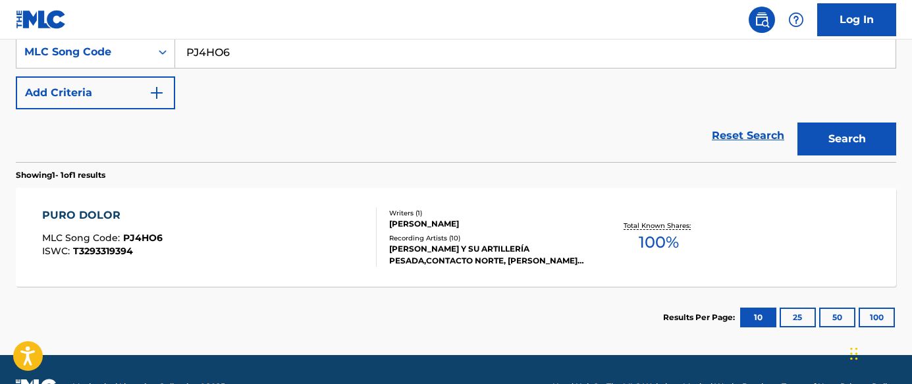
click at [258, 53] on input "PJ4HO6" at bounding box center [535, 52] width 720 height 32
paste input "12845"
click at [798, 122] on button "Search" at bounding box center [847, 138] width 99 height 33
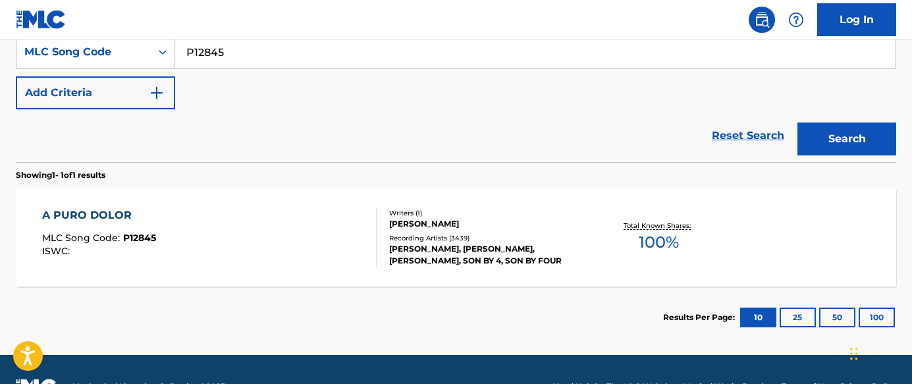
click at [299, 55] on input "P12845" at bounding box center [535, 52] width 720 height 32
paste input "O0861Q"
type input "O0861Q"
click at [860, 144] on button "Search" at bounding box center [847, 138] width 99 height 33
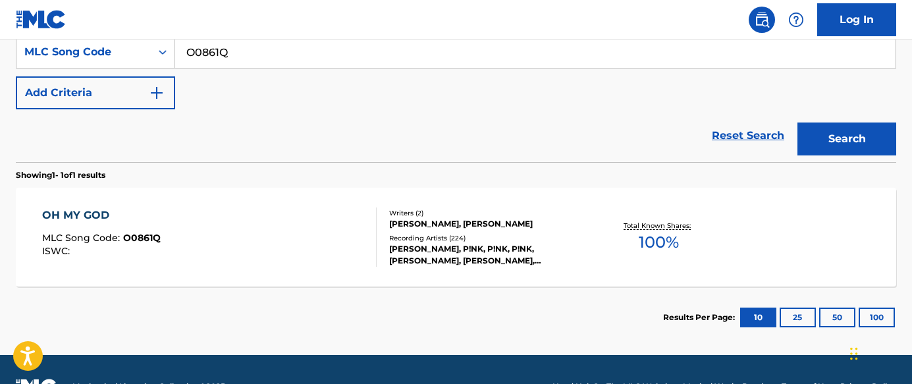
click at [379, 254] on div "Writers ( 2 ) [PERSON_NAME], [PERSON_NAME] Recording Artists ( 224 ) [PERSON_NA…" at bounding box center [481, 237] width 209 height 59
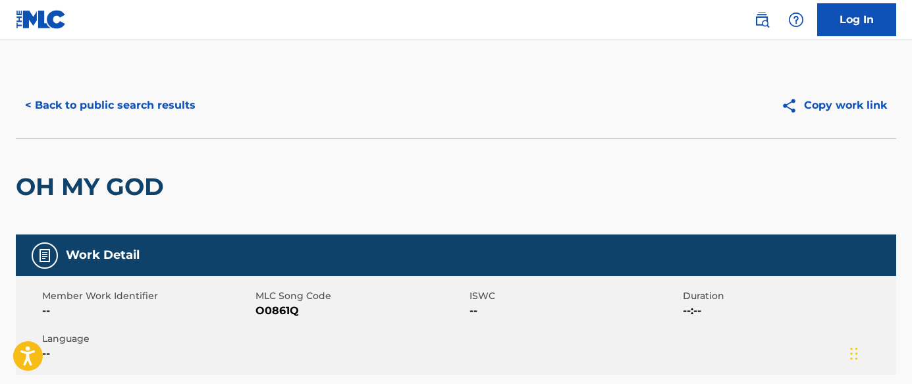
click at [171, 103] on button "< Back to public search results" at bounding box center [110, 105] width 189 height 33
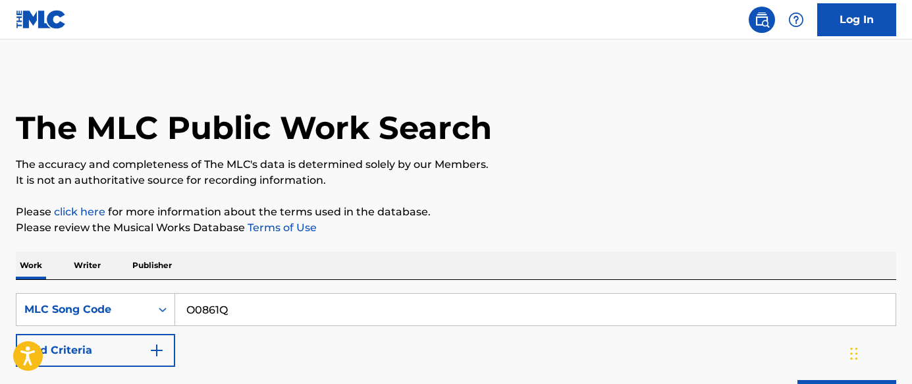
scroll to position [258, 0]
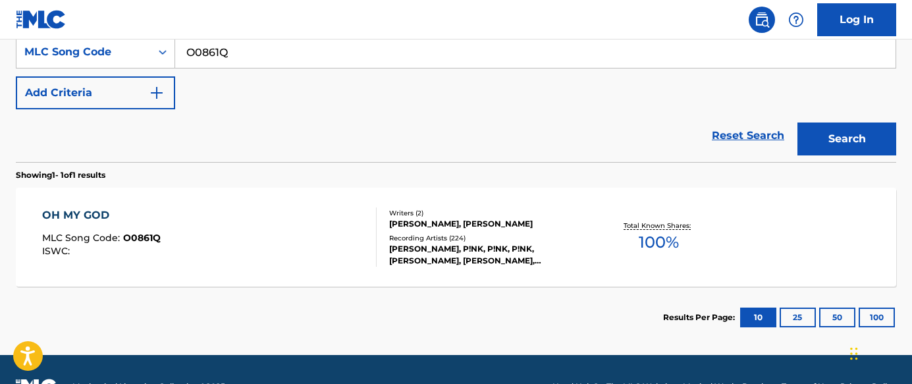
click at [454, 53] on input "O0861Q" at bounding box center [535, 52] width 720 height 32
paste input "V9UDD"
type input "OV9UDD"
click at [838, 138] on button "Search" at bounding box center [847, 138] width 99 height 33
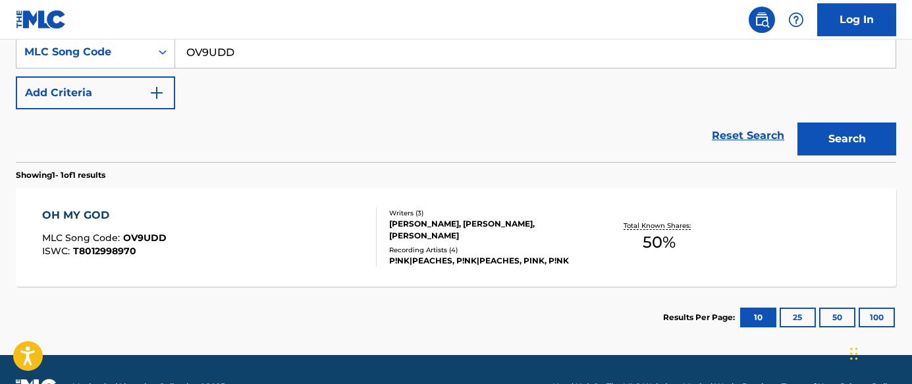
click at [340, 261] on div "OH MY GOD MLC Song Code : OV9UDD ISWC : T8012998970" at bounding box center [209, 236] width 335 height 59
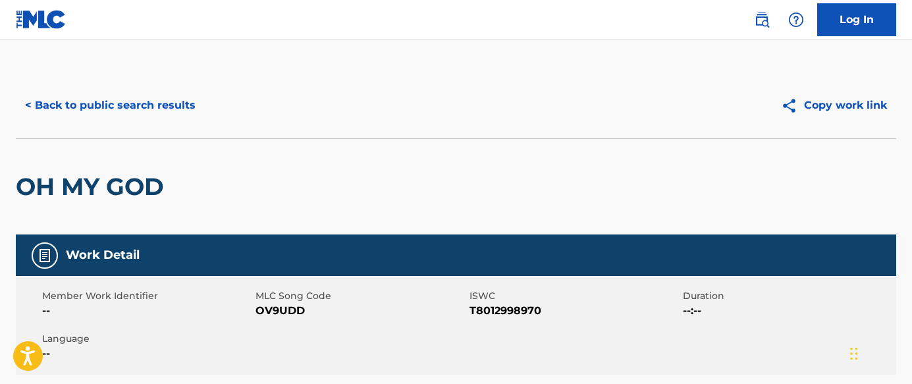
click at [134, 105] on button "< Back to public search results" at bounding box center [110, 105] width 189 height 33
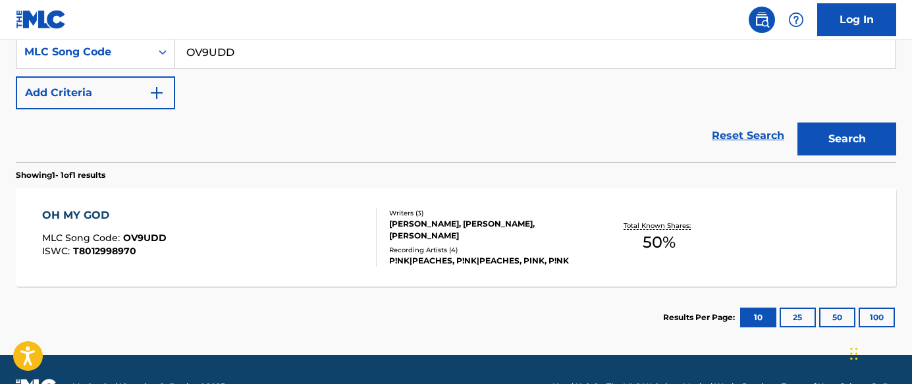
click at [638, 161] on div "Reset Search Search" at bounding box center [456, 135] width 881 height 53
click at [560, 369] on footer "Mechanical Licensing Collective © 2025 Need Help? The MLC Website Musical Works…" at bounding box center [456, 386] width 912 height 63
click at [309, 69] on div "SearchWithCriteriace9a3bc5-959e-413b-b617-7ee43a4da099 MLC Song Code OV9UDD Add…" at bounding box center [456, 73] width 881 height 74
click at [331, 55] on input "OV9UDD" at bounding box center [535, 52] width 720 height 32
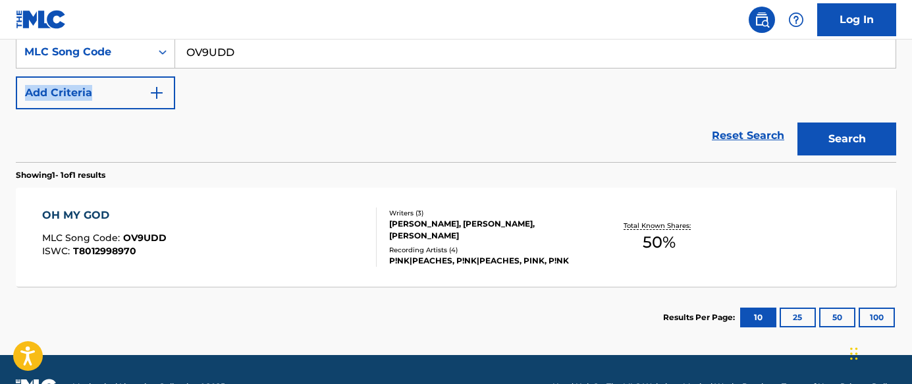
click at [331, 55] on input "OV9UDD" at bounding box center [535, 52] width 720 height 32
paste input "945405"
type input "945405"
click at [838, 136] on button "Search" at bounding box center [847, 138] width 99 height 33
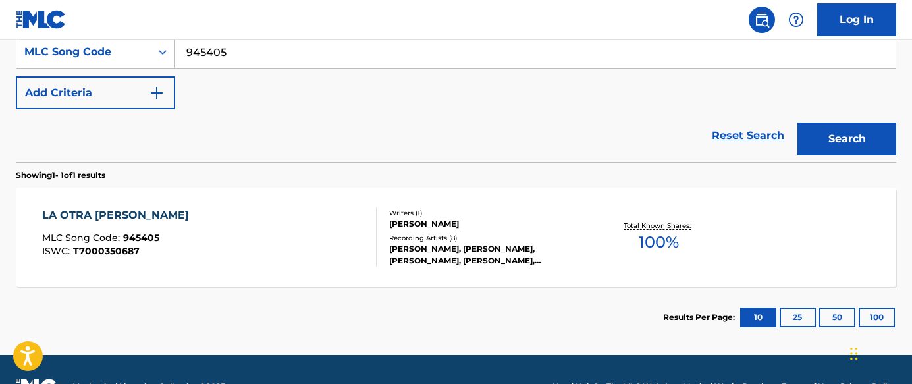
click at [327, 262] on div "LA OTRA [PERSON_NAME] MLC Song Code : 945405 ISWC : T7000350687" at bounding box center [209, 236] width 335 height 59
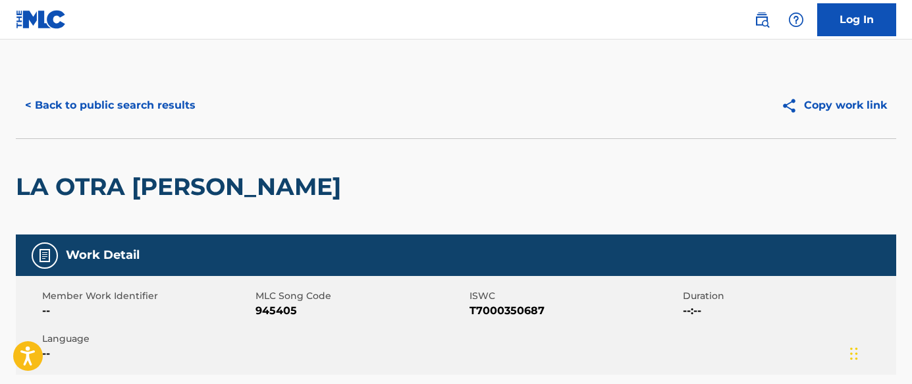
click at [171, 101] on button "< Back to public search results" at bounding box center [110, 105] width 189 height 33
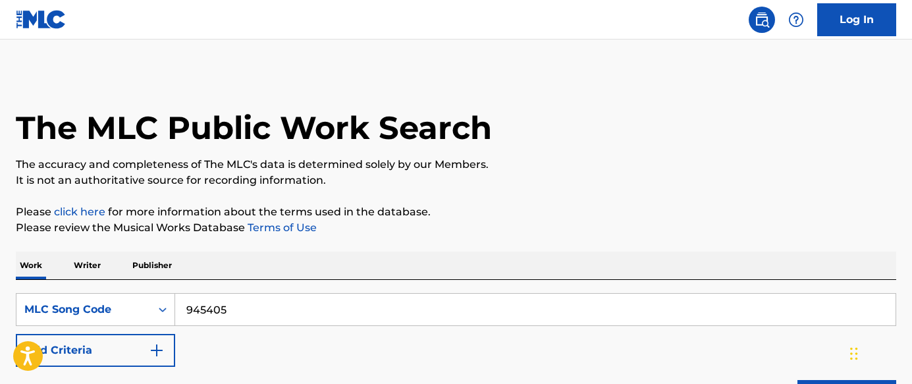
scroll to position [258, 0]
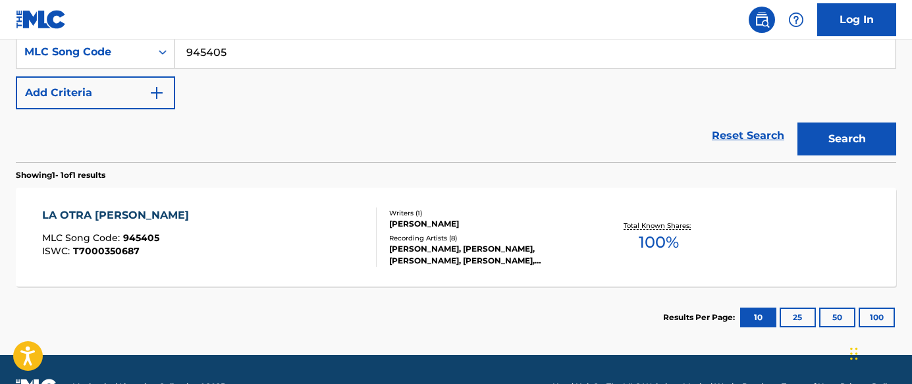
click at [383, 51] on input "945405" at bounding box center [535, 52] width 720 height 32
click at [857, 146] on button "Search" at bounding box center [847, 138] width 99 height 33
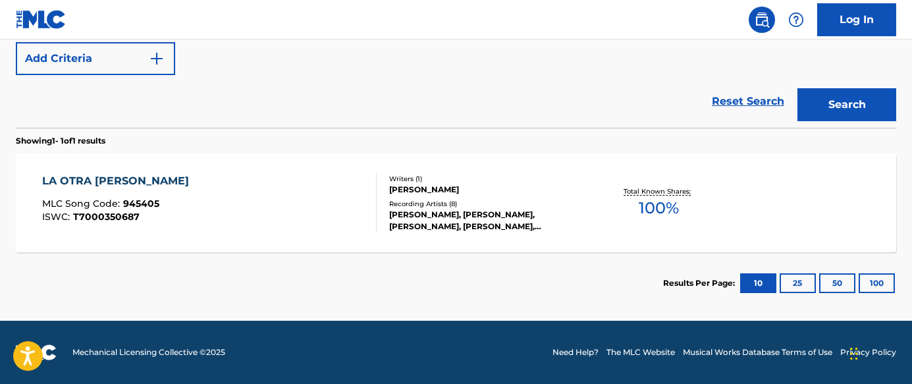
scroll to position [93, 0]
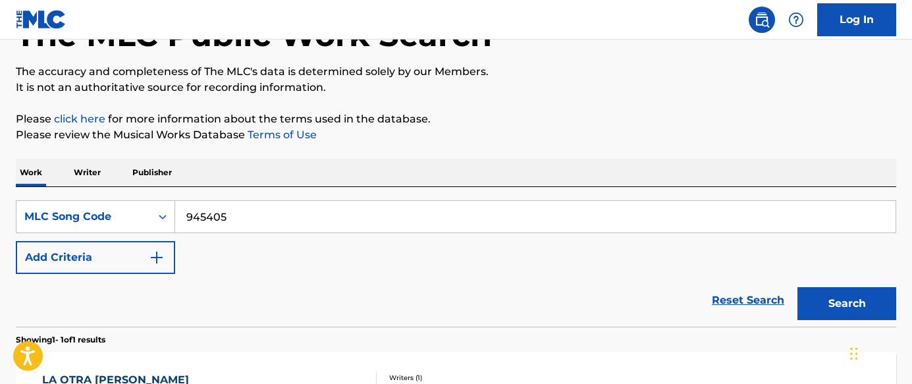
click at [343, 211] on input "945405" at bounding box center [535, 217] width 720 height 32
click at [497, 224] on input "945405" at bounding box center [535, 217] width 720 height 32
click at [497, 225] on input "945405" at bounding box center [535, 217] width 720 height 32
paste input "MB1ZZW"
click at [870, 294] on button "Search" at bounding box center [847, 303] width 99 height 33
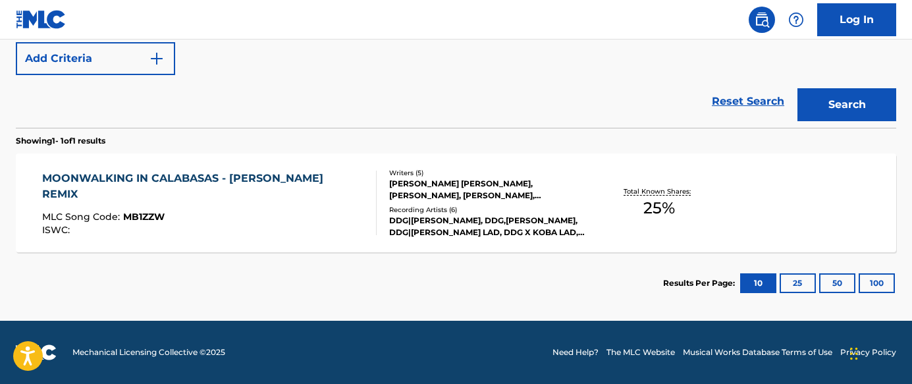
scroll to position [94, 0]
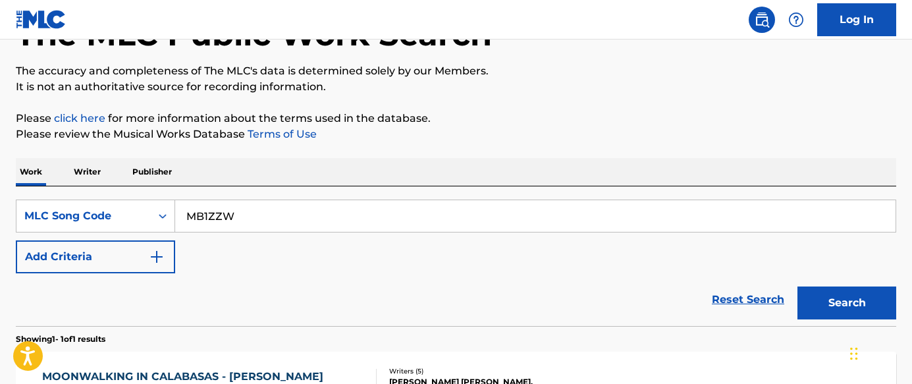
click at [476, 219] on input "MB1ZZW" at bounding box center [535, 216] width 720 height 32
paste input "8F4"
click at [856, 306] on button "Search" at bounding box center [847, 302] width 99 height 33
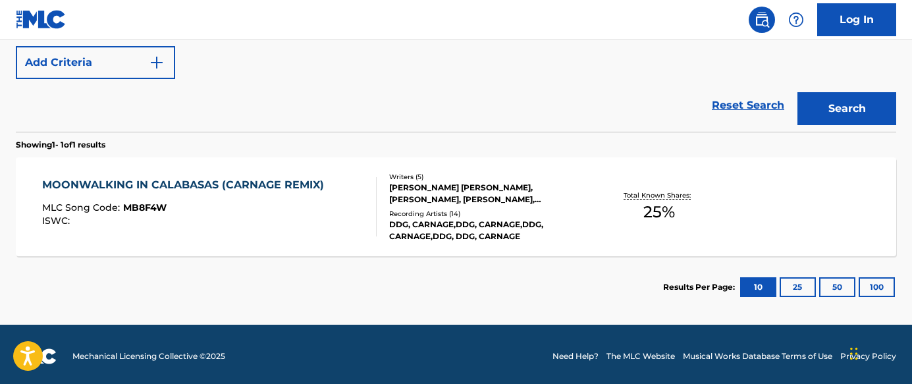
scroll to position [0, 0]
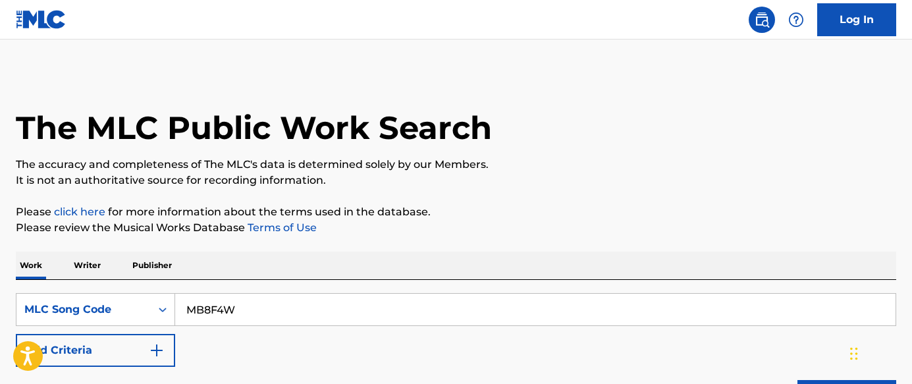
click at [467, 309] on input "MB8F4W" at bounding box center [535, 310] width 720 height 32
paste input "R"
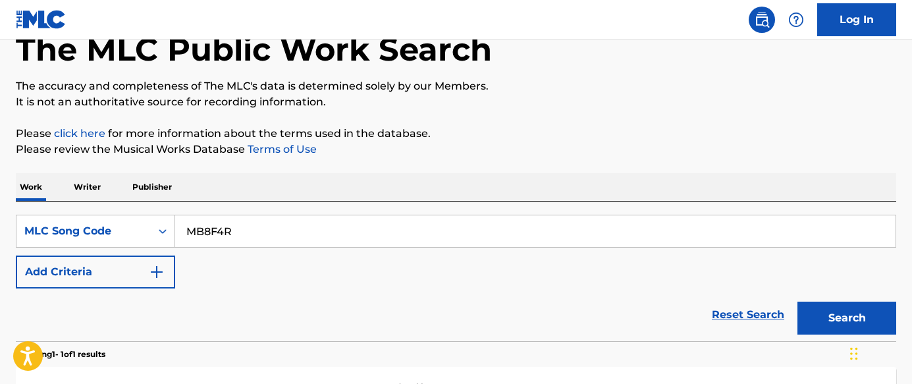
click at [840, 317] on button "Search" at bounding box center [847, 318] width 99 height 33
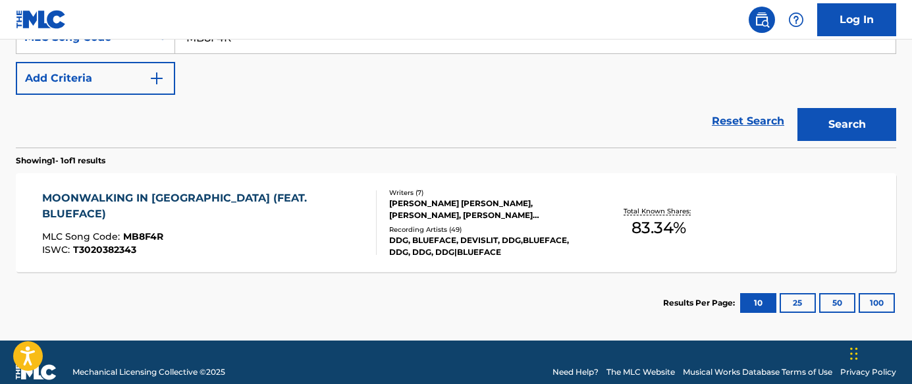
scroll to position [107, 0]
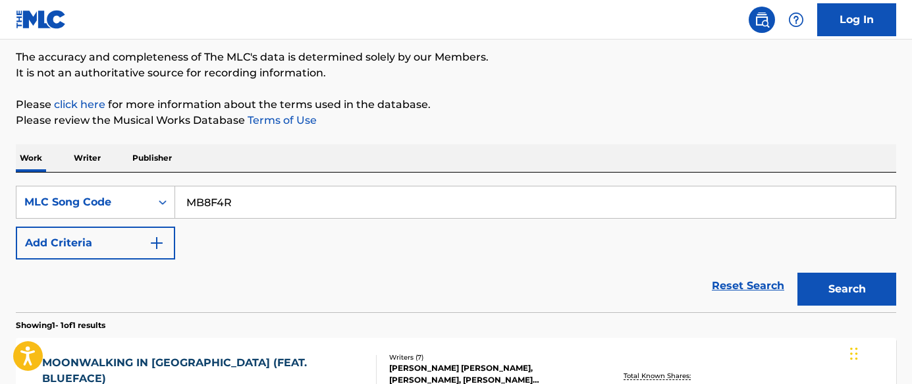
click at [303, 187] on input "MB8F4R" at bounding box center [535, 202] width 720 height 32
paste input "A3M65"
type input "MA3M65"
click at [845, 289] on button "Search" at bounding box center [847, 289] width 99 height 33
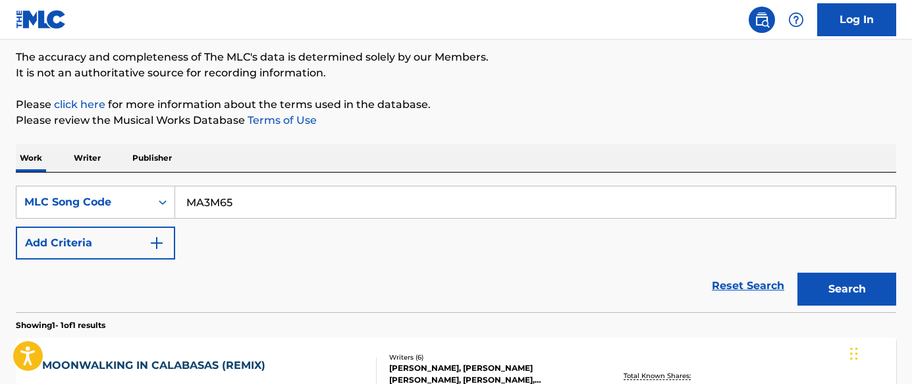
scroll to position [180, 0]
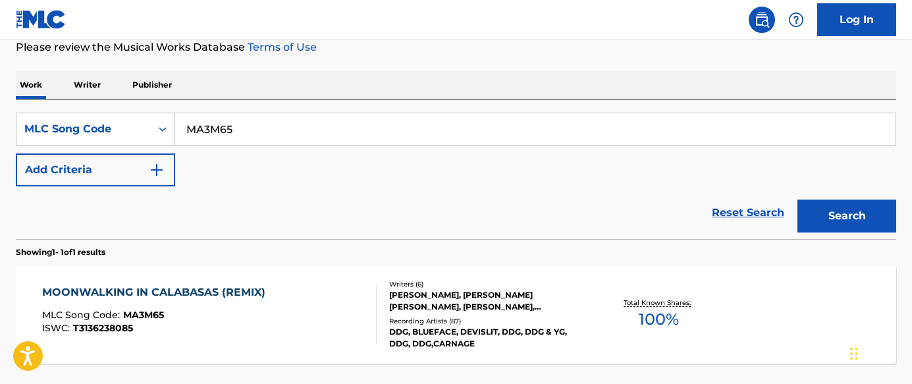
click at [310, 305] on div "MOONWALKING IN CALABASAS (REMIX) MLC Song Code : MA3M65 ISWC : T3136238085" at bounding box center [209, 314] width 335 height 59
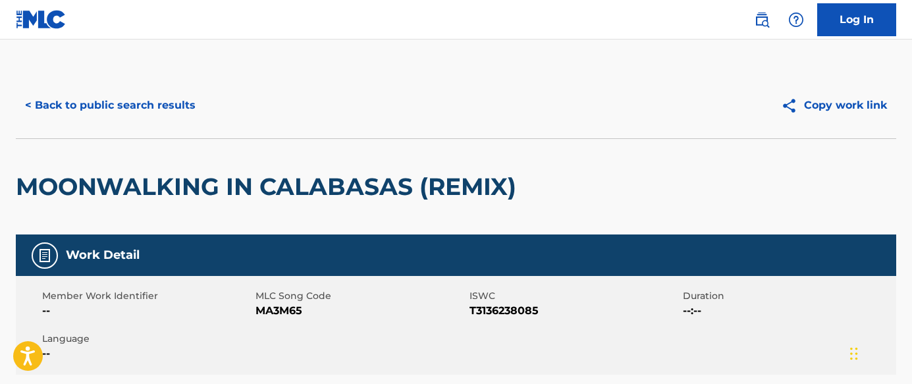
click at [147, 95] on button "< Back to public search results" at bounding box center [110, 105] width 189 height 33
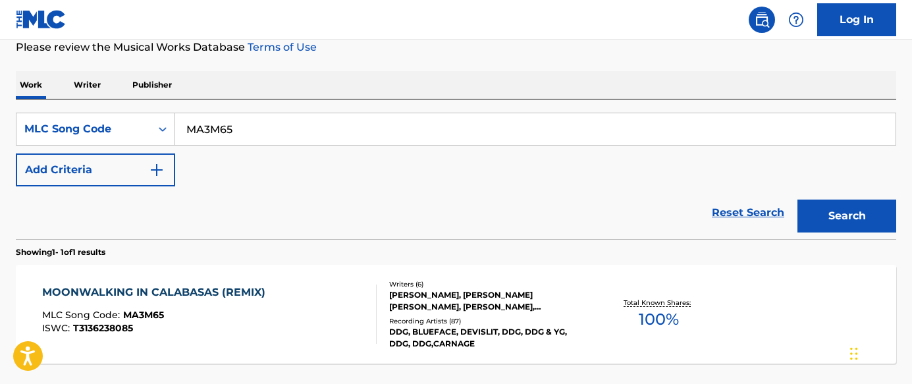
click at [311, 136] on input "MA3M65" at bounding box center [535, 129] width 720 height 32
paste input "AD537D"
type input "AD537D"
click at [844, 199] on div "Search" at bounding box center [843, 212] width 105 height 53
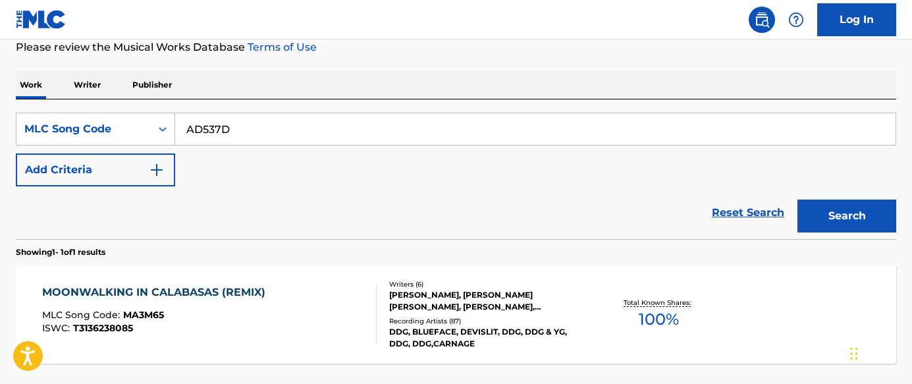
click at [854, 212] on button "Search" at bounding box center [847, 216] width 99 height 33
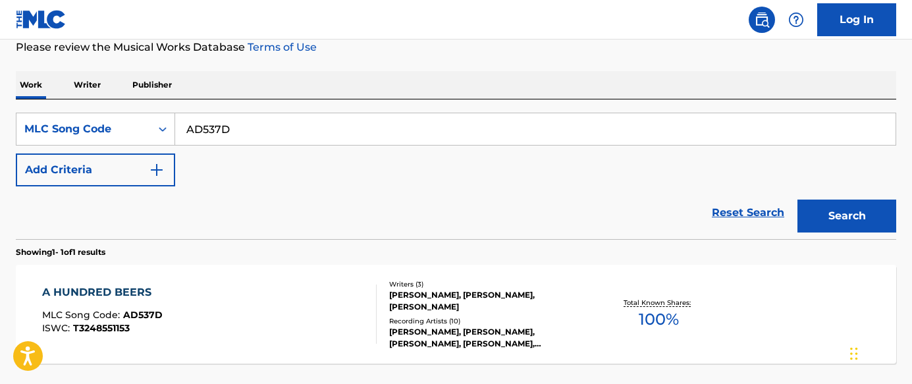
click at [296, 294] on div "A HUNDRED BEERS MLC Song Code : AD537D ISWC : T3248551153" at bounding box center [209, 314] width 335 height 59
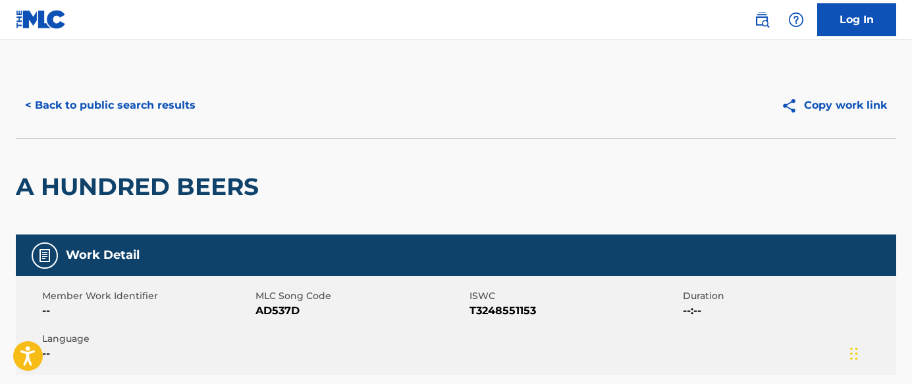
click at [149, 97] on button "< Back to public search results" at bounding box center [110, 105] width 189 height 33
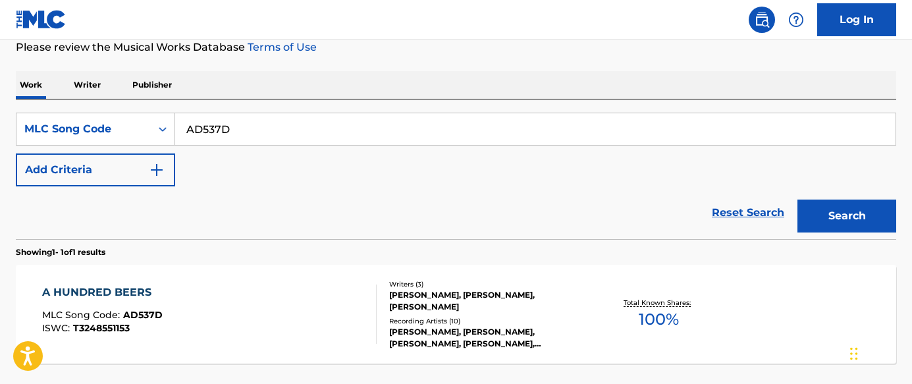
click at [360, 125] on input "AD537D" at bounding box center [535, 129] width 720 height 32
paste input "OC1Y28"
type input "OC1Y28"
click at [871, 223] on button "Search" at bounding box center [847, 216] width 99 height 33
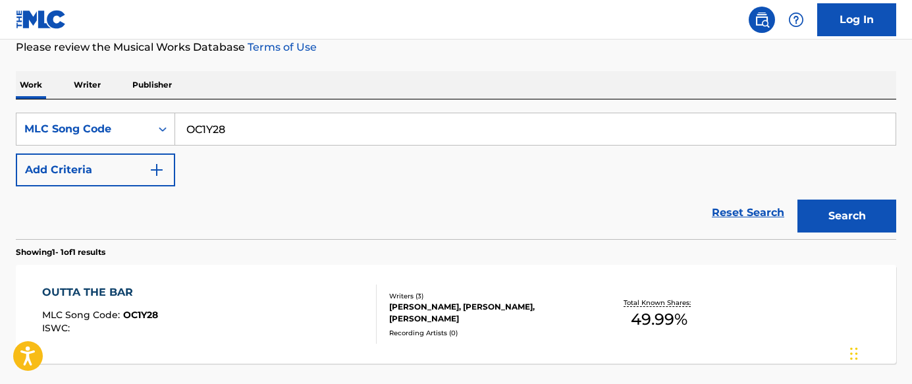
click at [359, 302] on div "OUTTA THE BAR MLC Song Code : OC1Y28 ISWC :" at bounding box center [209, 314] width 335 height 59
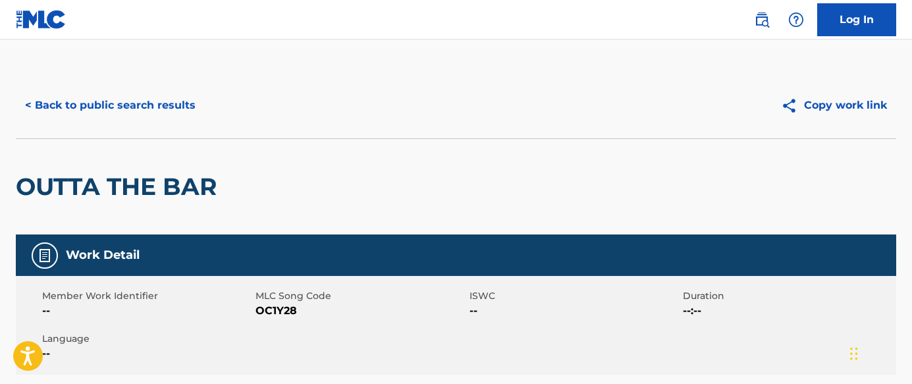
click at [92, 105] on button "< Back to public search results" at bounding box center [110, 105] width 189 height 33
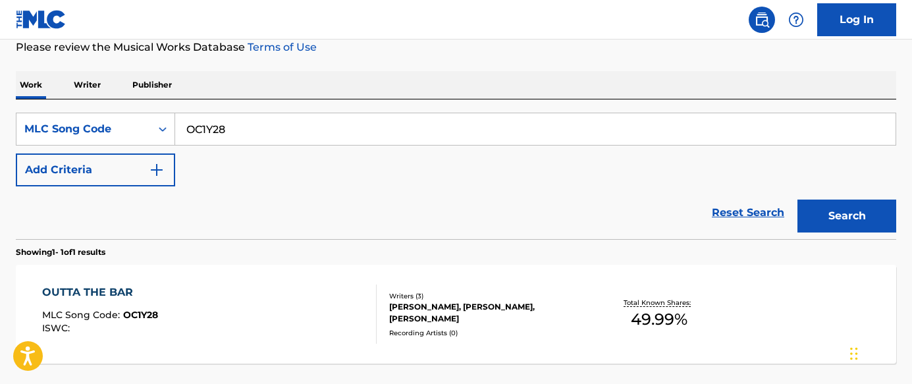
click at [477, 139] on input "OC1Y28" at bounding box center [535, 129] width 720 height 32
click at [484, 134] on input "v" at bounding box center [535, 129] width 720 height 32
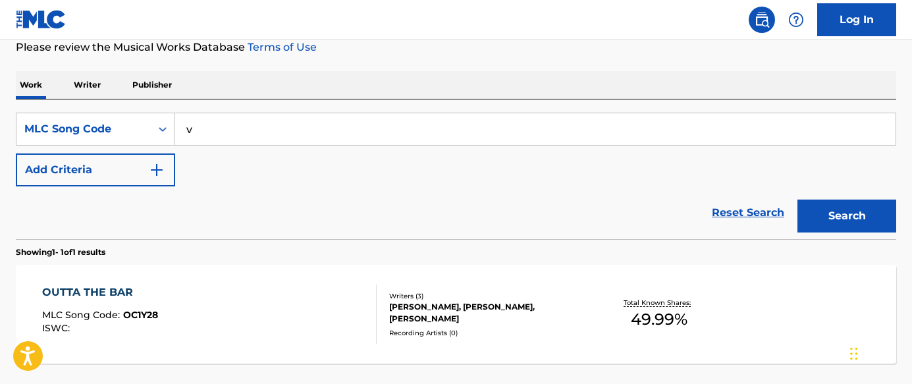
paste input "WV98HT"
type input "WV98HT"
click at [804, 209] on button "Search" at bounding box center [847, 216] width 99 height 33
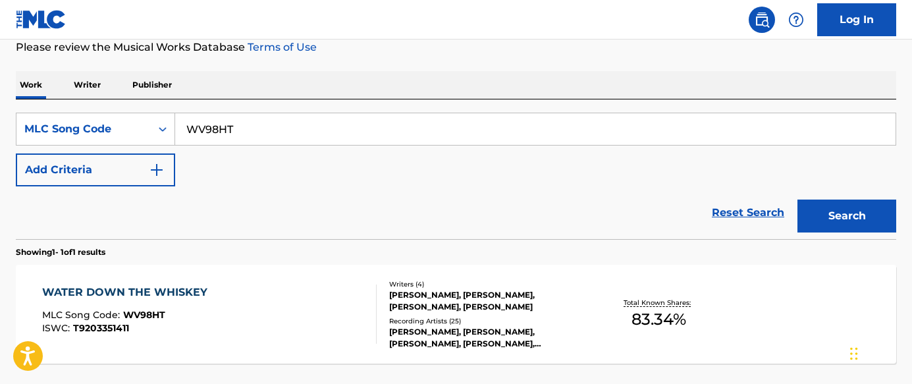
click at [344, 308] on div "WATER DOWN THE WHISKEY MLC Song Code : WV98HT ISWC : T9203351411" at bounding box center [209, 314] width 335 height 59
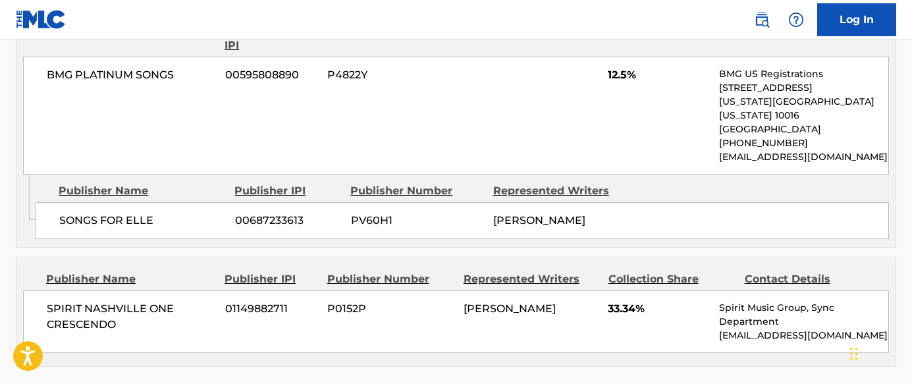
scroll to position [1733, 0]
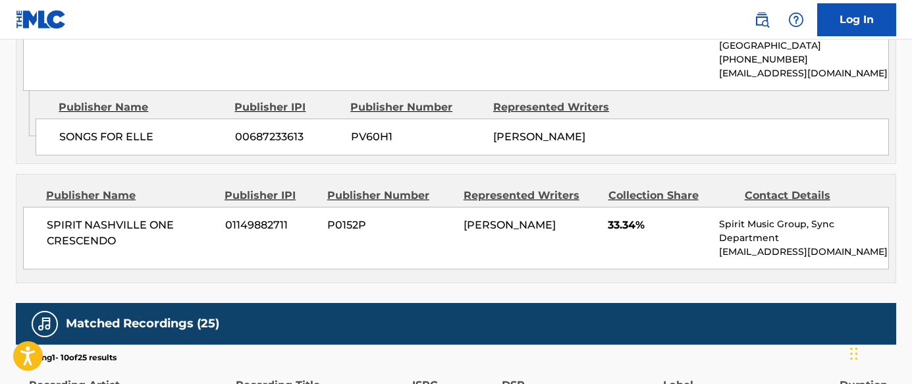
click at [712, 119] on div "SONGS FOR ELLE 00687233613 PV60H1 [PERSON_NAME]" at bounding box center [463, 137] width 854 height 37
